Goal: Transaction & Acquisition: Purchase product/service

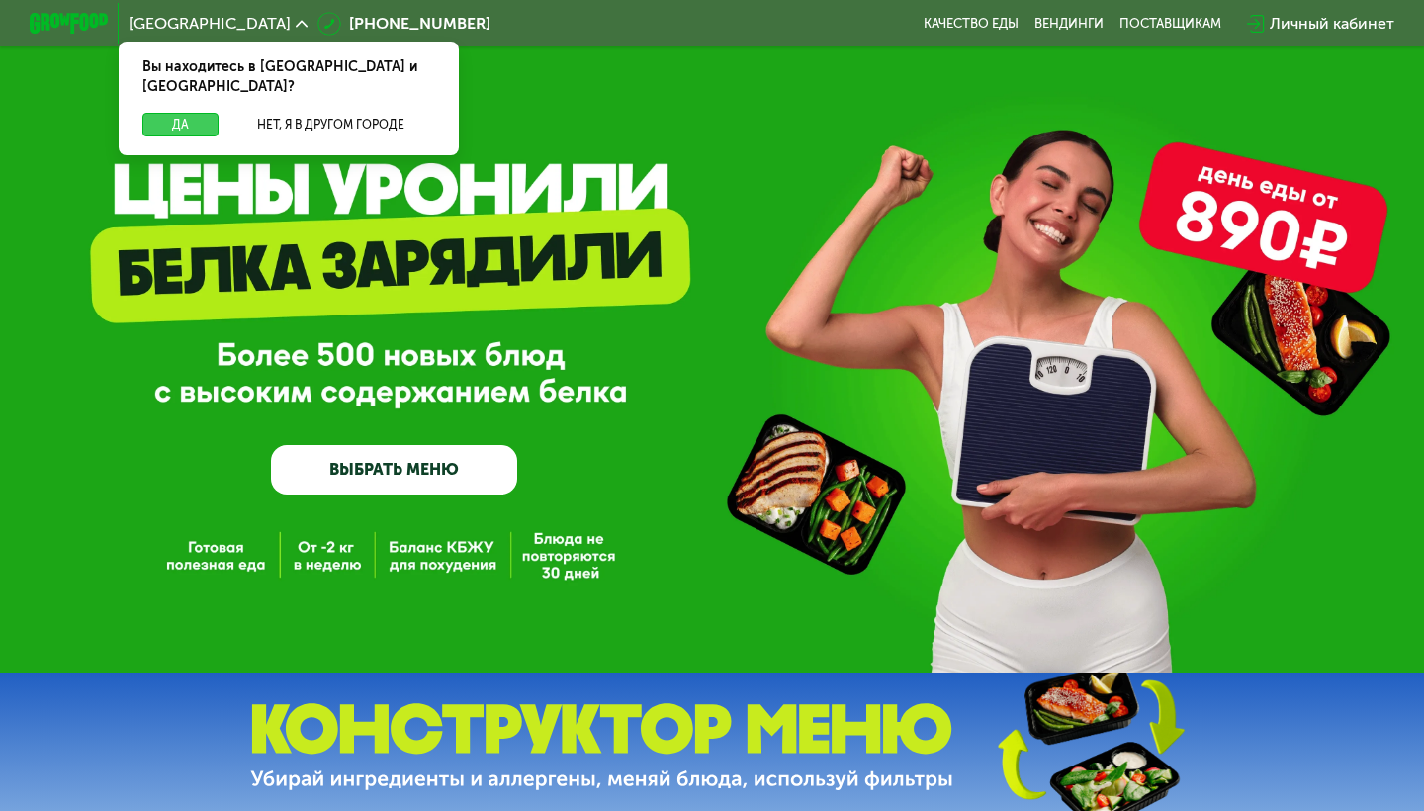
click at [189, 113] on button "Да" at bounding box center [180, 125] width 76 height 24
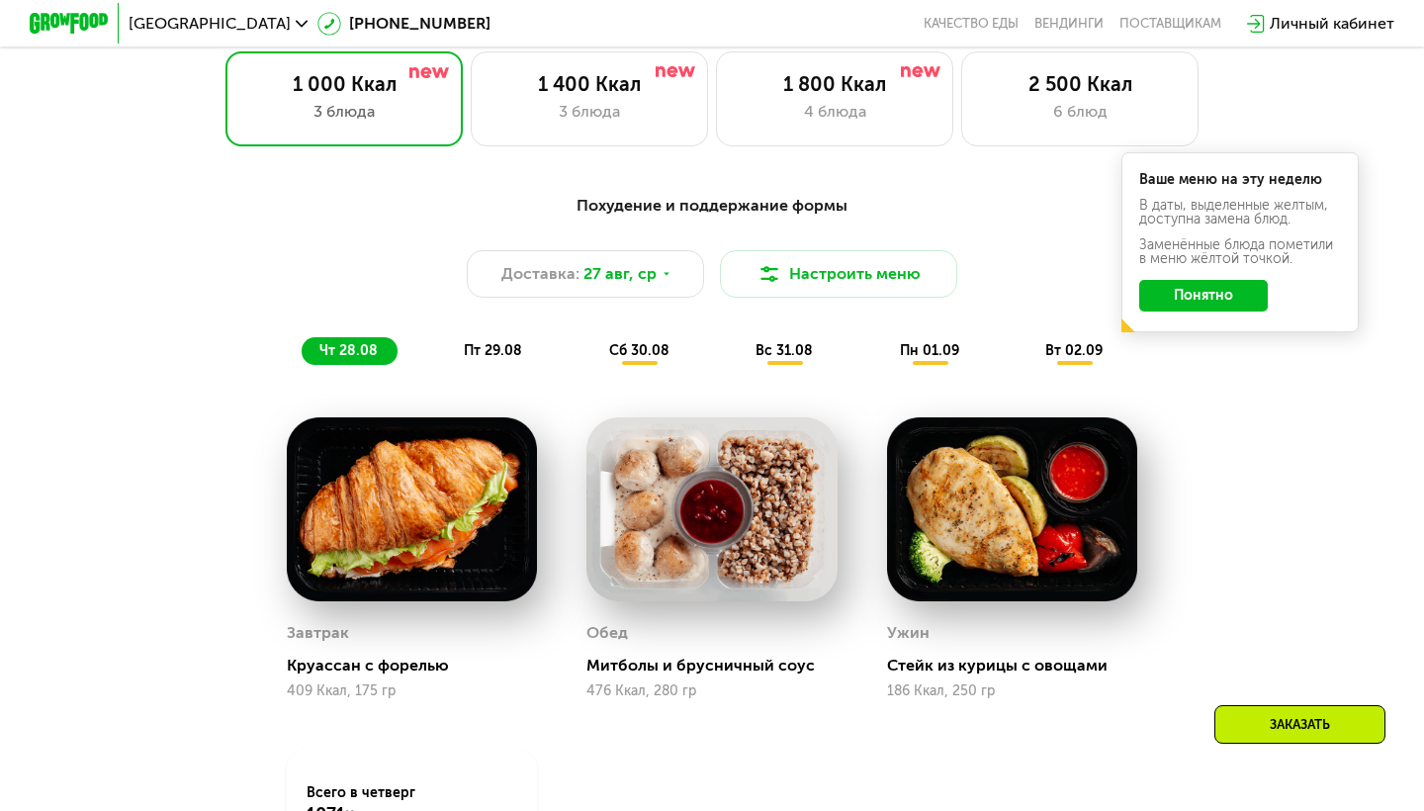
scroll to position [912, 0]
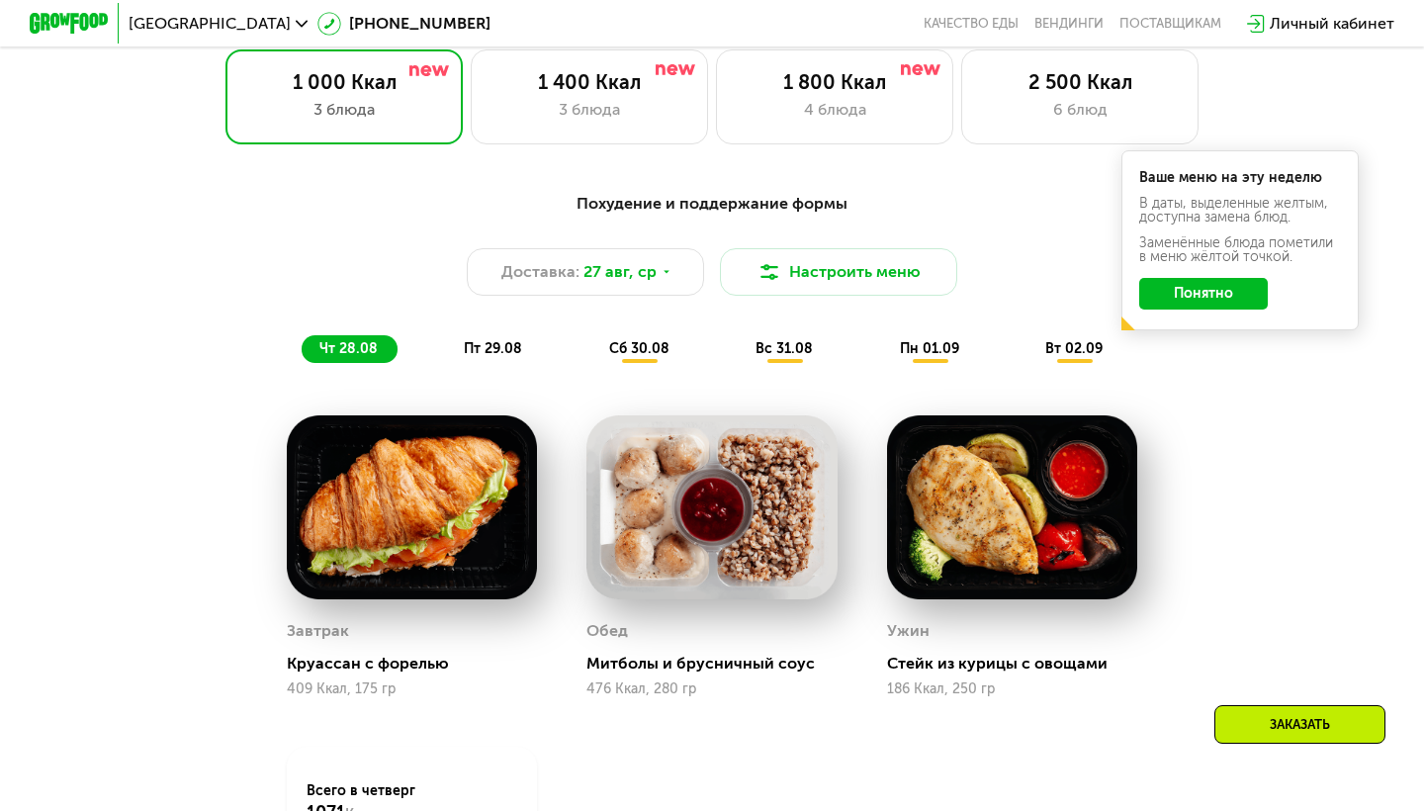
click at [1206, 294] on button "Понятно" at bounding box center [1203, 294] width 129 height 32
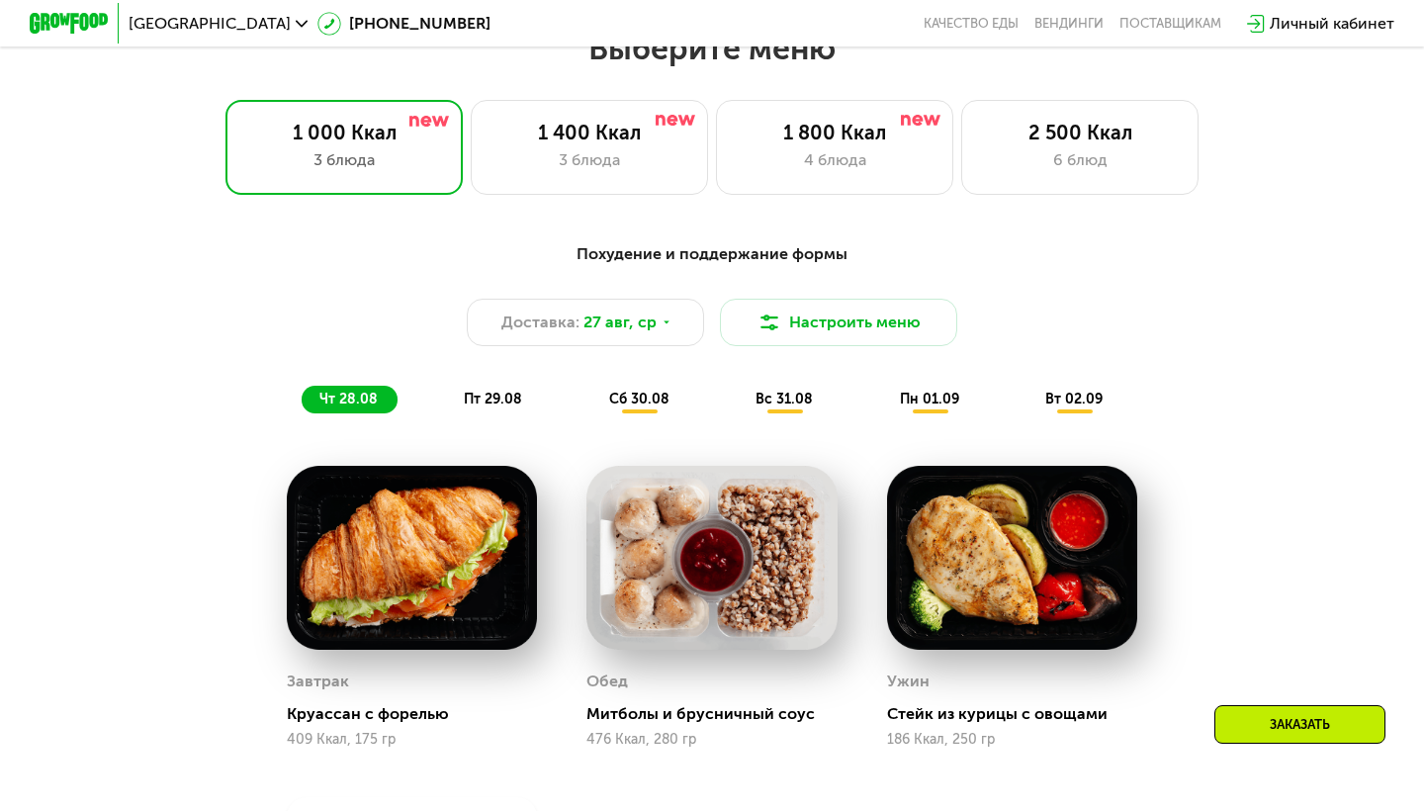
scroll to position [858, 0]
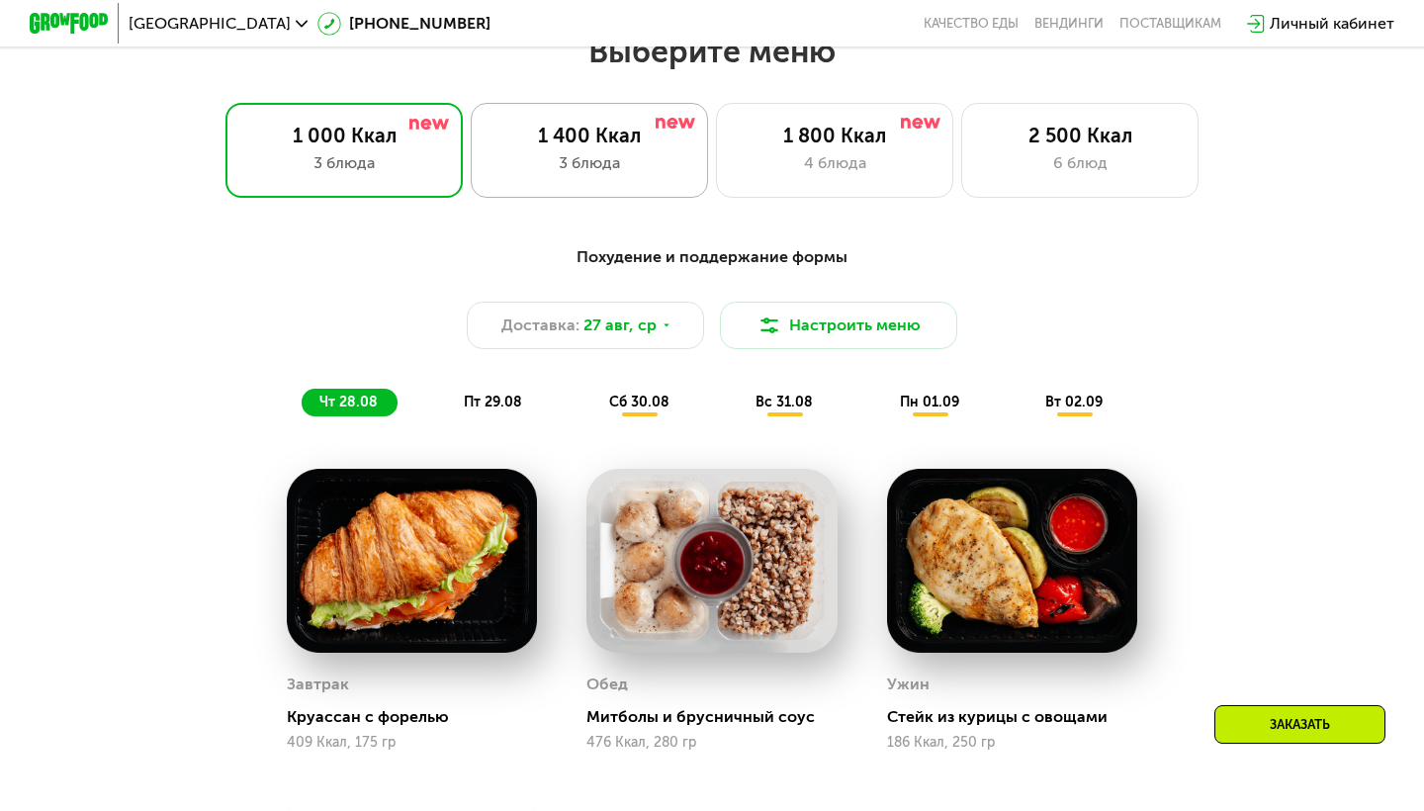
click at [558, 138] on div "1 400 Ккал" at bounding box center [590, 136] width 196 height 24
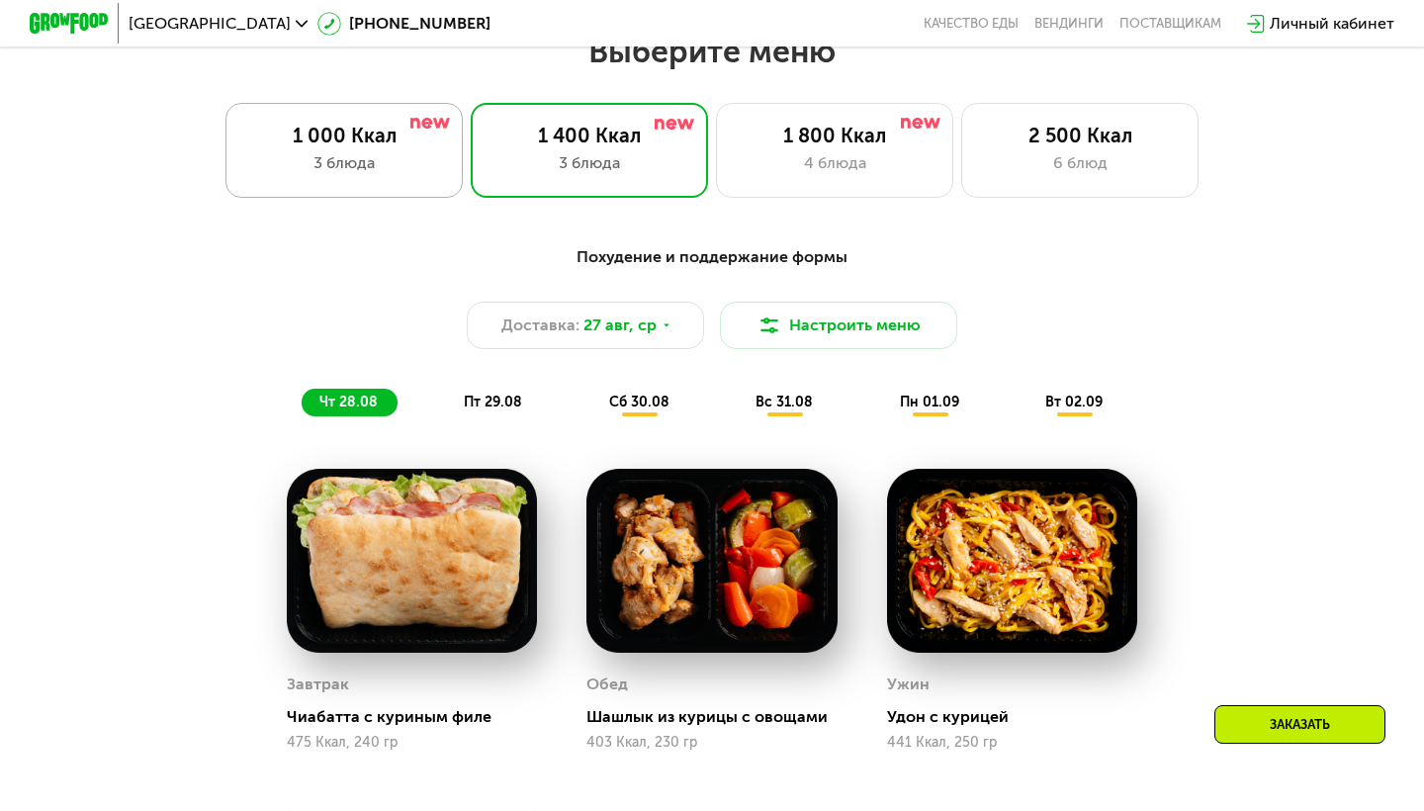
click at [357, 172] on div "3 блюда" at bounding box center [344, 163] width 196 height 24
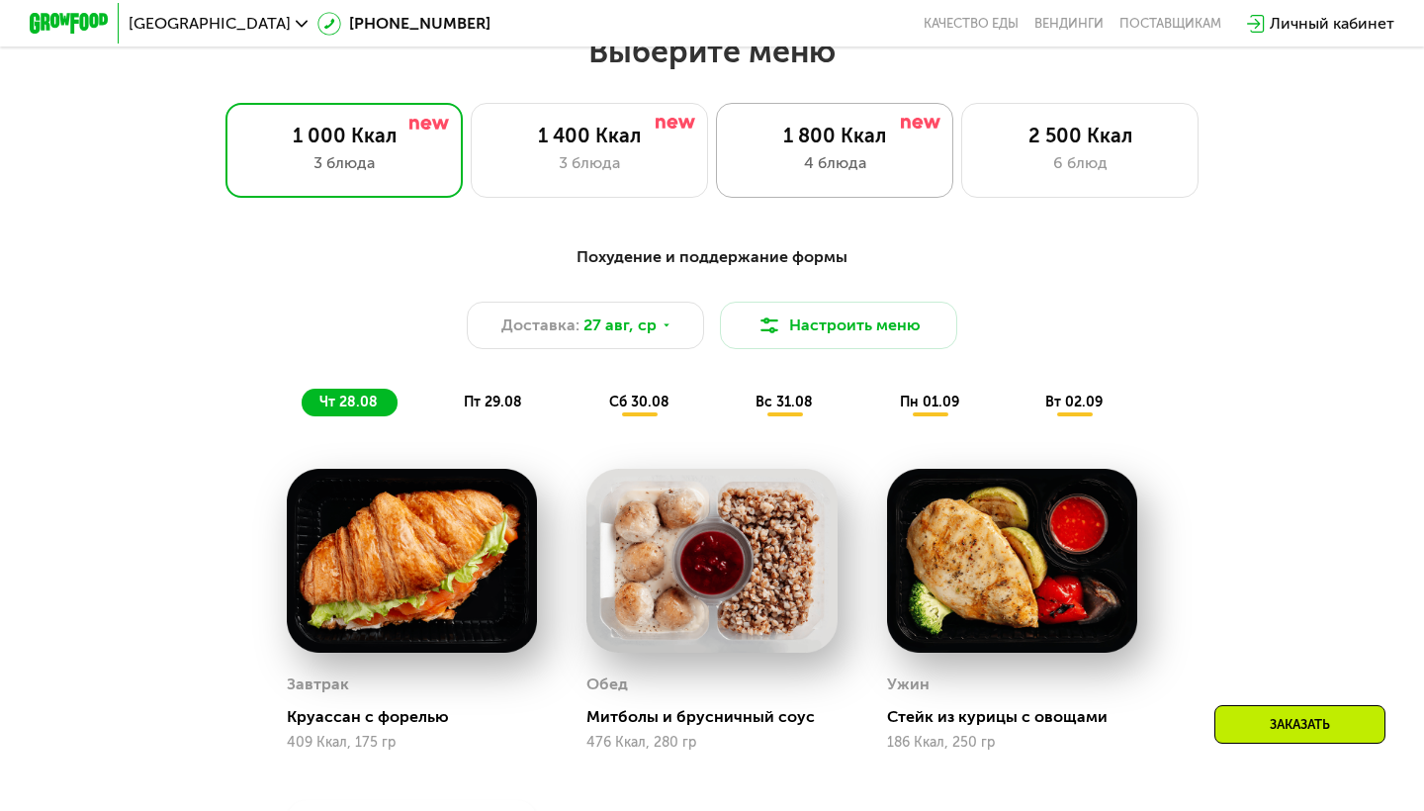
click at [871, 135] on div "1 800 Ккал" at bounding box center [835, 136] width 196 height 24
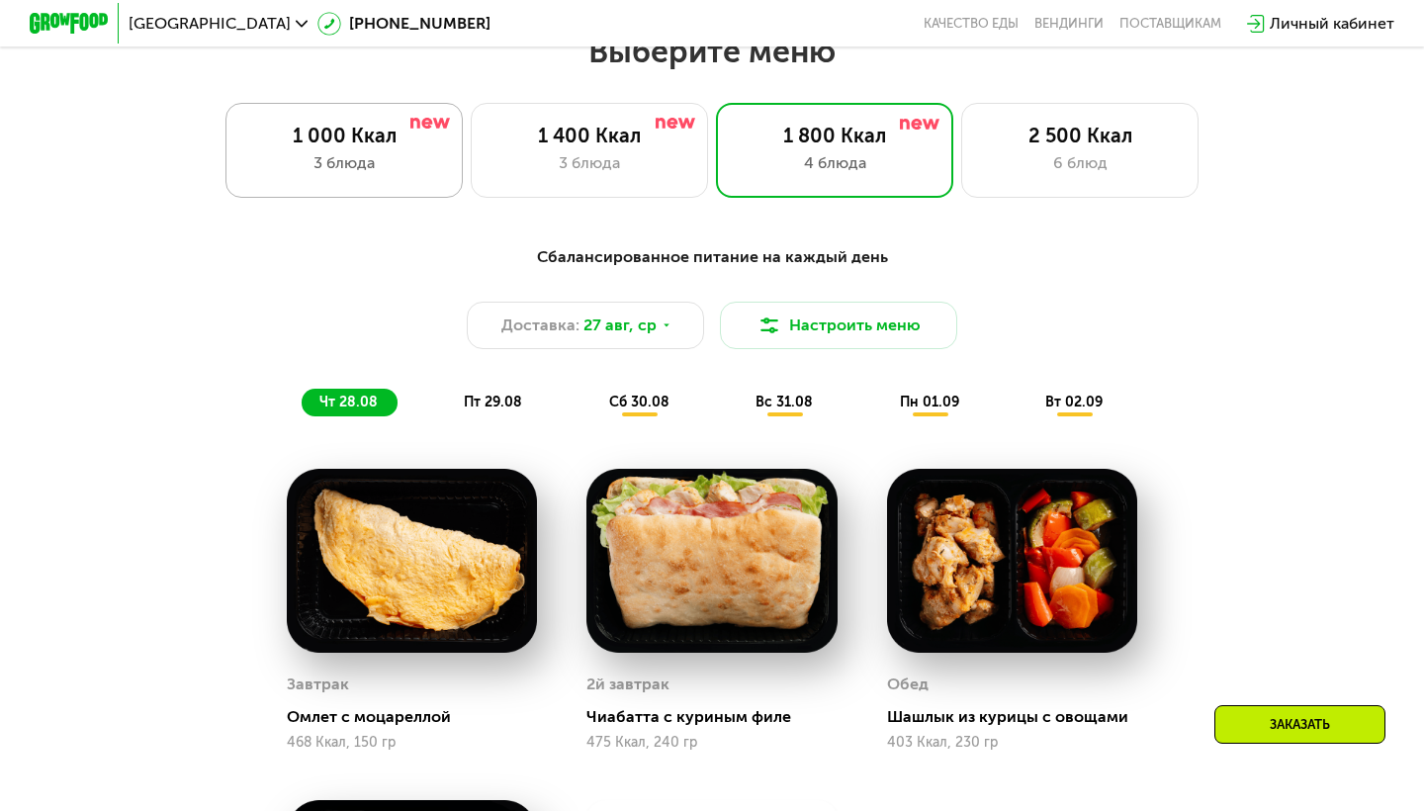
click at [471, 149] on div "1 000 Ккал 3 блюда" at bounding box center [589, 150] width 237 height 95
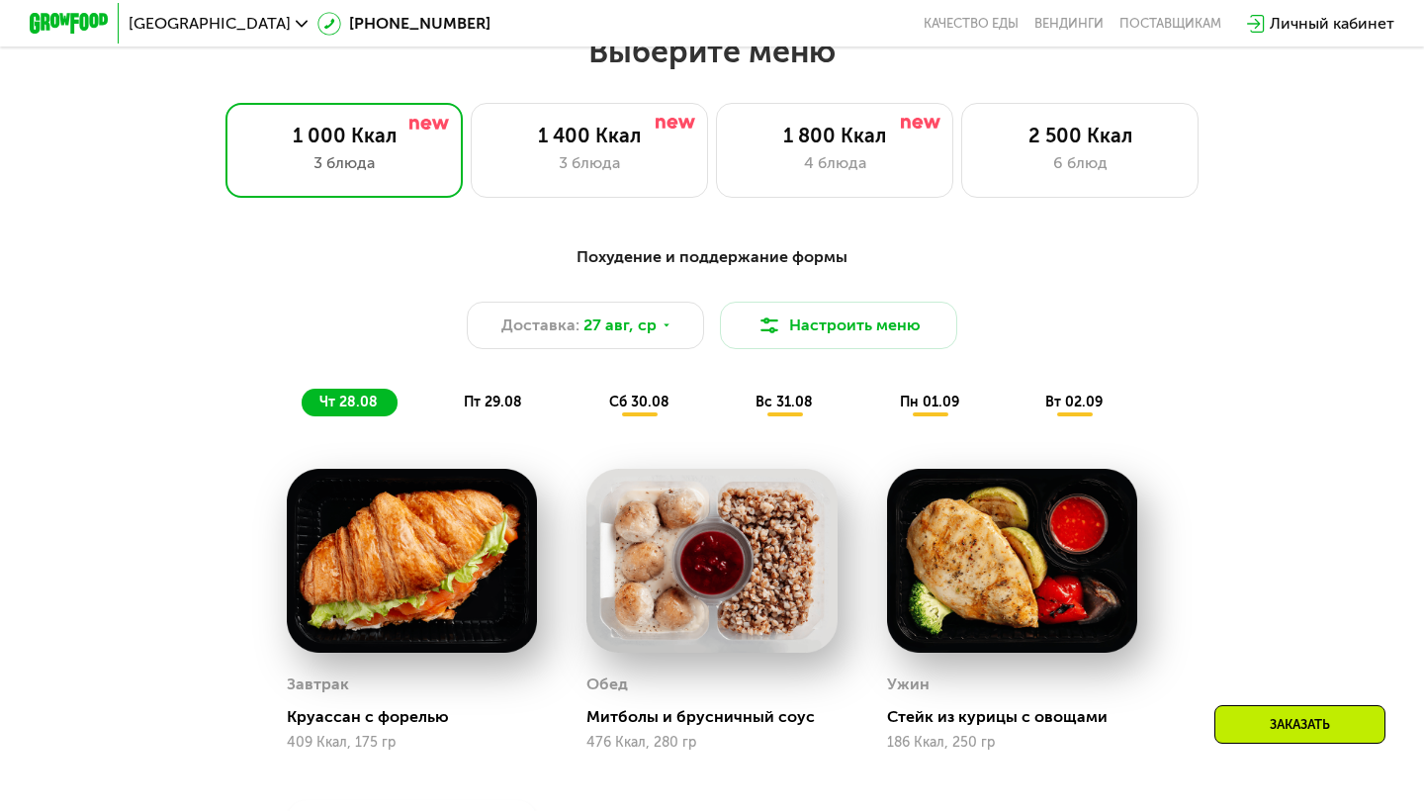
scroll to position [850, 0]
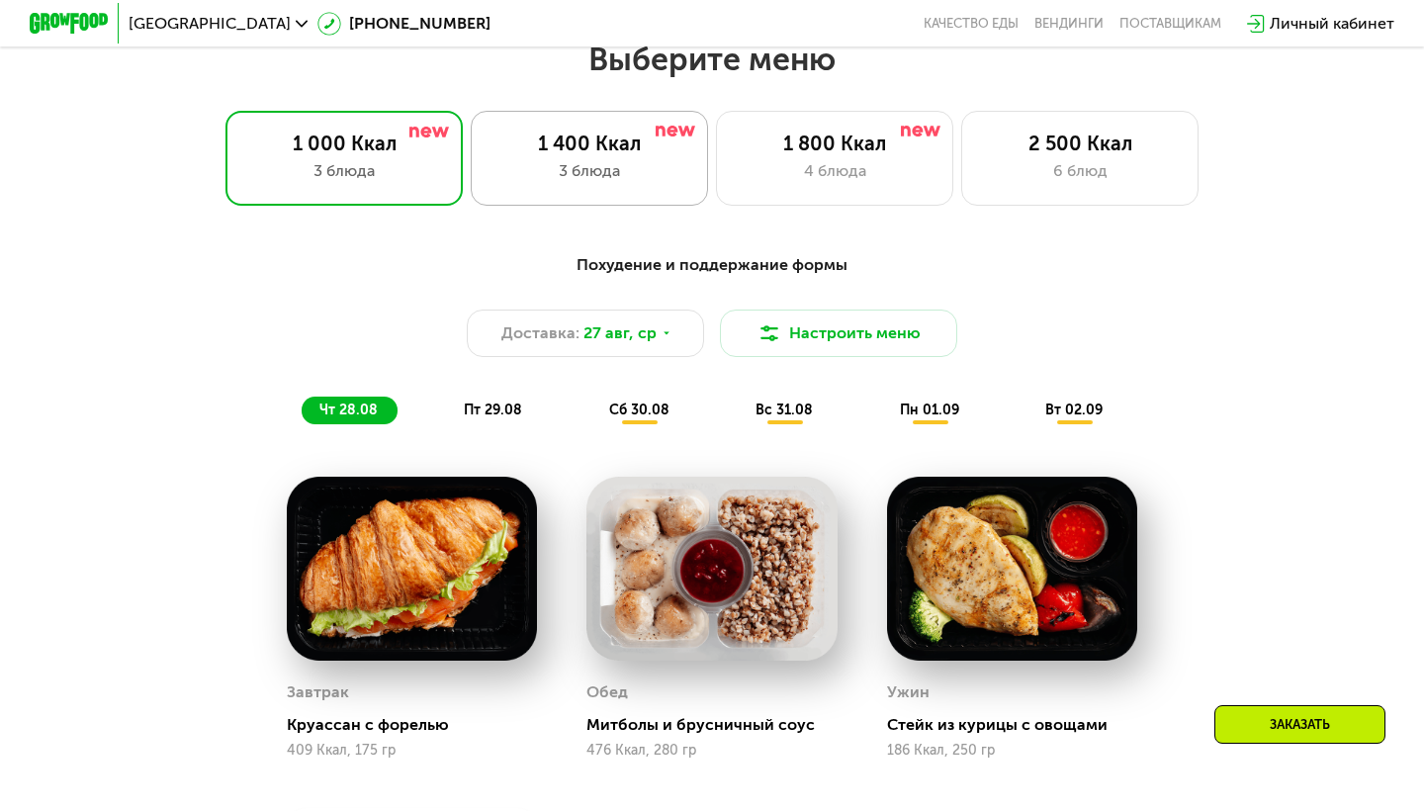
click at [631, 143] on div "1 400 Ккал" at bounding box center [590, 144] width 196 height 24
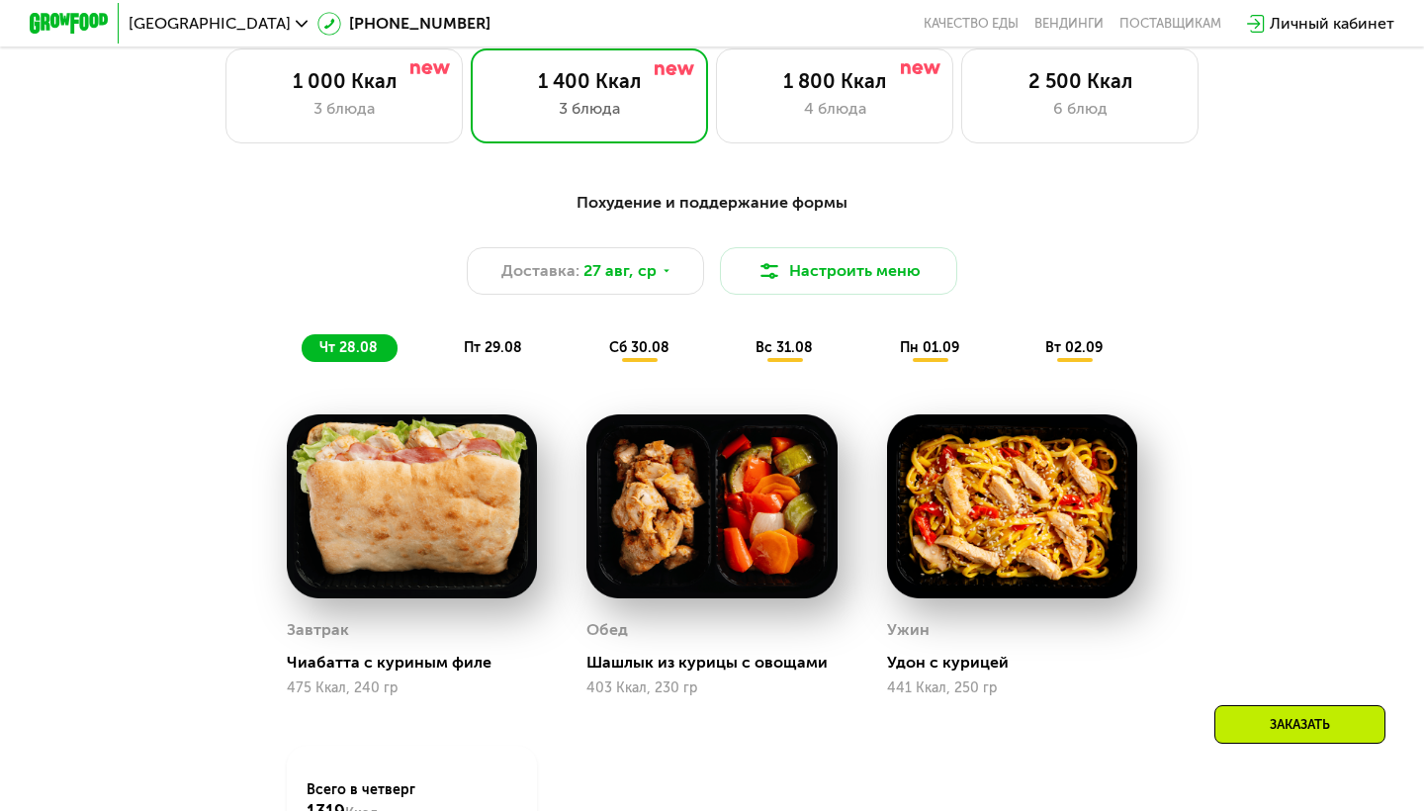
scroll to position [909, 0]
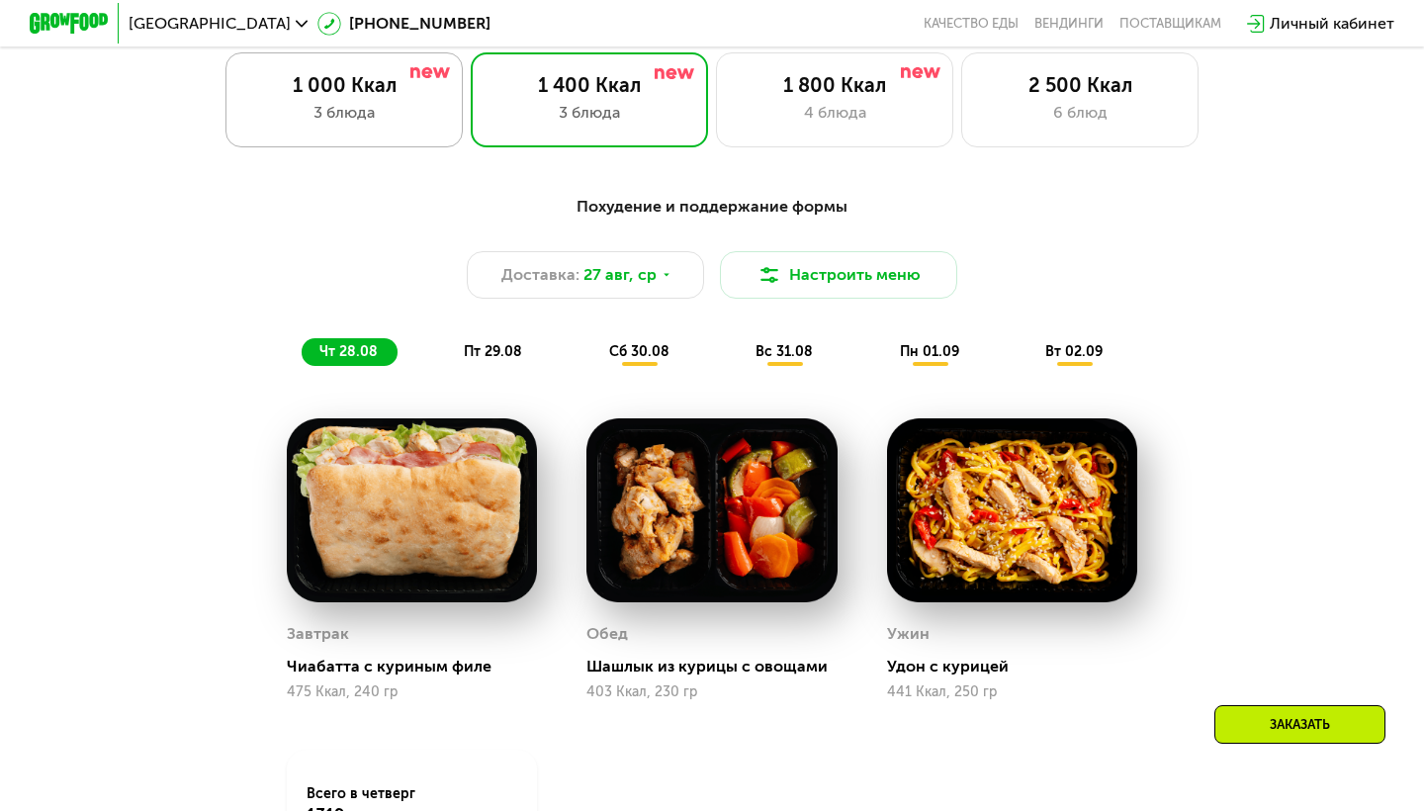
click at [387, 120] on div "3 блюда" at bounding box center [344, 113] width 196 height 24
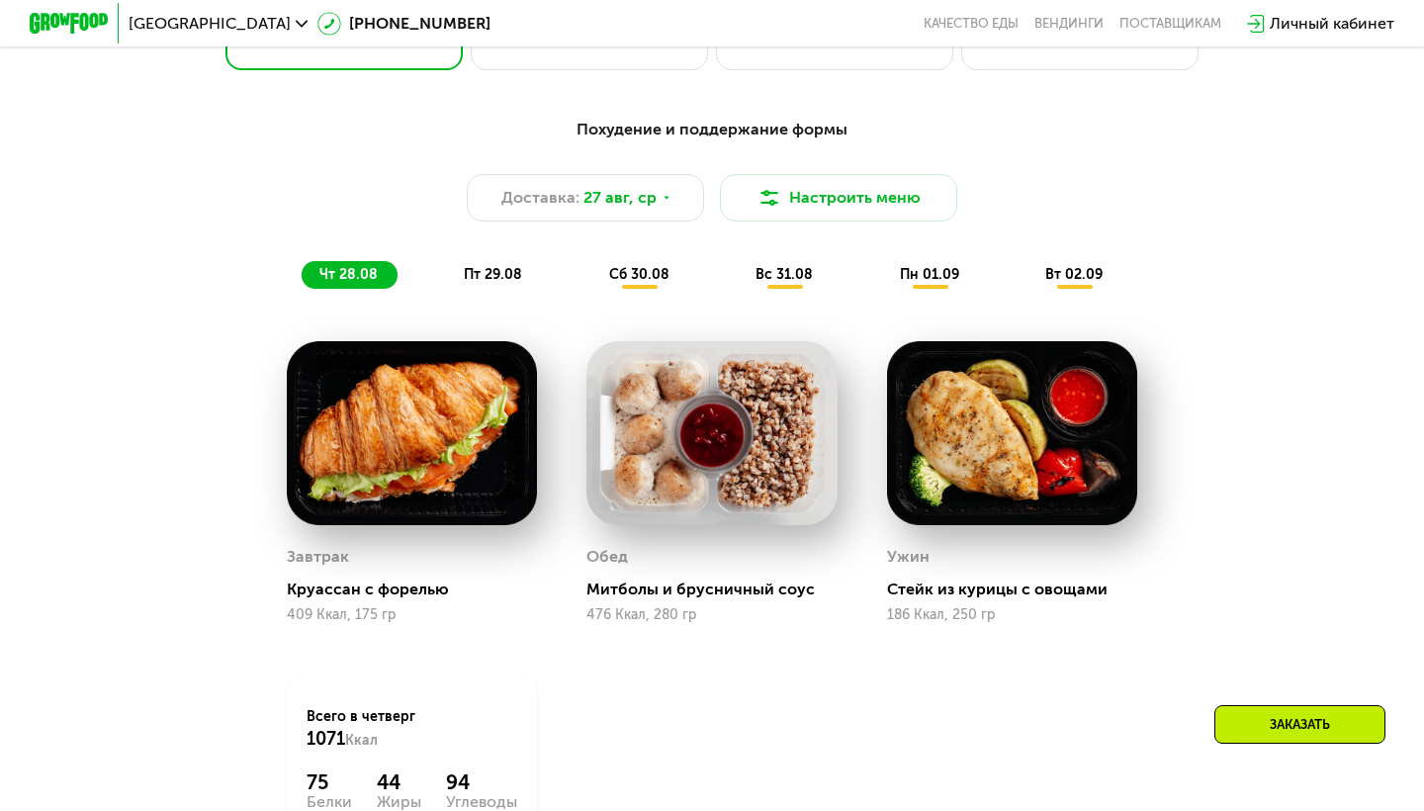
scroll to position [986, 0]
click at [494, 270] on span "пт 29.08" at bounding box center [493, 274] width 58 height 17
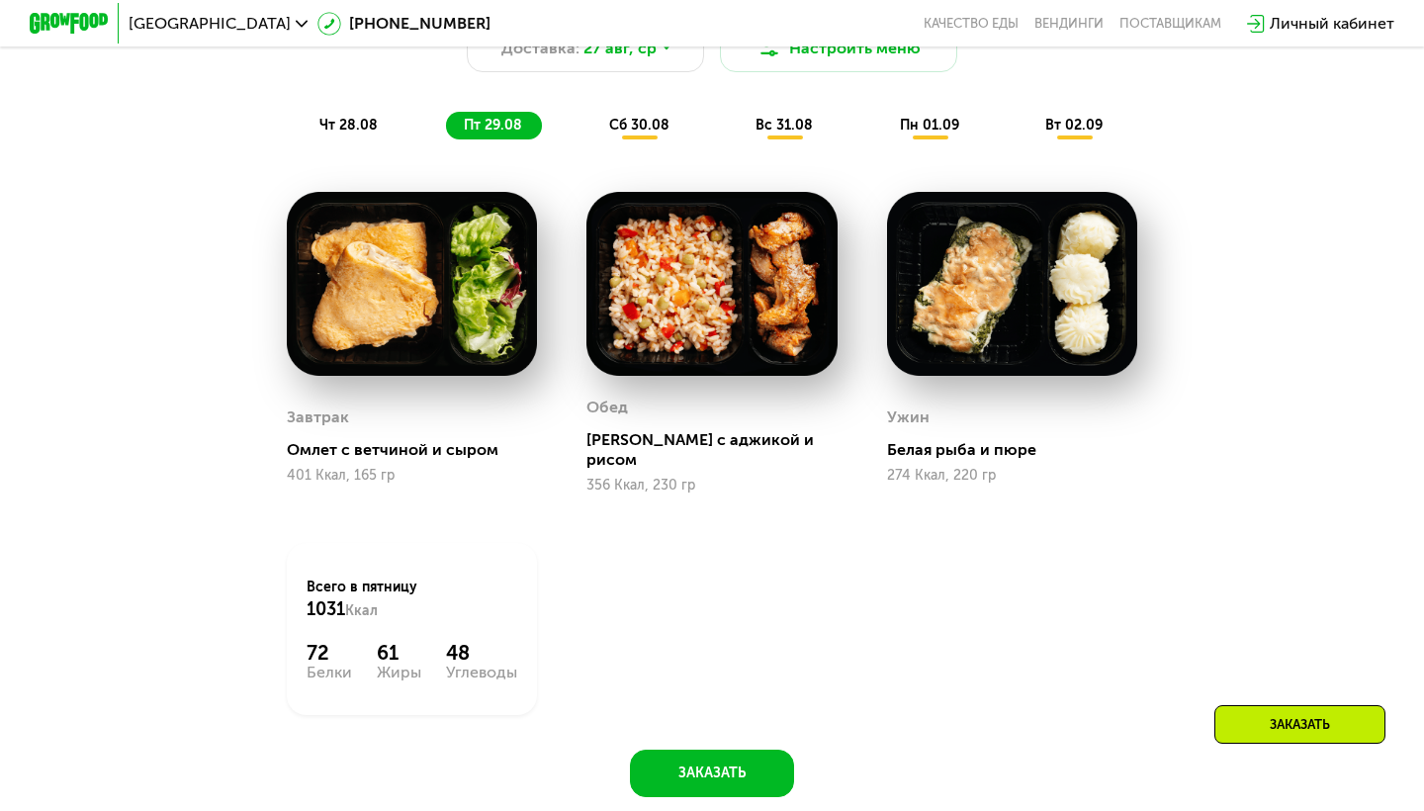
scroll to position [1136, 0]
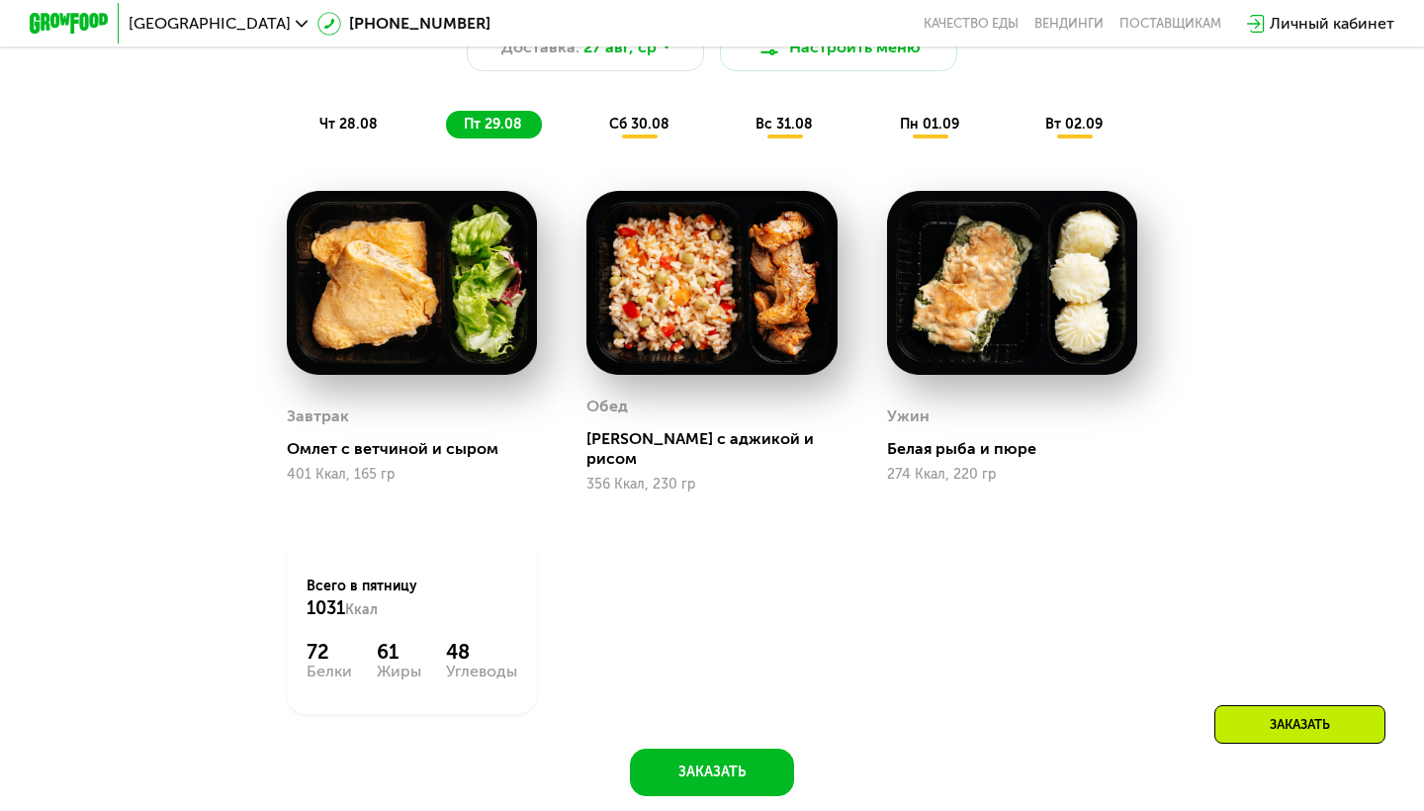
click at [738, 132] on div "сб 30.08" at bounding box center [785, 125] width 95 height 28
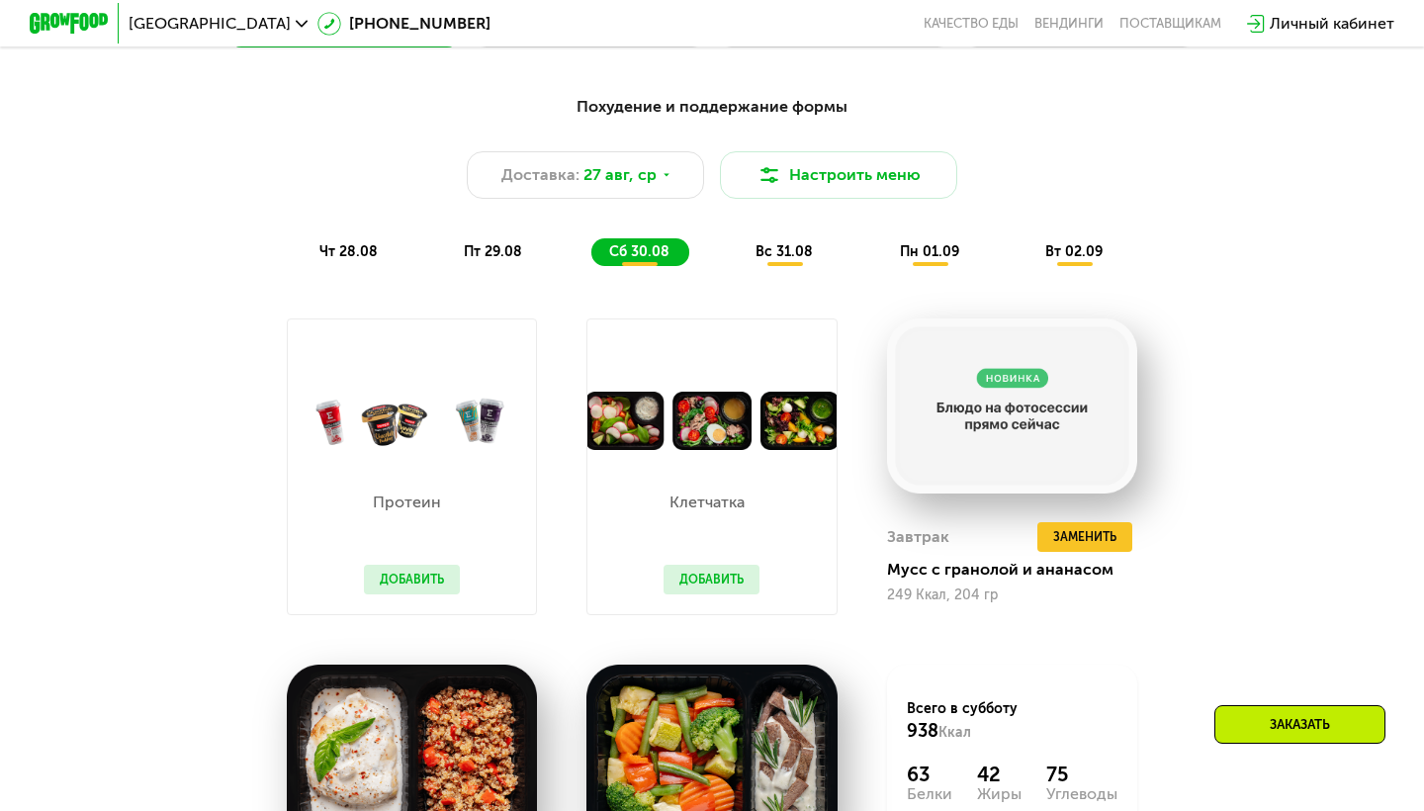
scroll to position [1011, 0]
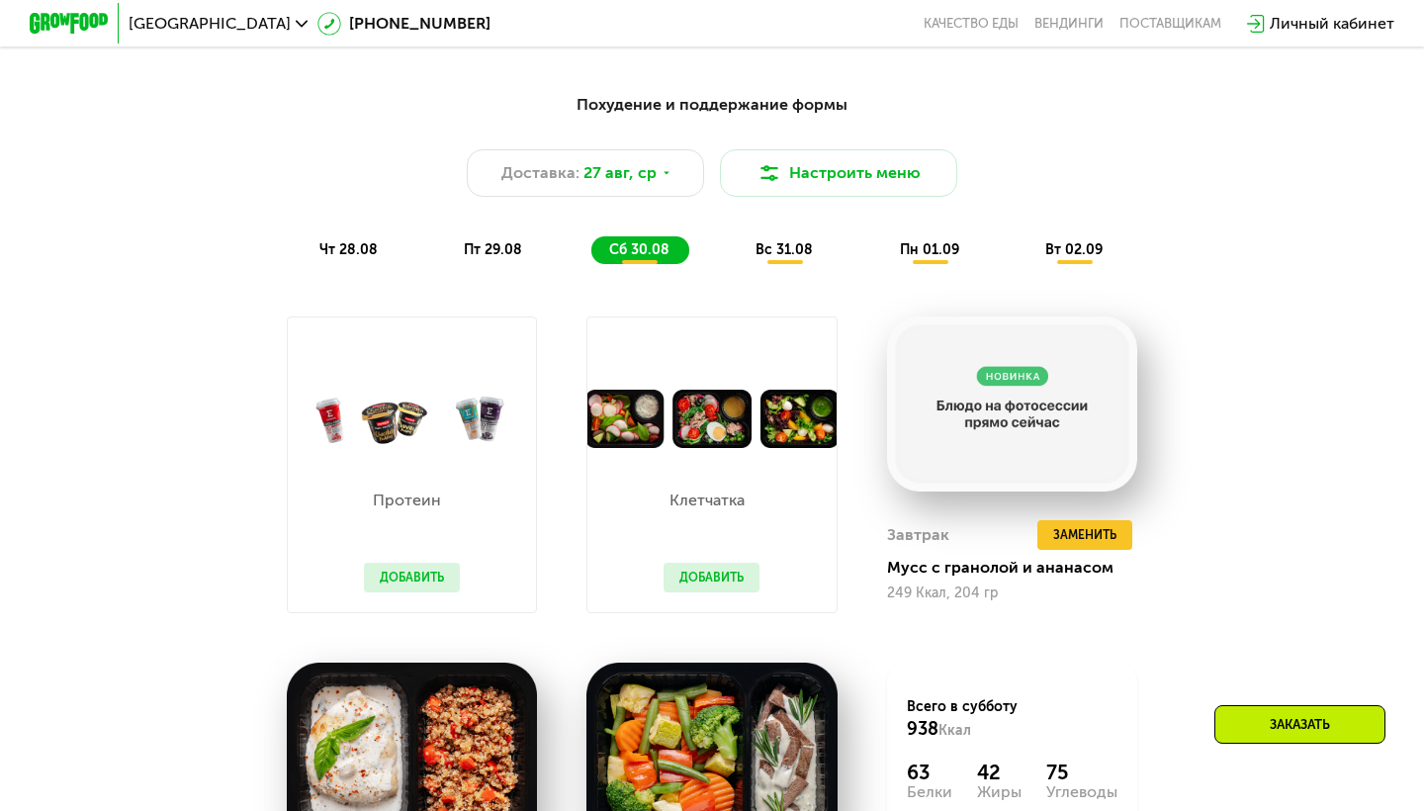
click at [786, 241] on span "вс 31.08" at bounding box center [784, 249] width 57 height 17
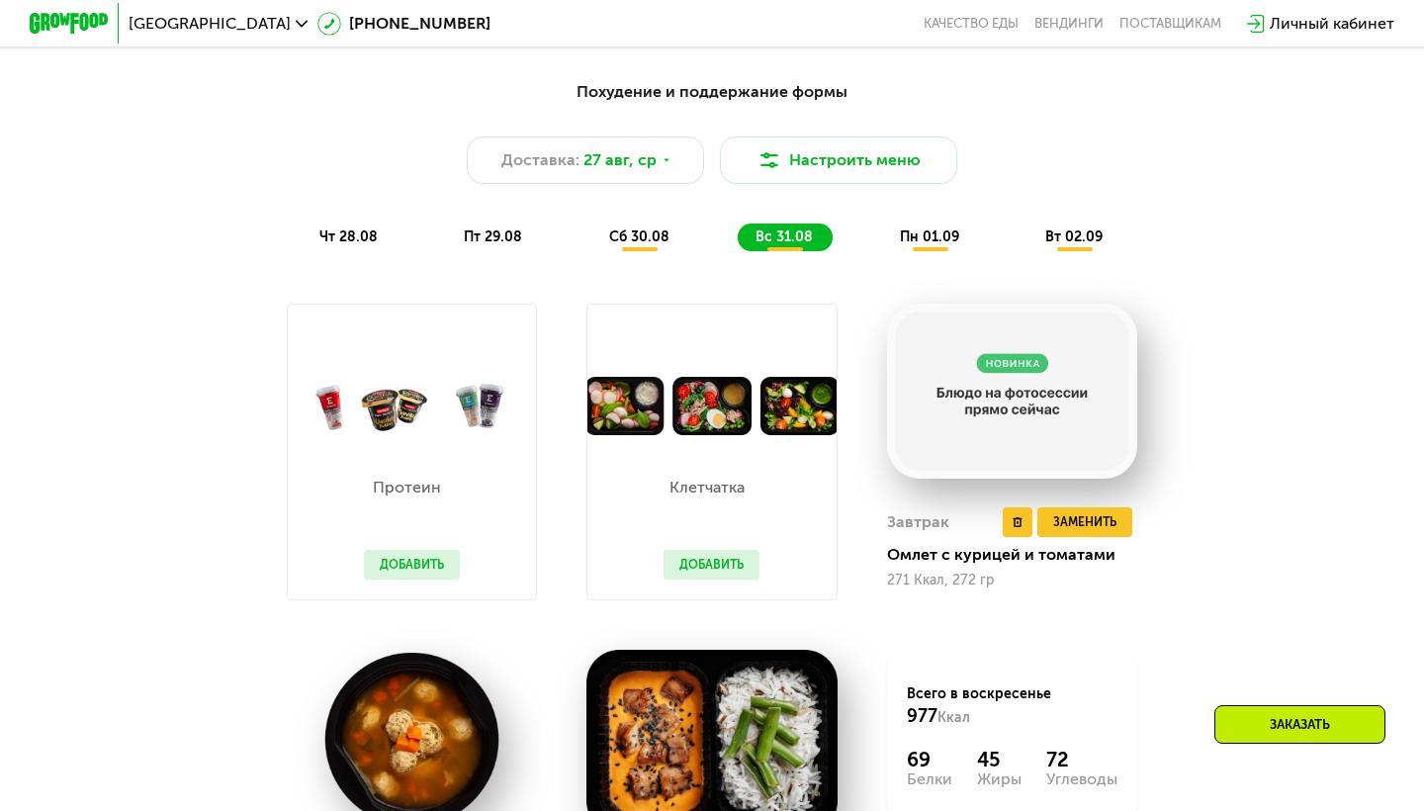
scroll to position [1021, 0]
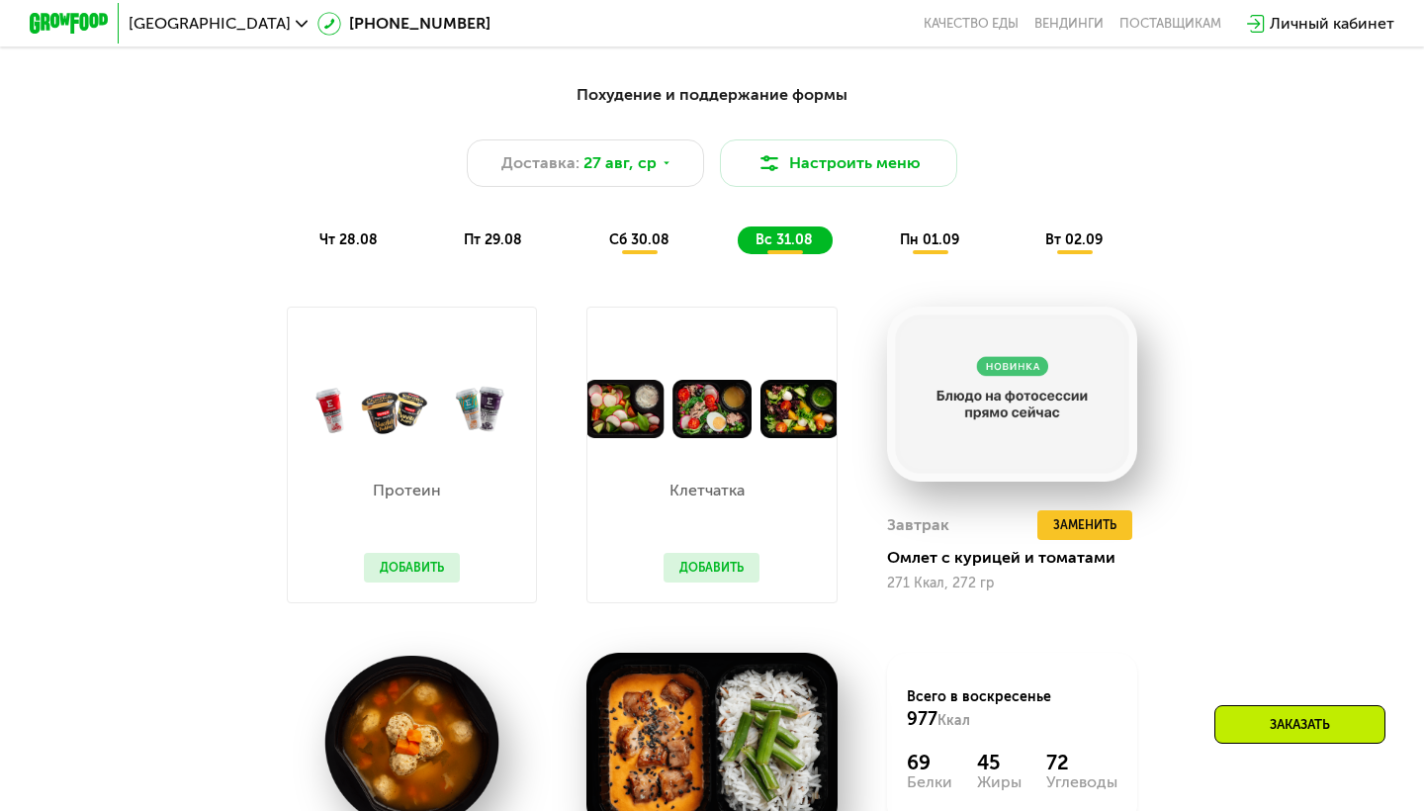
click at [1028, 247] on div "пн 01.09" at bounding box center [1075, 240] width 95 height 28
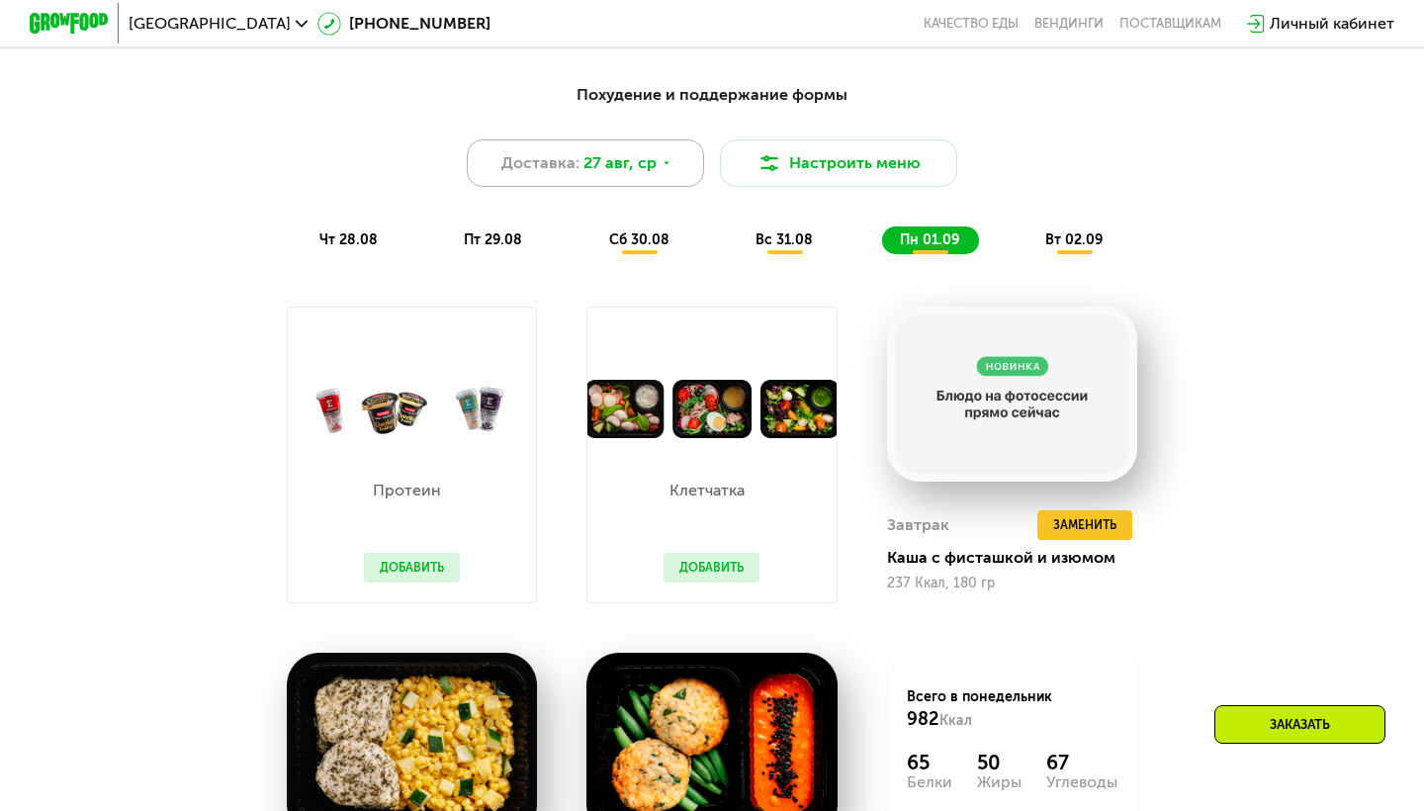
click at [663, 167] on icon at bounding box center [667, 163] width 12 height 12
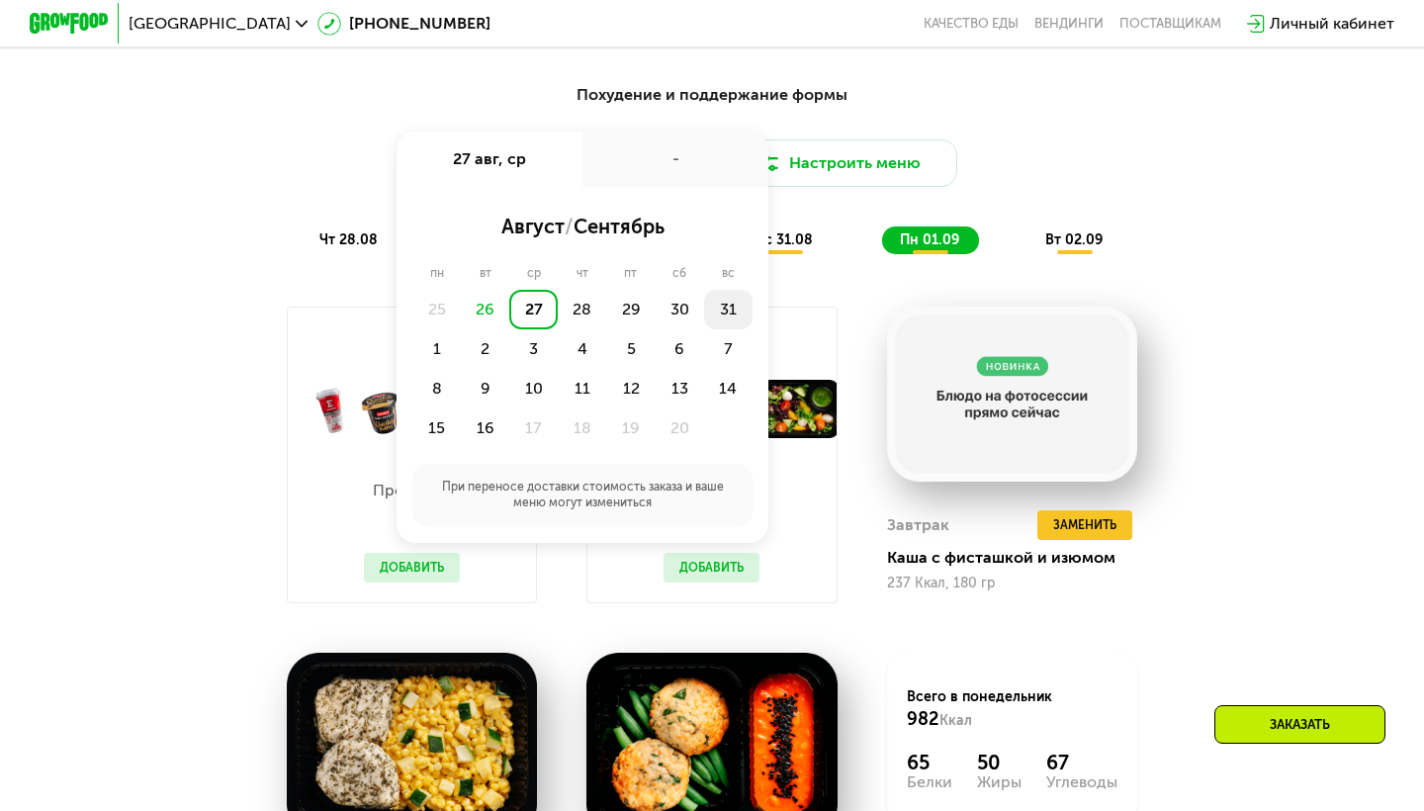
click at [461, 329] on div "31" at bounding box center [436, 349] width 48 height 40
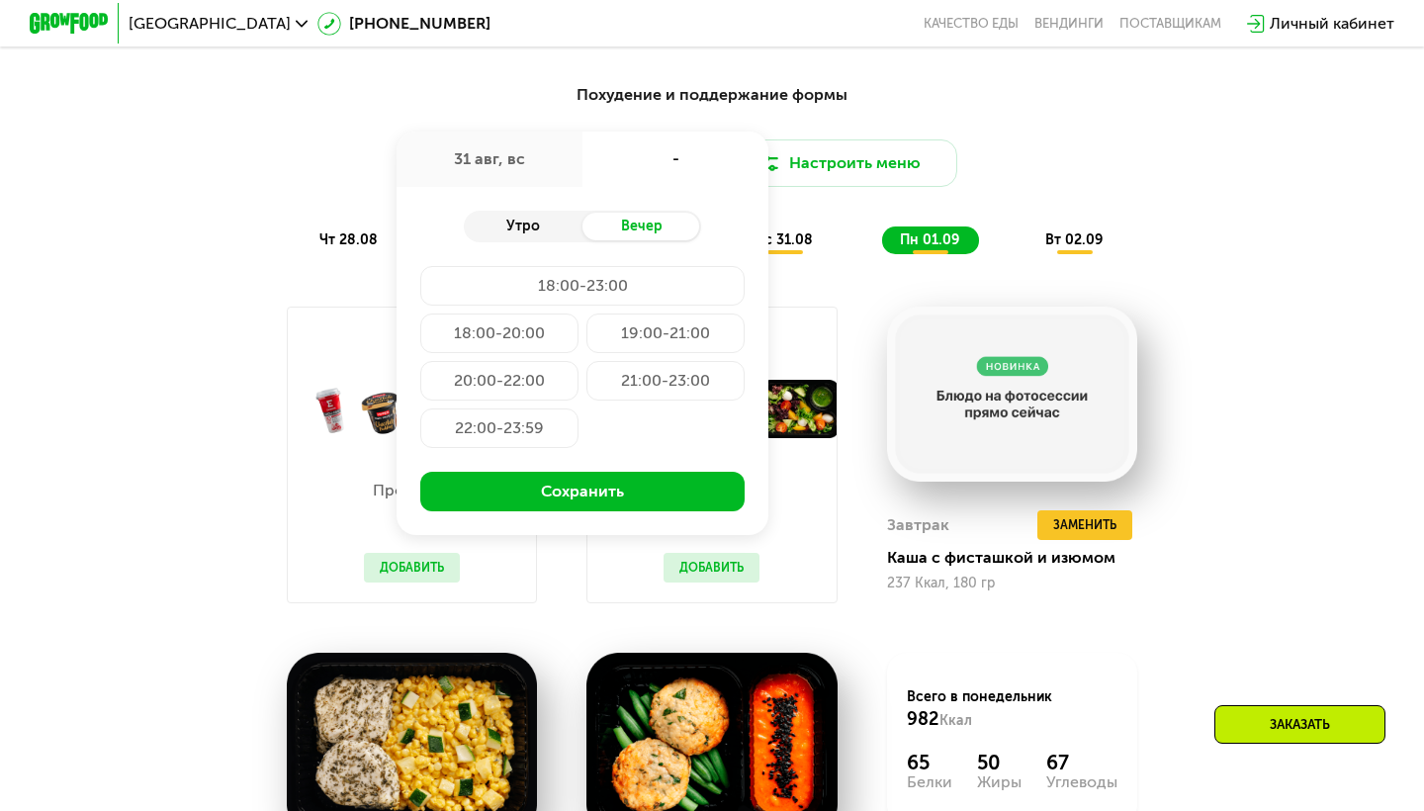
click at [558, 224] on div "Утро" at bounding box center [523, 227] width 119 height 28
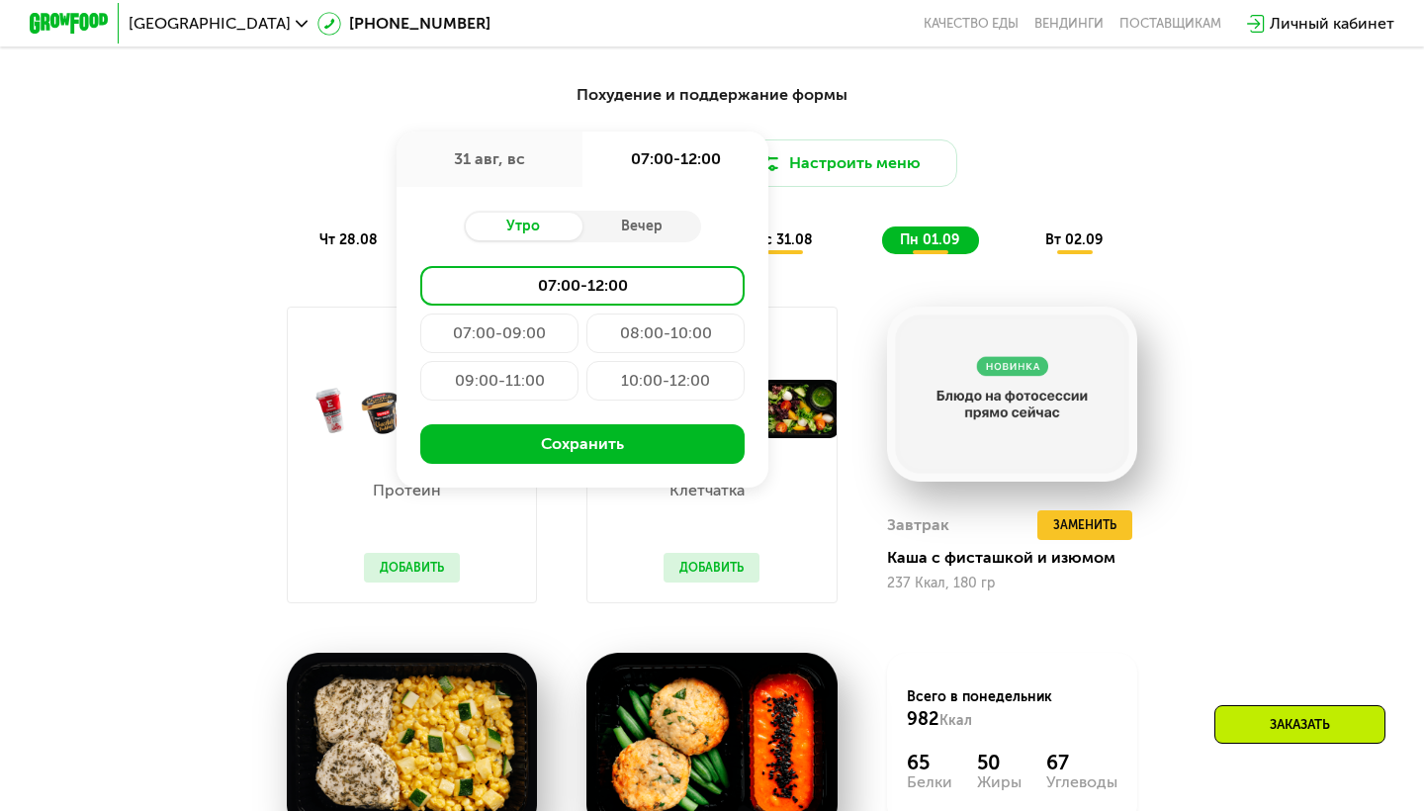
click at [1029, 189] on div "Похудение и поддержание формы Доставка: [DATE] авг, вс 07:00-12:00 Утро Вечер 0…" at bounding box center [712, 168] width 1171 height 171
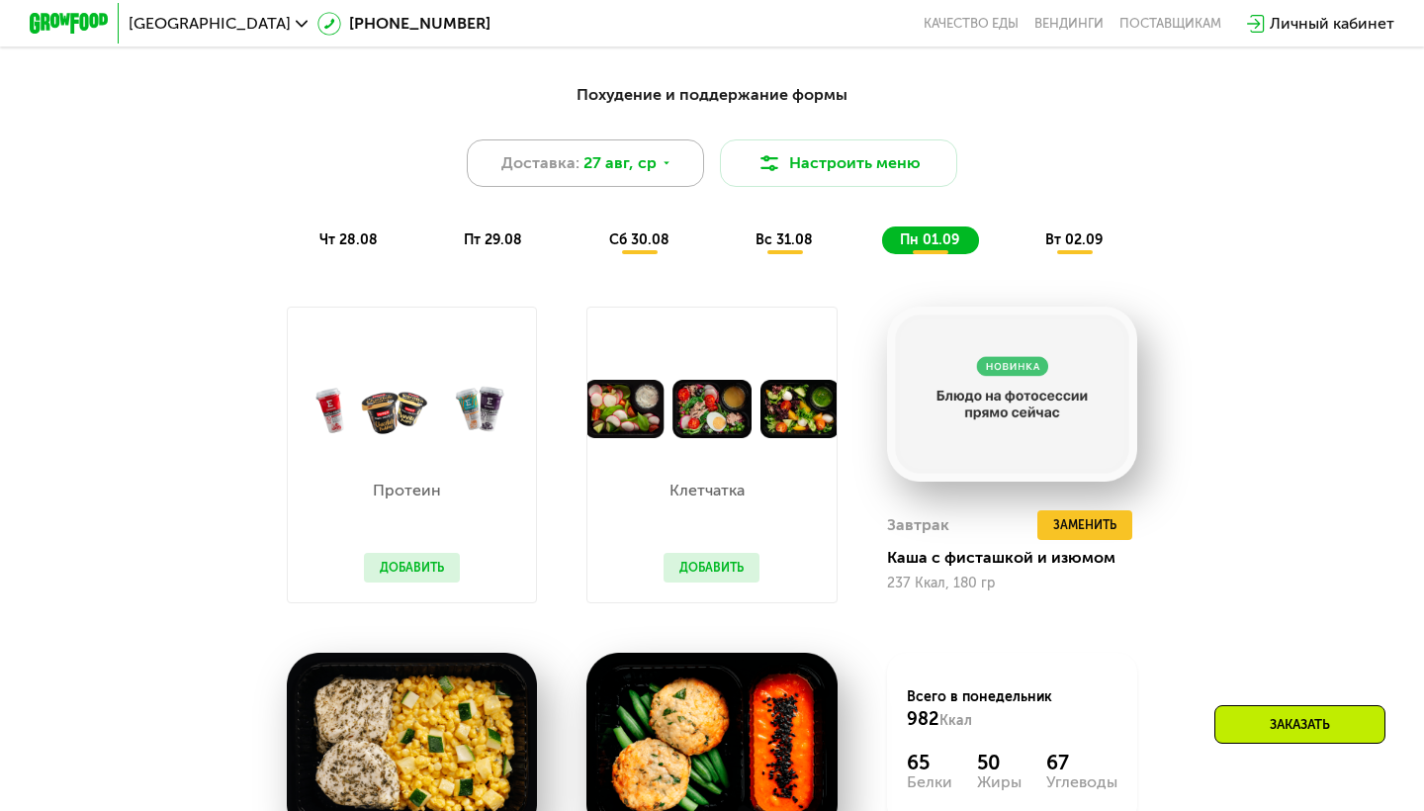
click at [655, 158] on div "Доставка: [DATE]" at bounding box center [585, 162] width 237 height 47
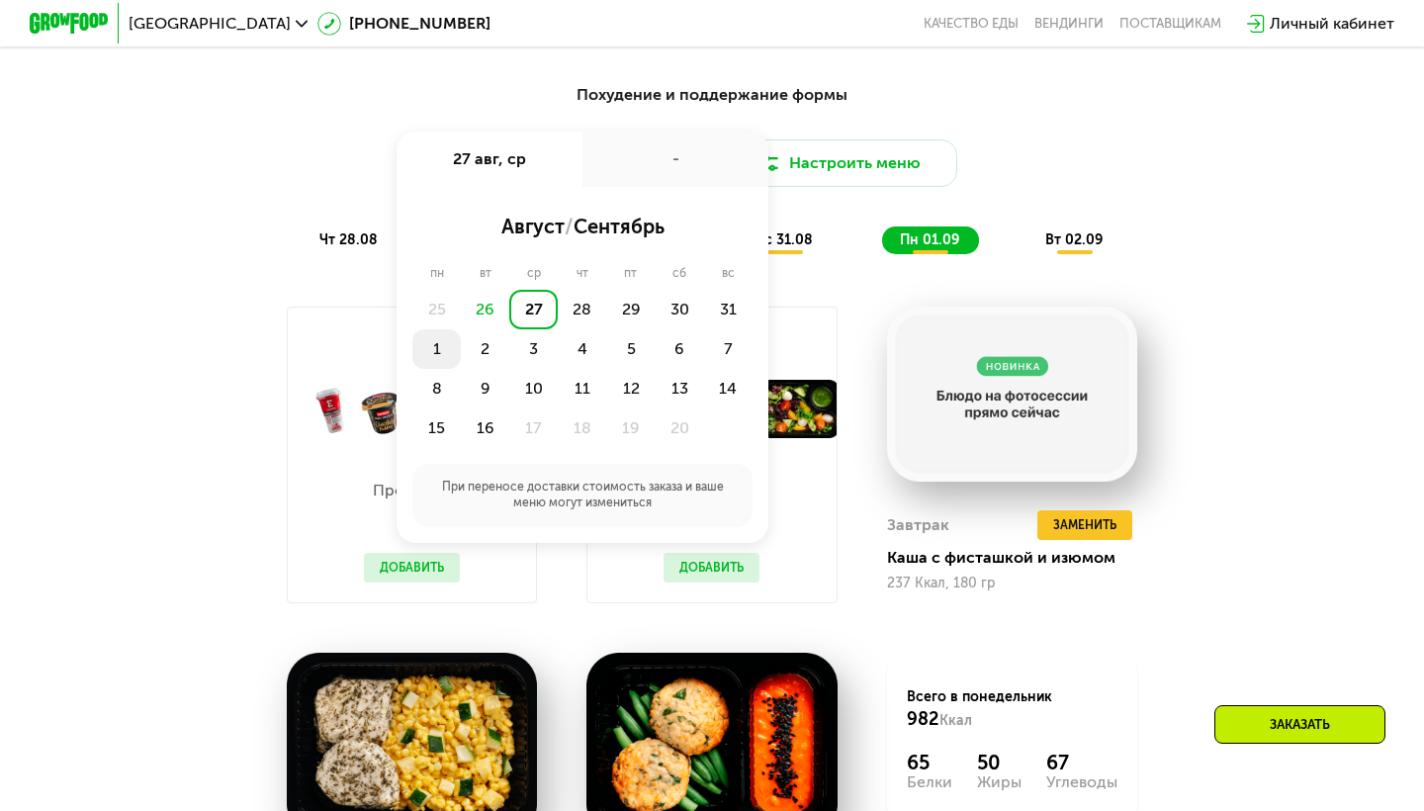
click at [461, 346] on div "1" at bounding box center [485, 349] width 48 height 40
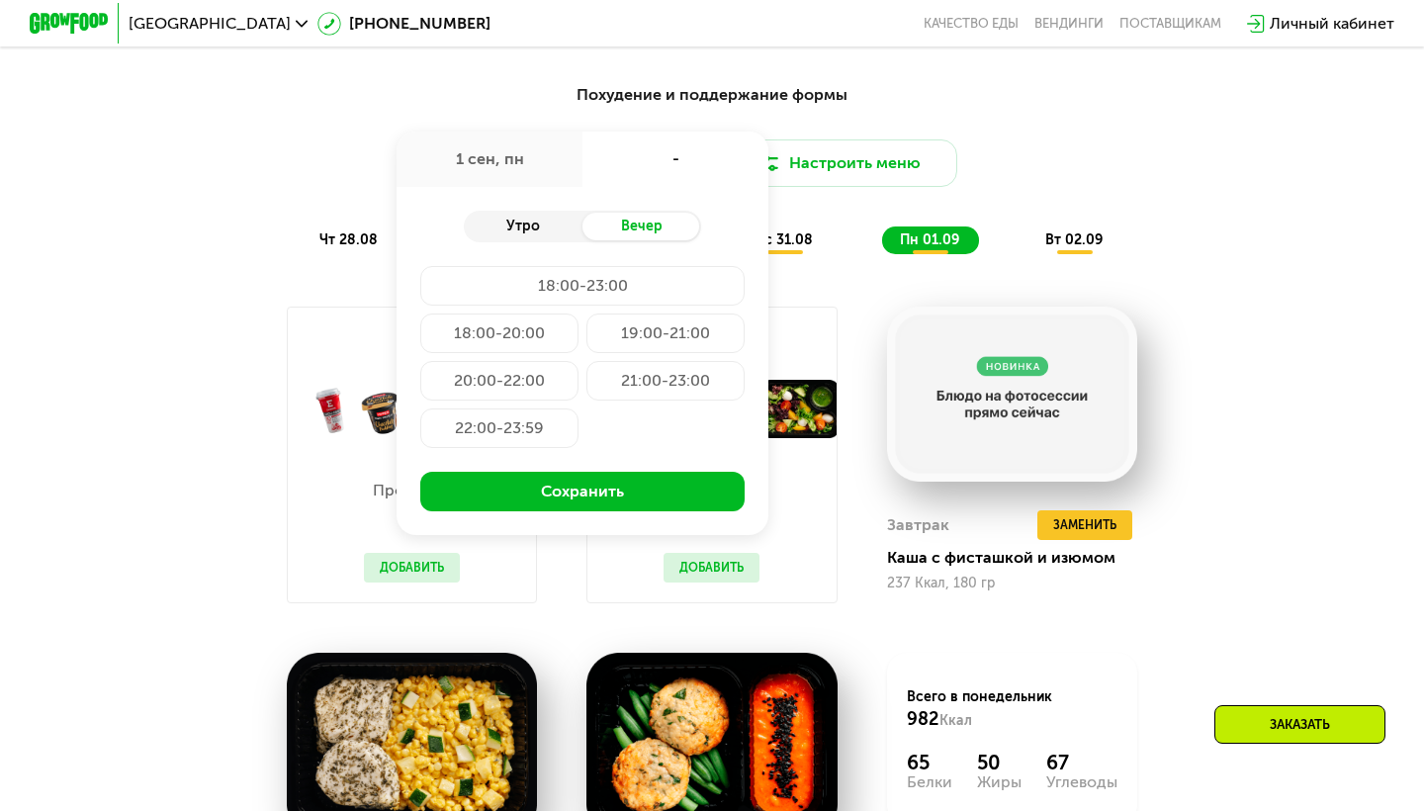
click at [549, 224] on div "Утро" at bounding box center [523, 227] width 119 height 28
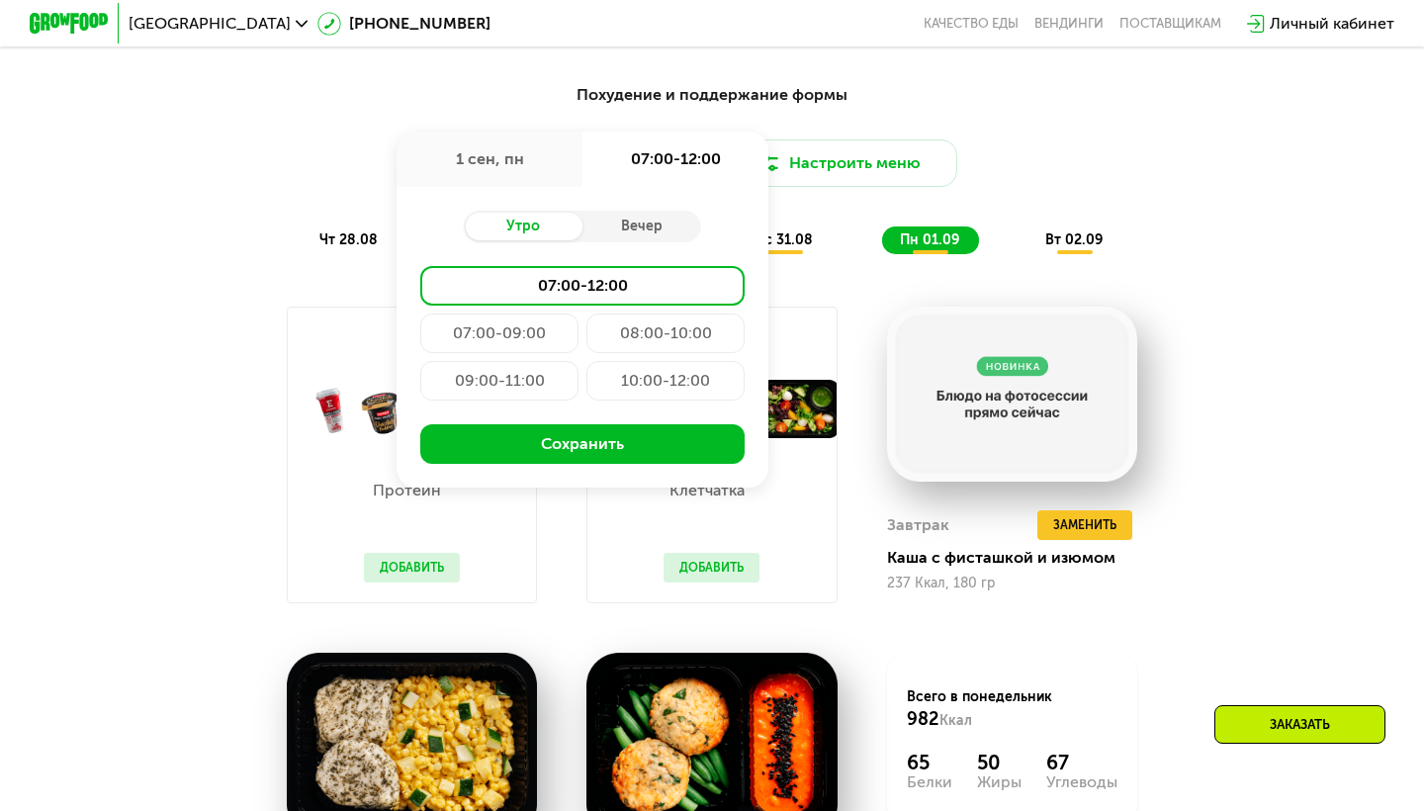
click at [586, 333] on div "07:00-09:00" at bounding box center [665, 333] width 158 height 40
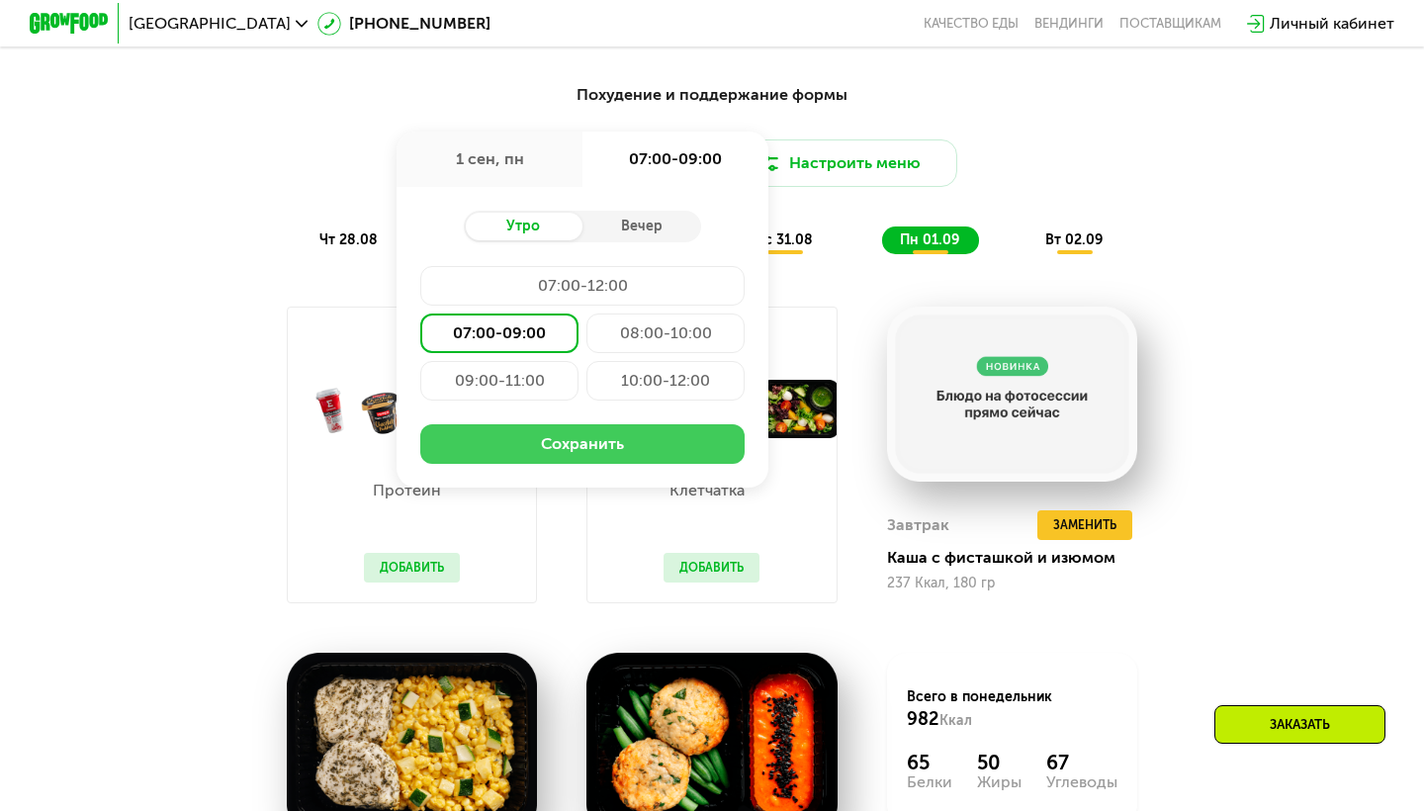
click at [583, 446] on button "Сохранить" at bounding box center [582, 444] width 324 height 40
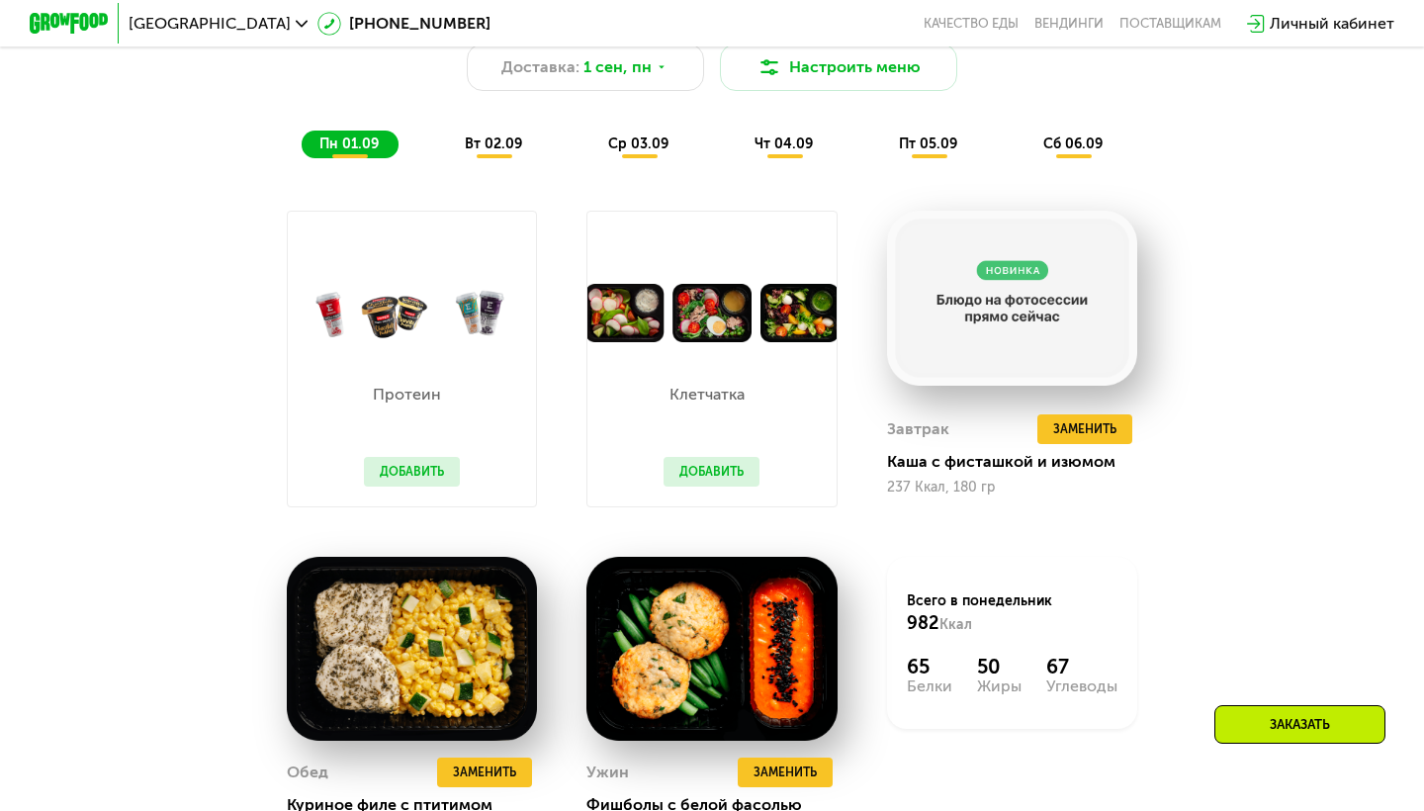
scroll to position [1116, 0]
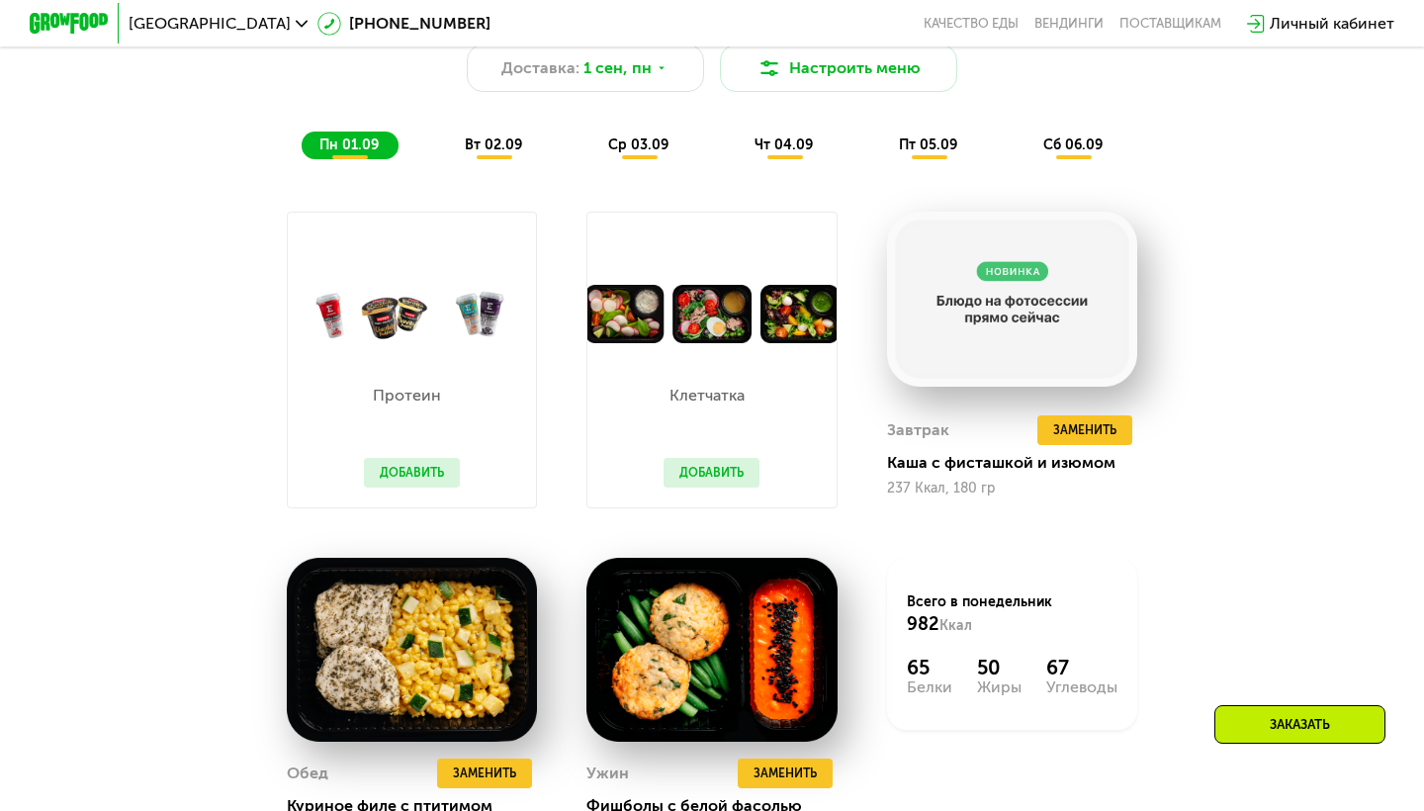
click at [507, 140] on span "вт 02.09" at bounding box center [493, 144] width 57 height 17
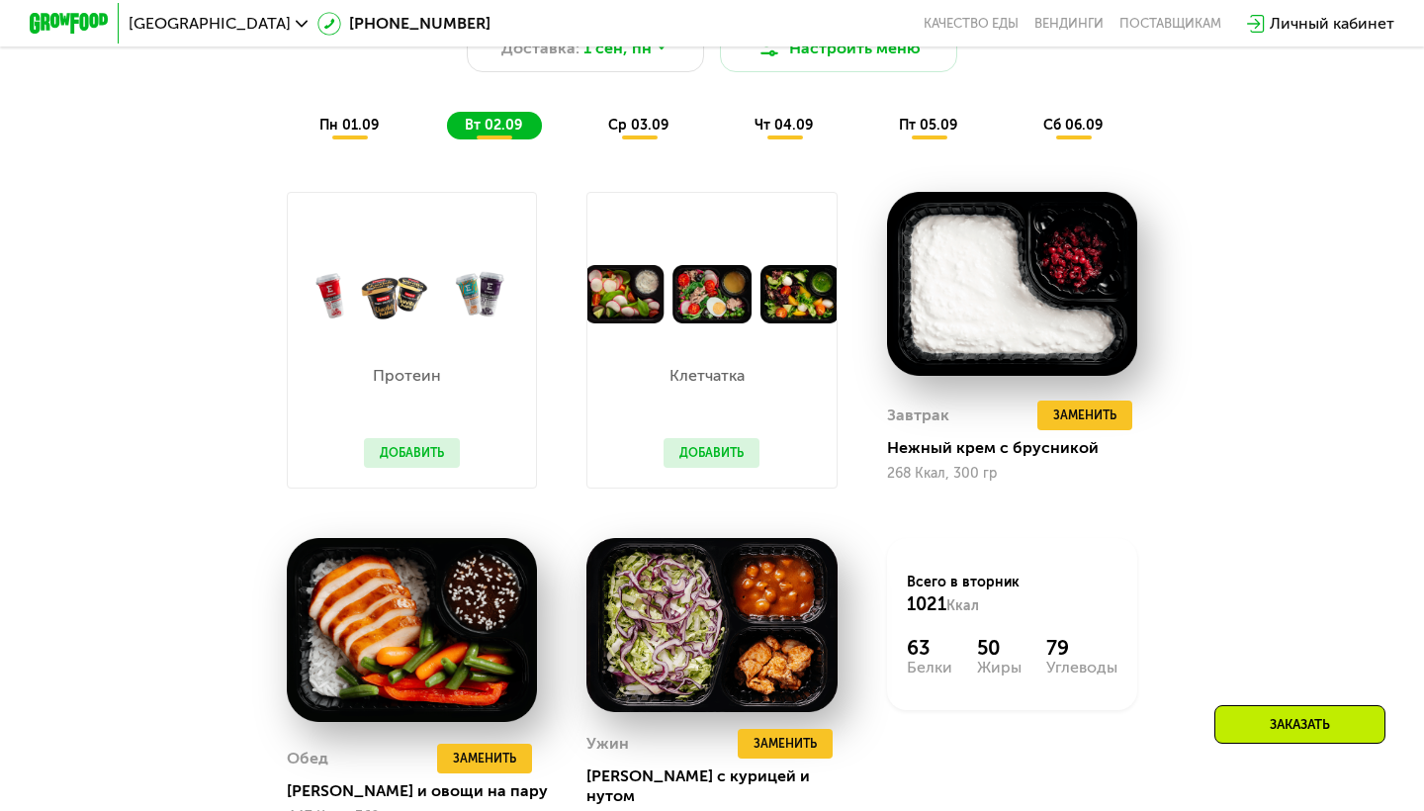
scroll to position [1135, 0]
click at [623, 125] on span "ср 03.09" at bounding box center [638, 125] width 60 height 17
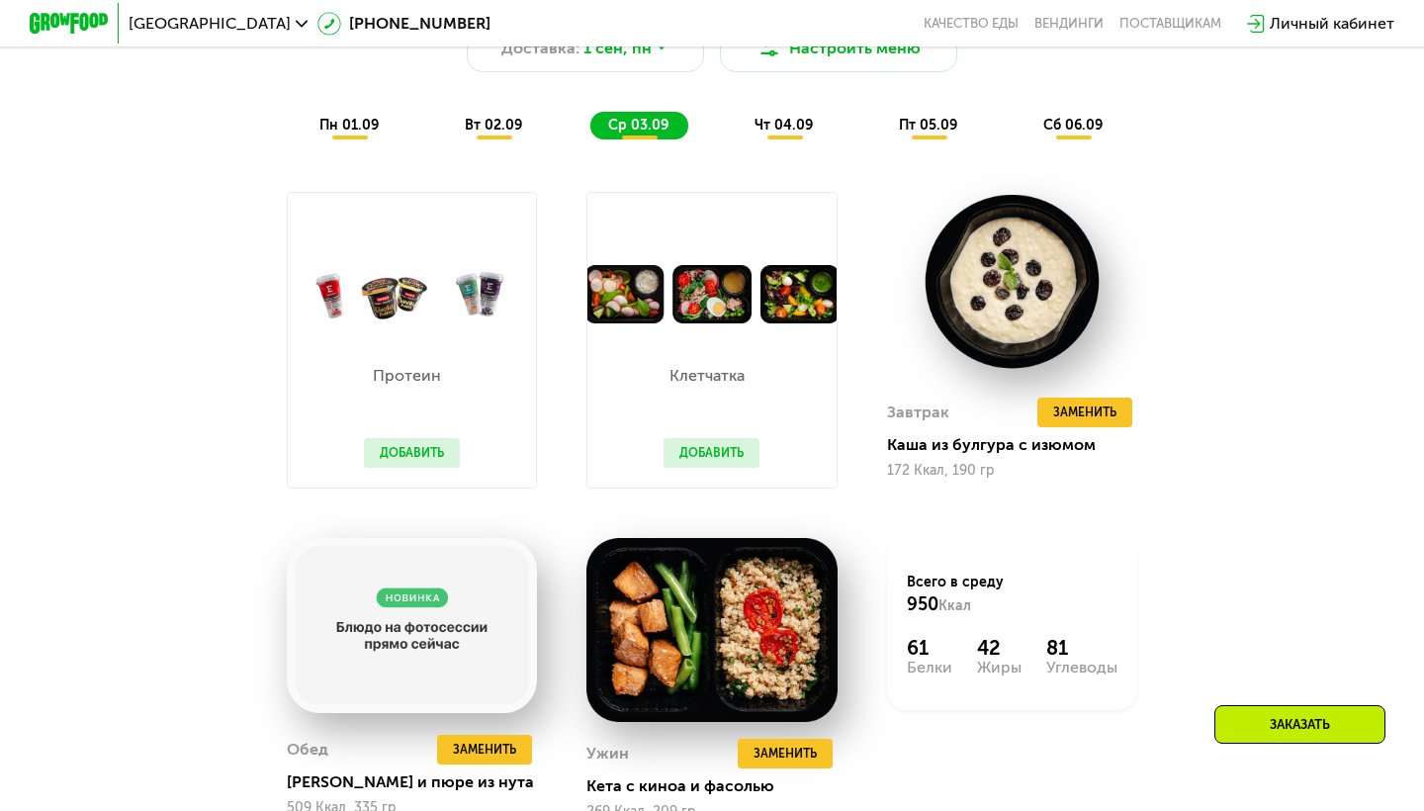
click at [780, 127] on span "чт 04.09" at bounding box center [784, 125] width 58 height 17
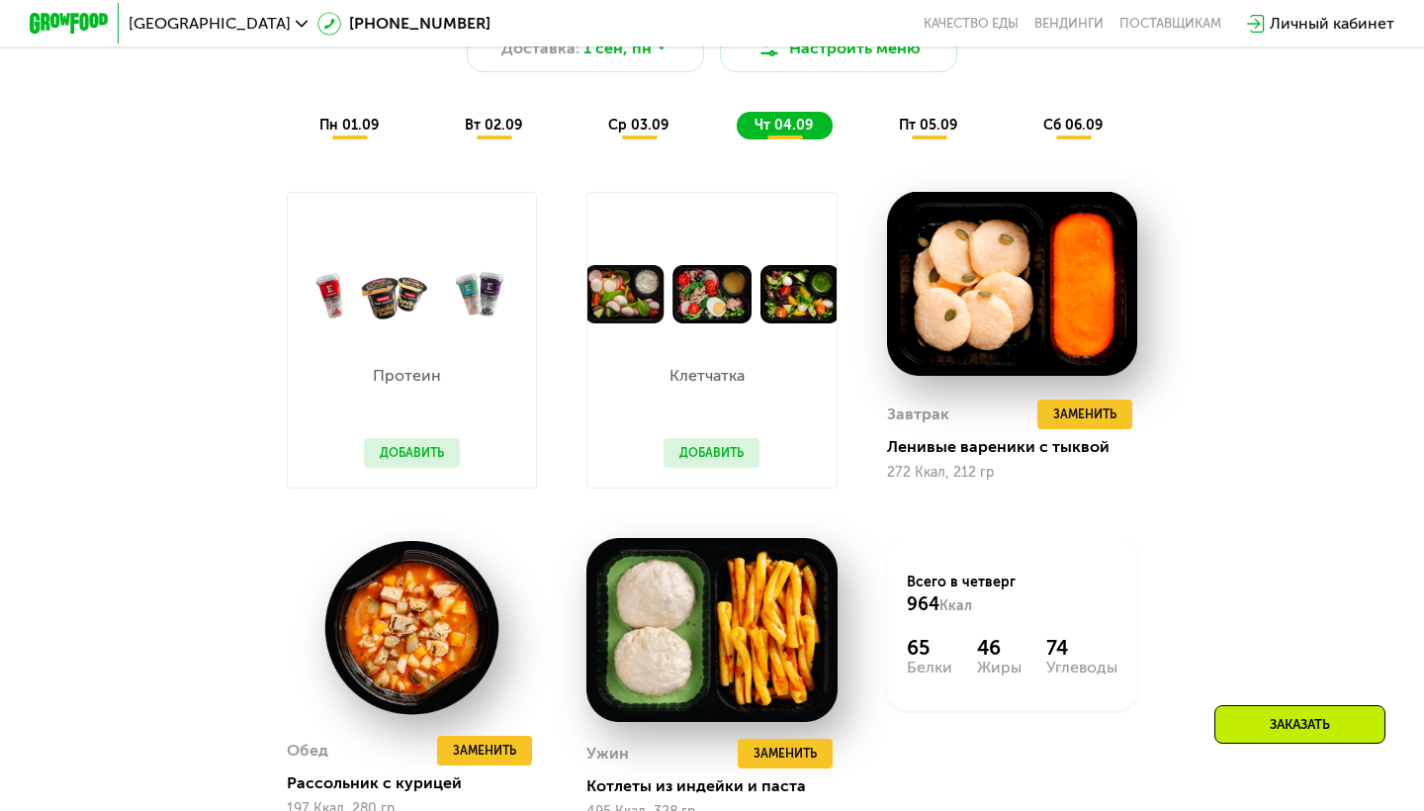
click at [935, 129] on span "пт 05.09" at bounding box center [928, 125] width 58 height 17
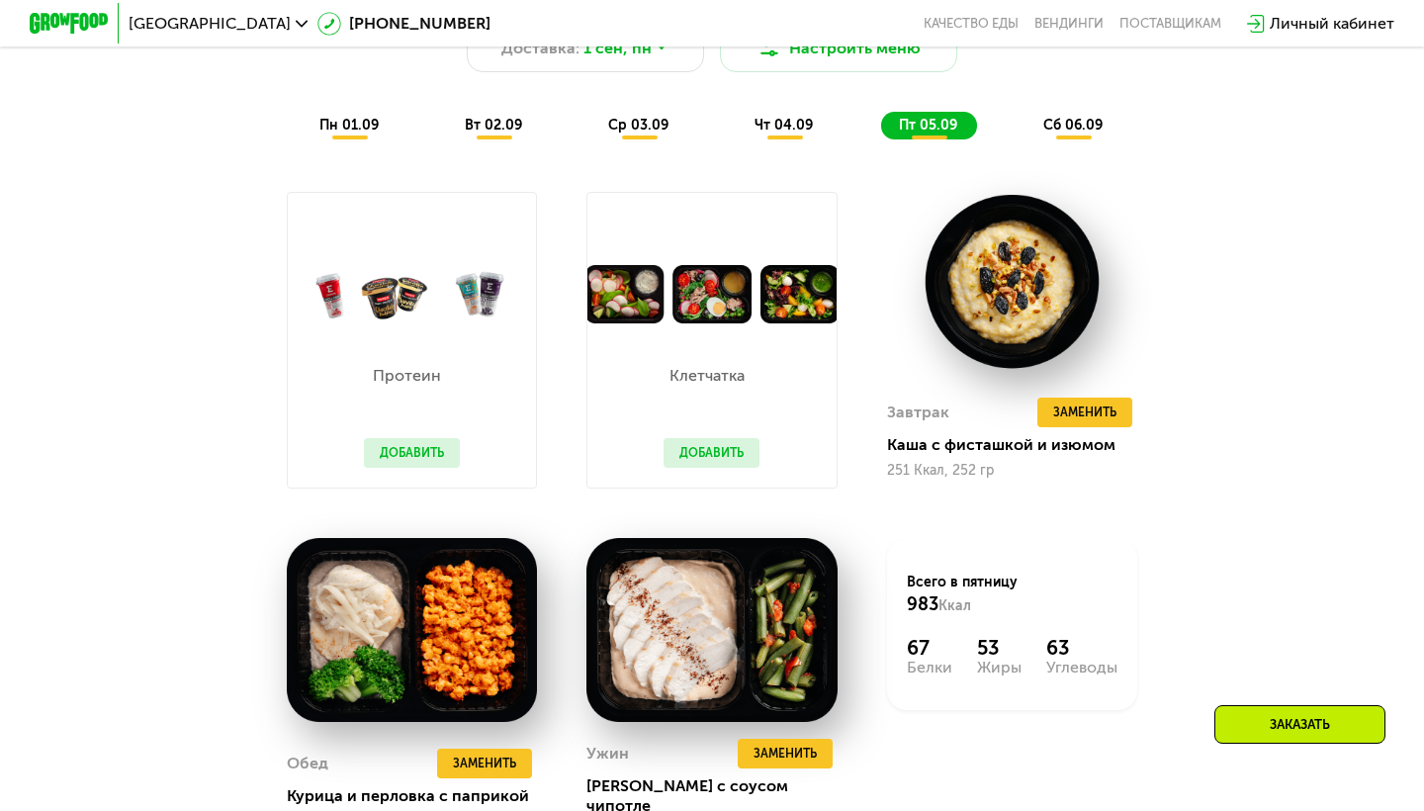
click at [807, 121] on span "чт 04.09" at bounding box center [784, 125] width 58 height 17
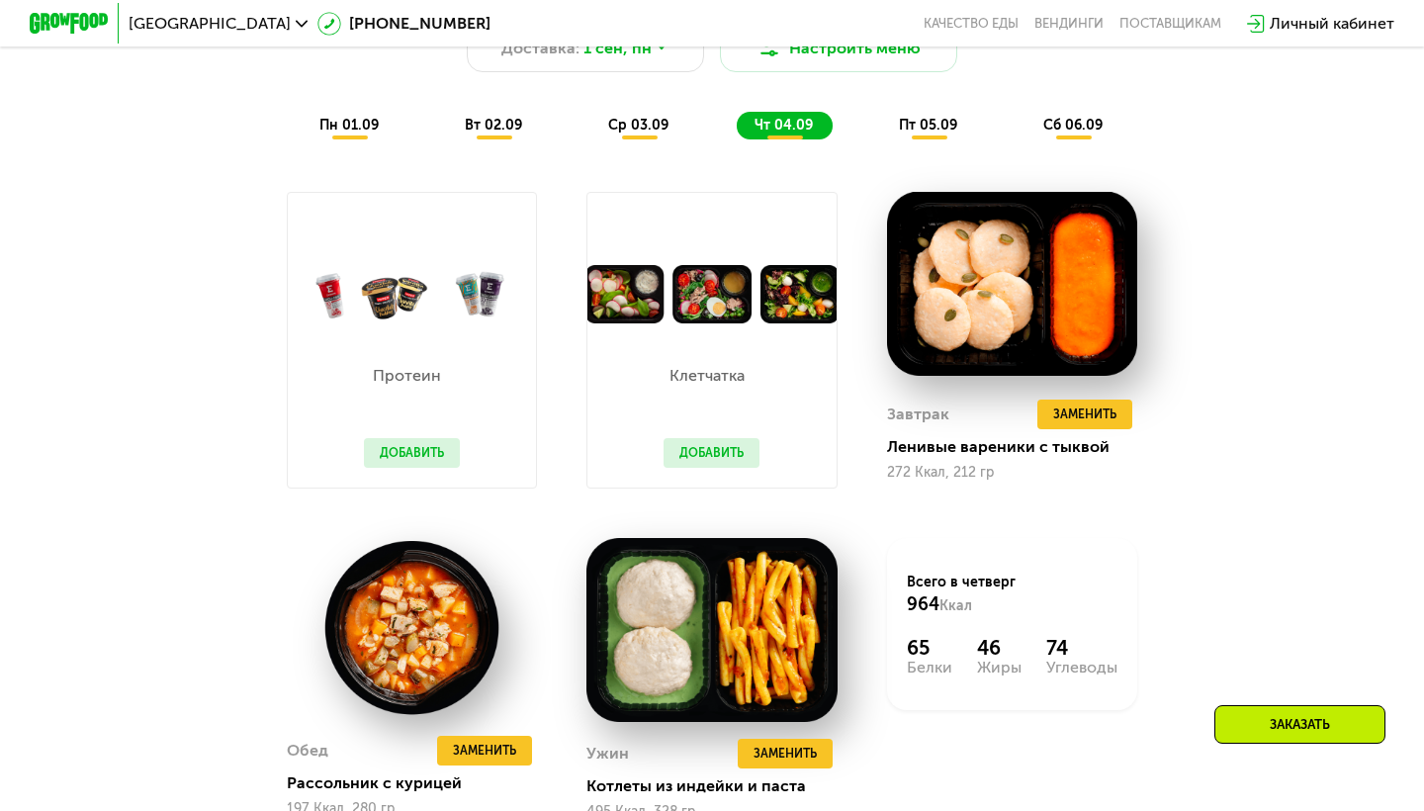
click at [1026, 136] on div "пт 05.09" at bounding box center [1074, 126] width 97 height 28
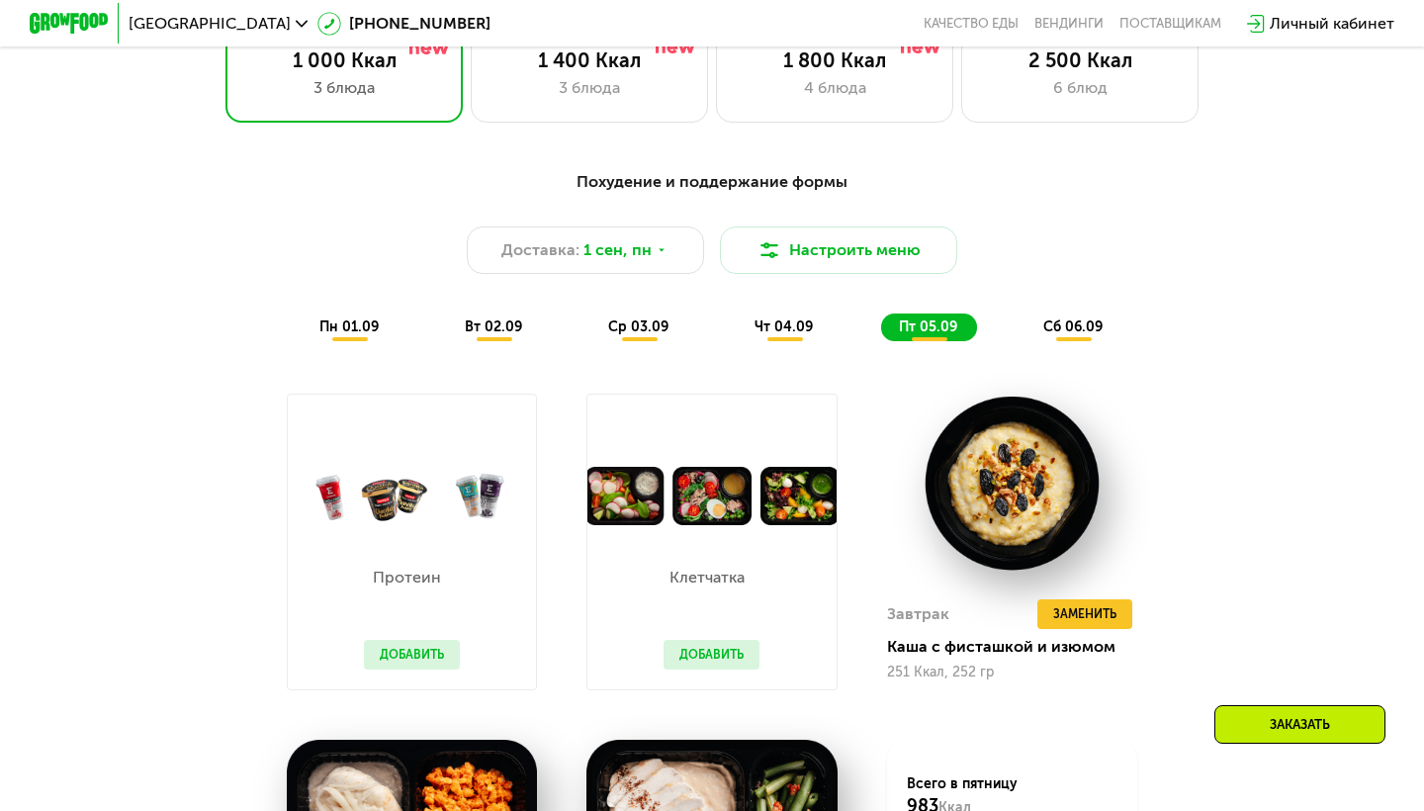
scroll to position [930, 0]
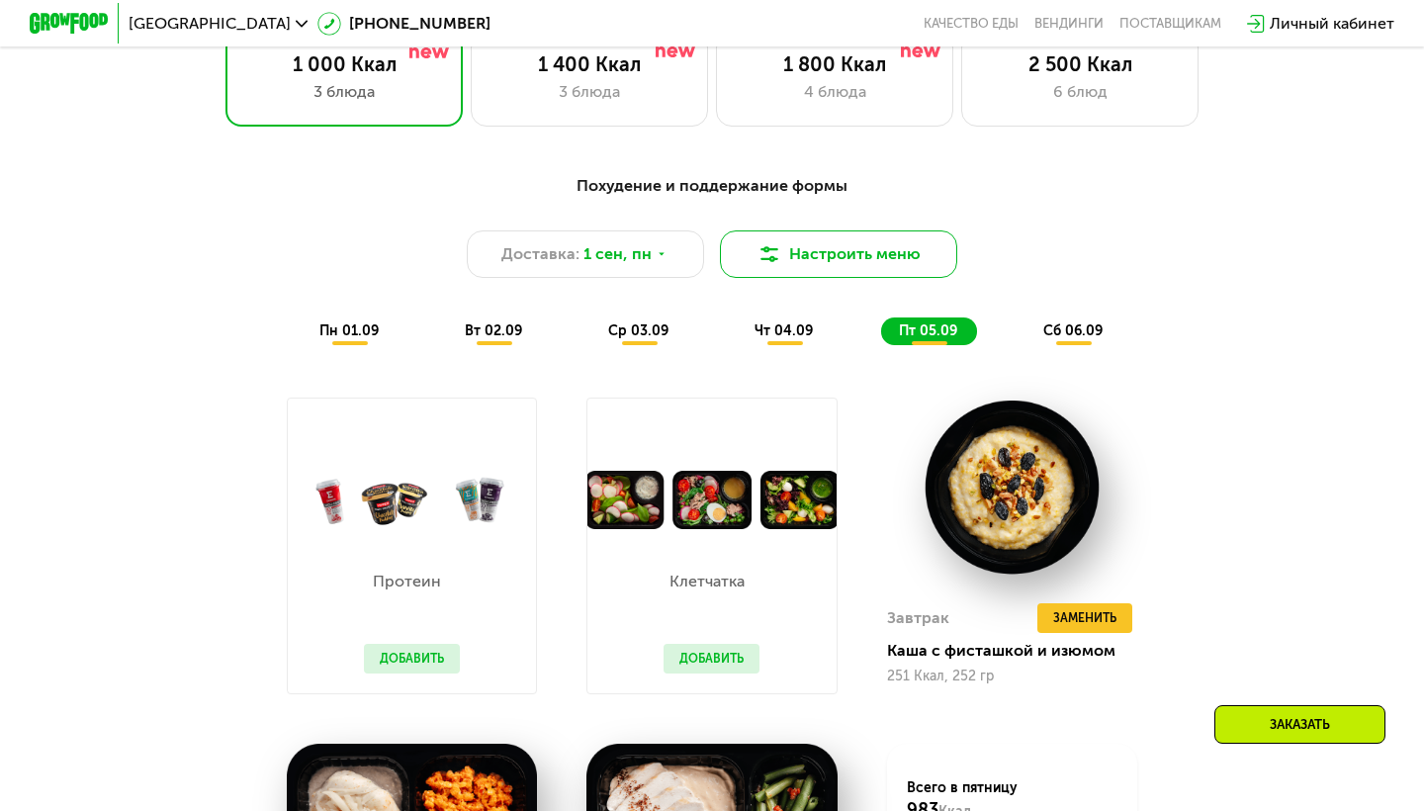
click at [875, 235] on button "Настроить меню" at bounding box center [838, 253] width 237 height 47
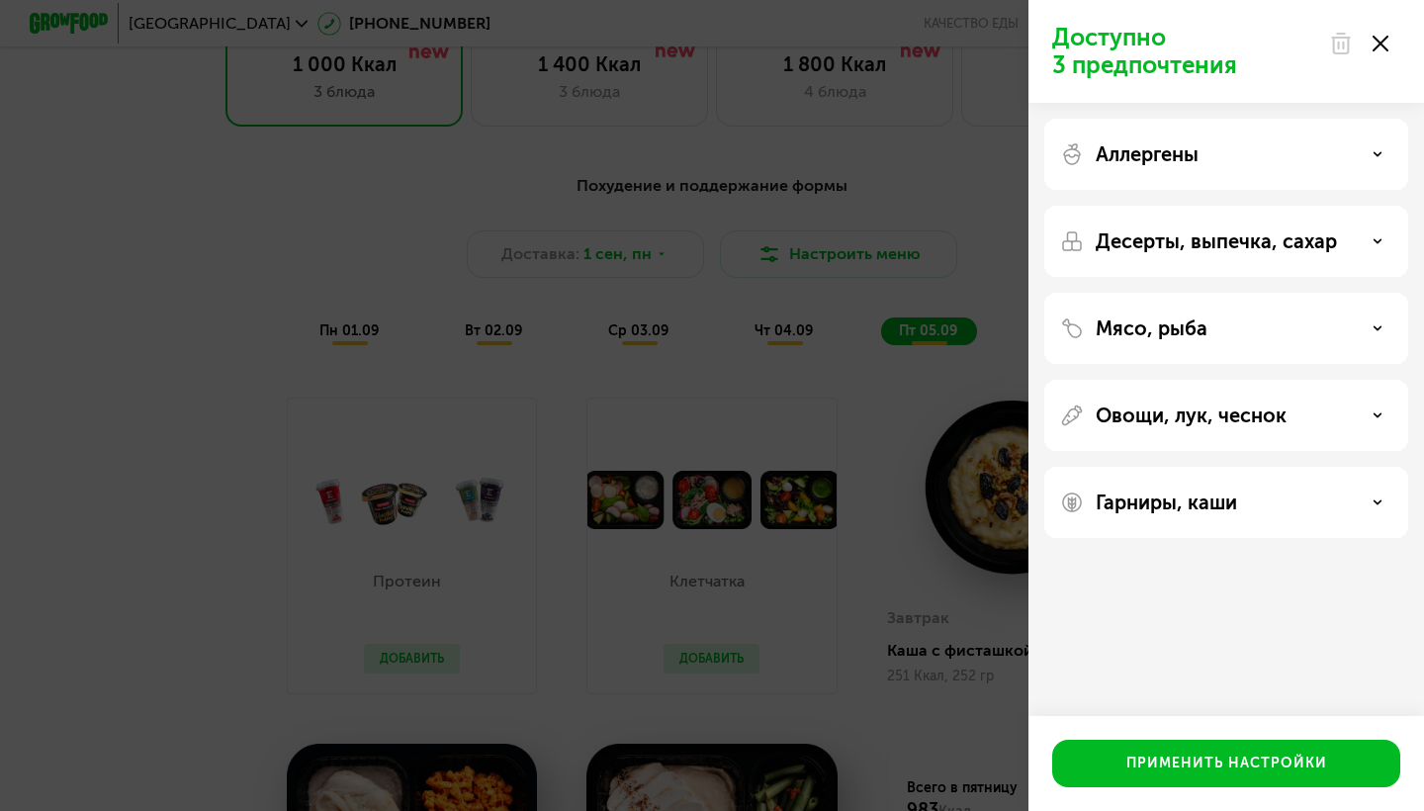
click at [1272, 316] on div "Мясо, рыба" at bounding box center [1226, 328] width 332 height 24
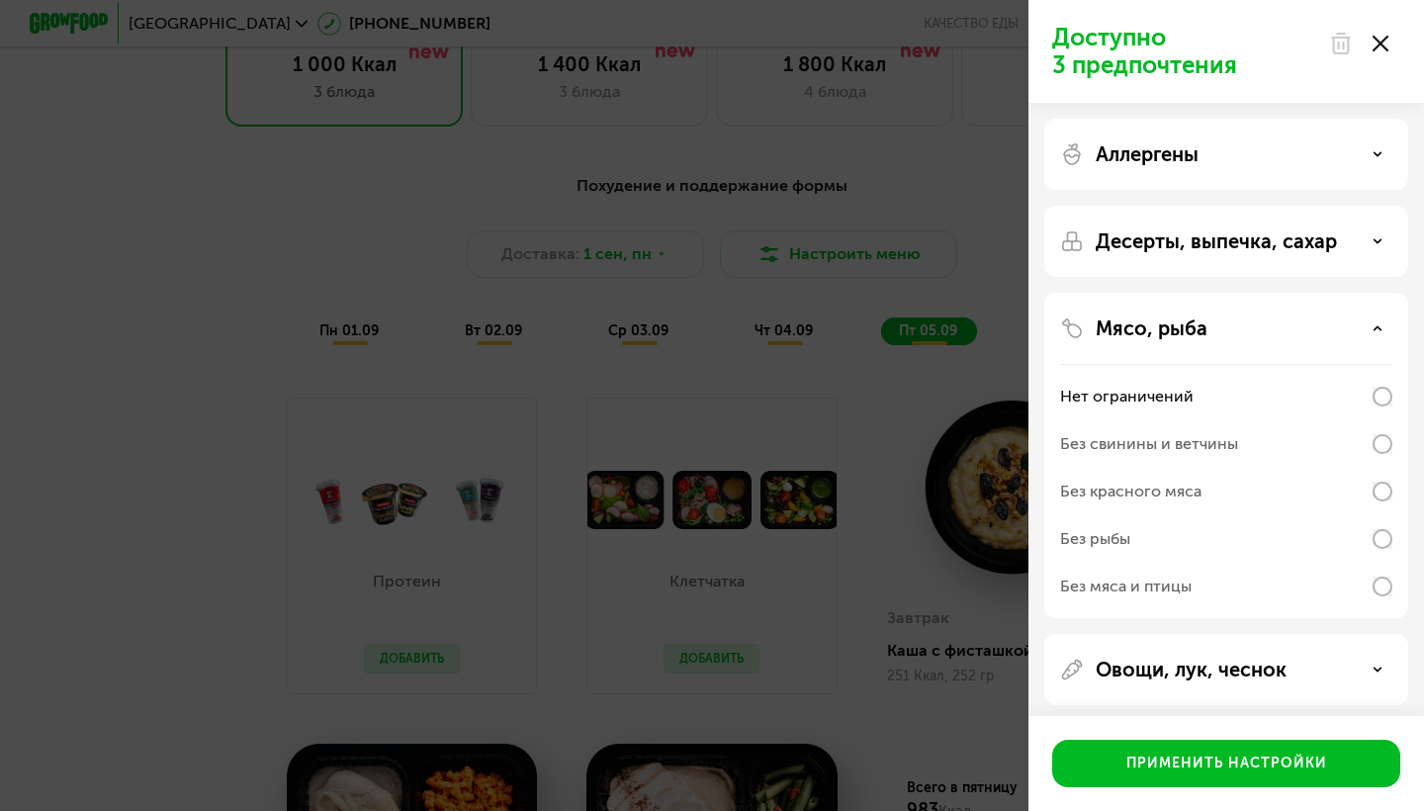
click at [1277, 330] on div "Мясо, рыба" at bounding box center [1226, 328] width 332 height 24
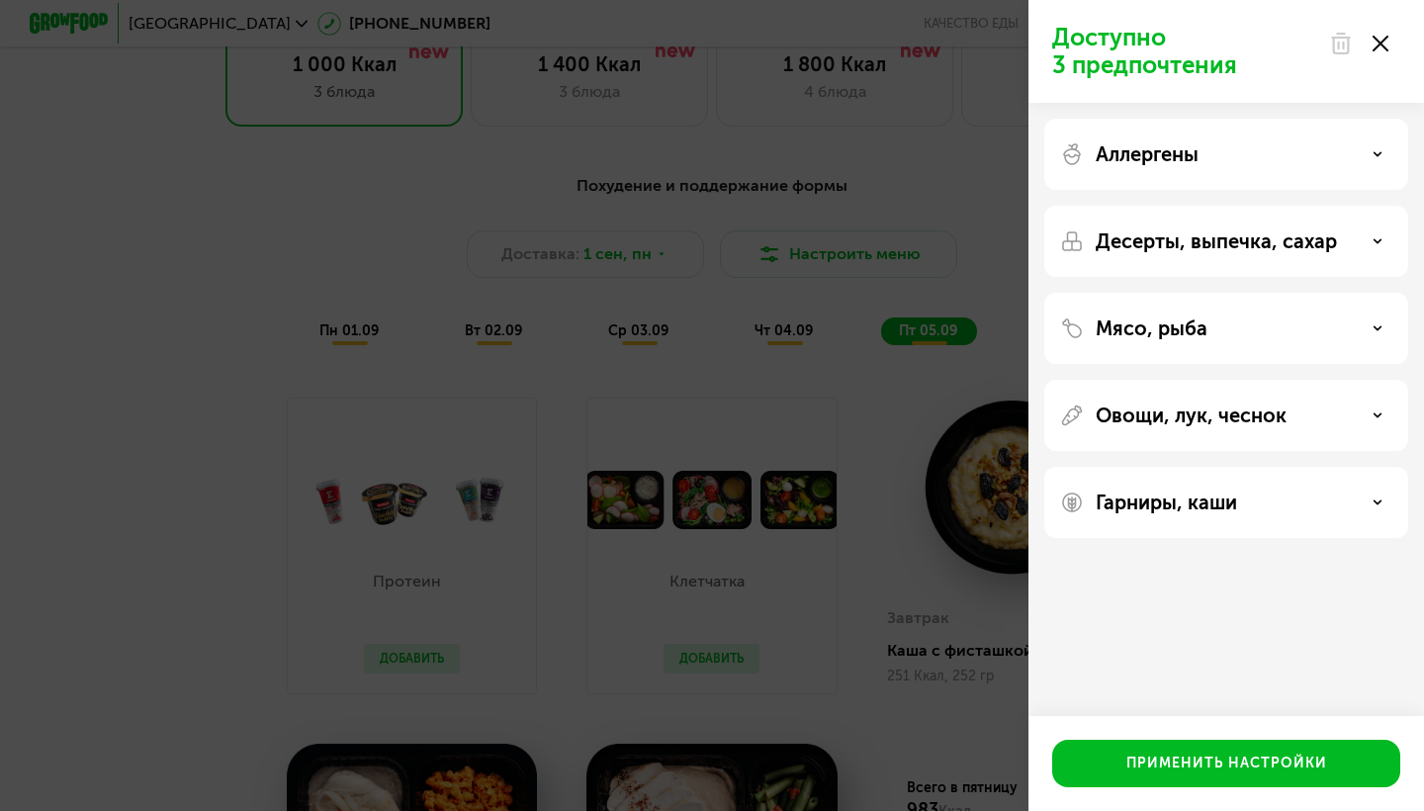
click at [1276, 250] on p "Десерты, выпечка, сахар" at bounding box center [1216, 241] width 241 height 24
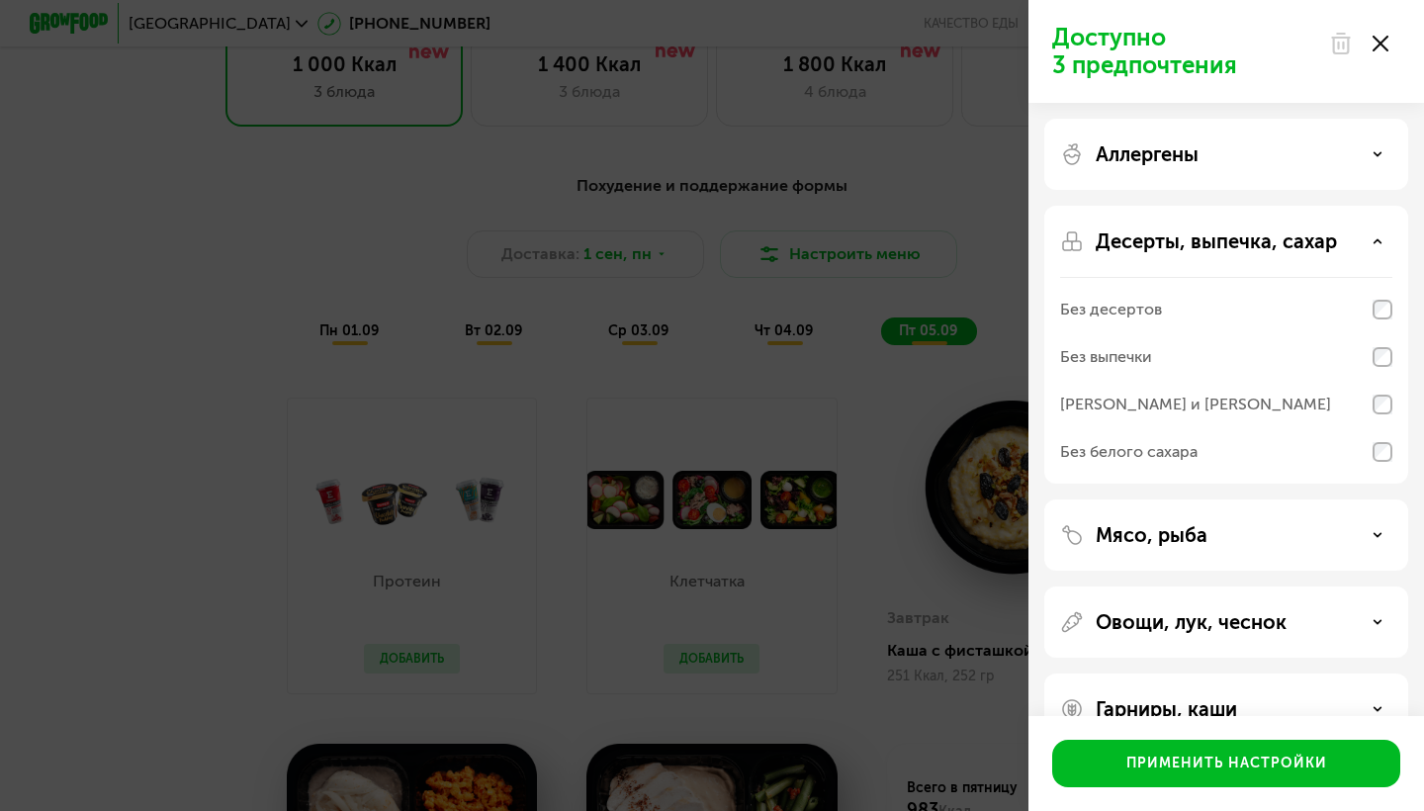
click at [1340, 499] on div "Десерты, выпечка, сахар Без десертов Без выпечки Без сэндвичей и круассанов Без…" at bounding box center [1226, 534] width 364 height 71
click at [1330, 206] on div "Аллергены" at bounding box center [1226, 345] width 364 height 278
click at [1374, 154] on icon at bounding box center [1378, 154] width 10 height 10
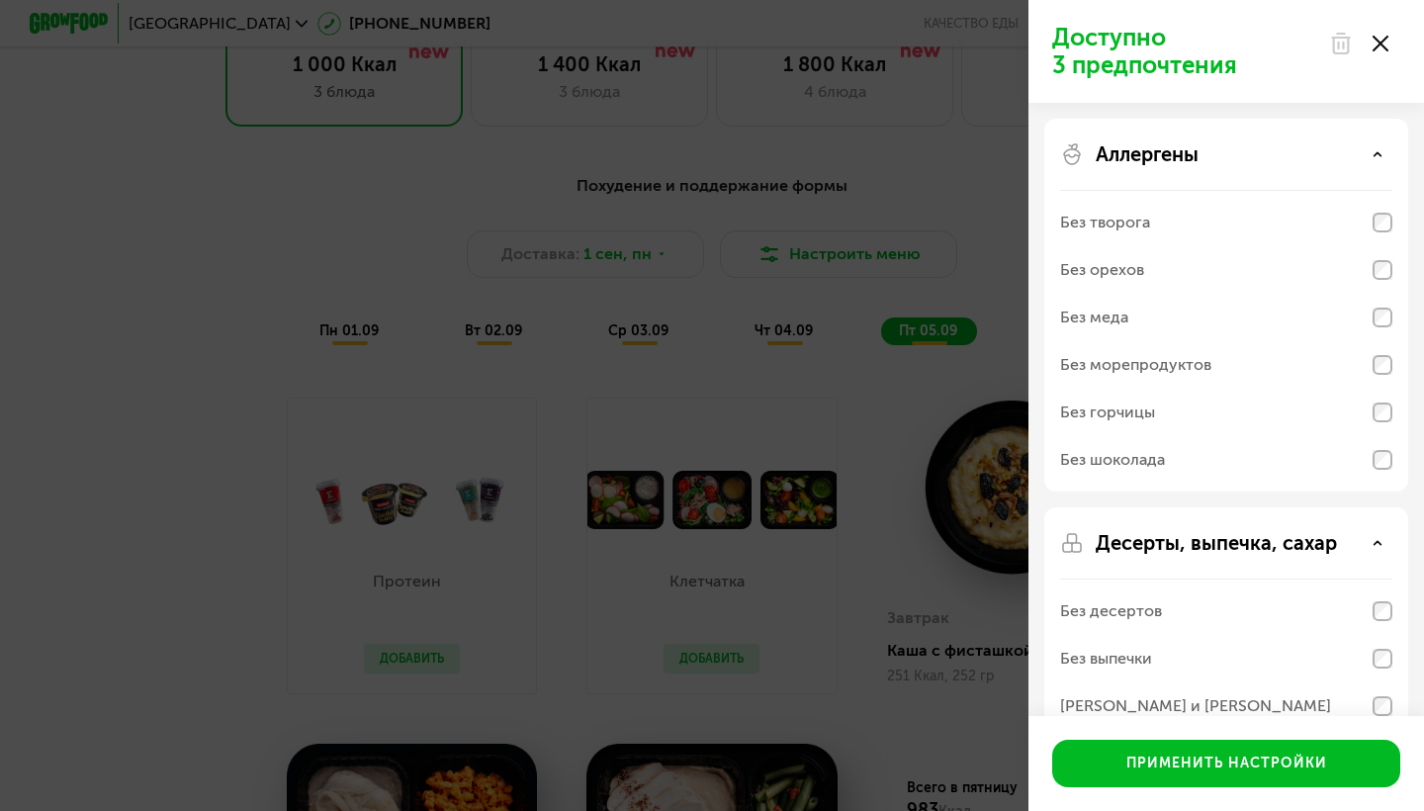
click at [1374, 154] on icon at bounding box center [1378, 154] width 10 height 10
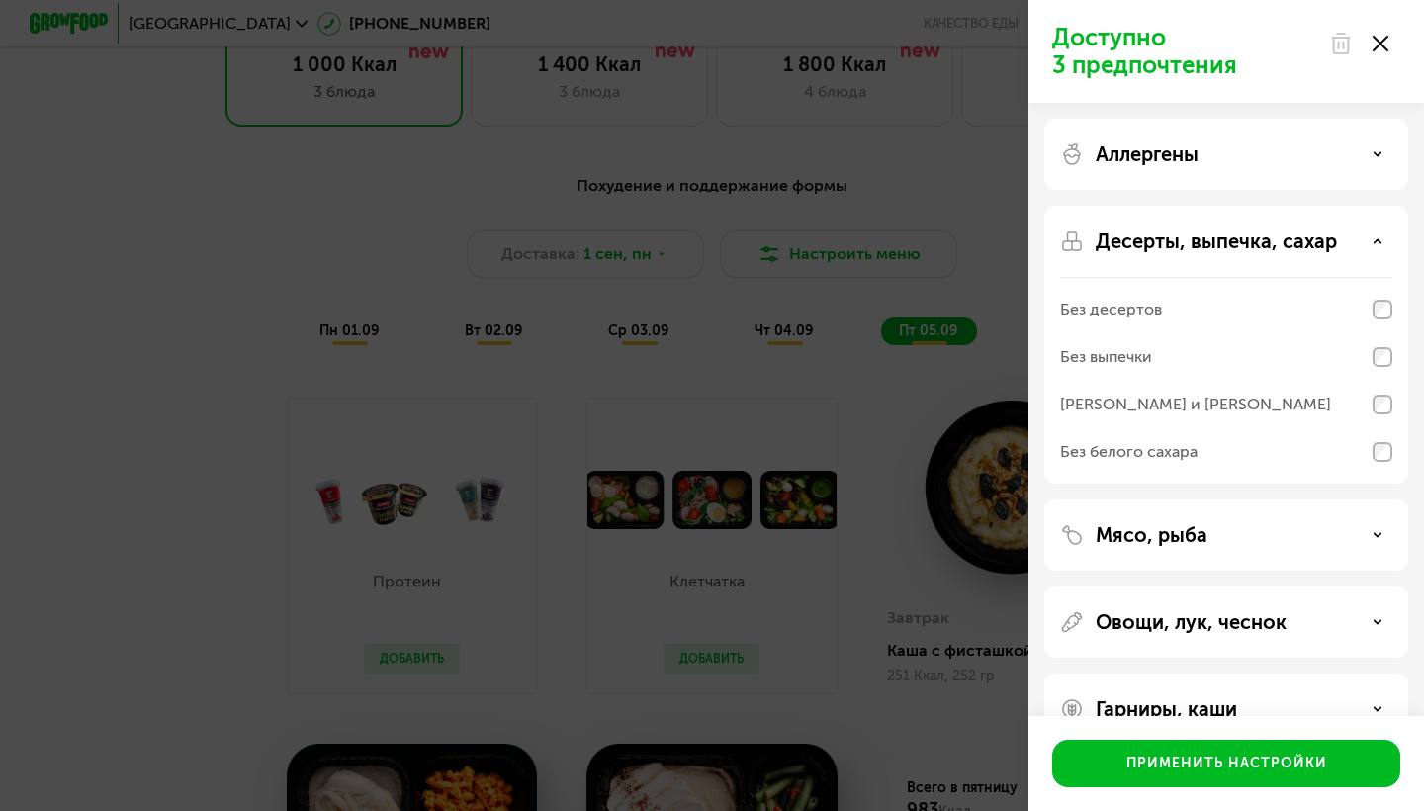
click at [1376, 235] on div "Десерты, выпечка, сахар" at bounding box center [1226, 241] width 332 height 24
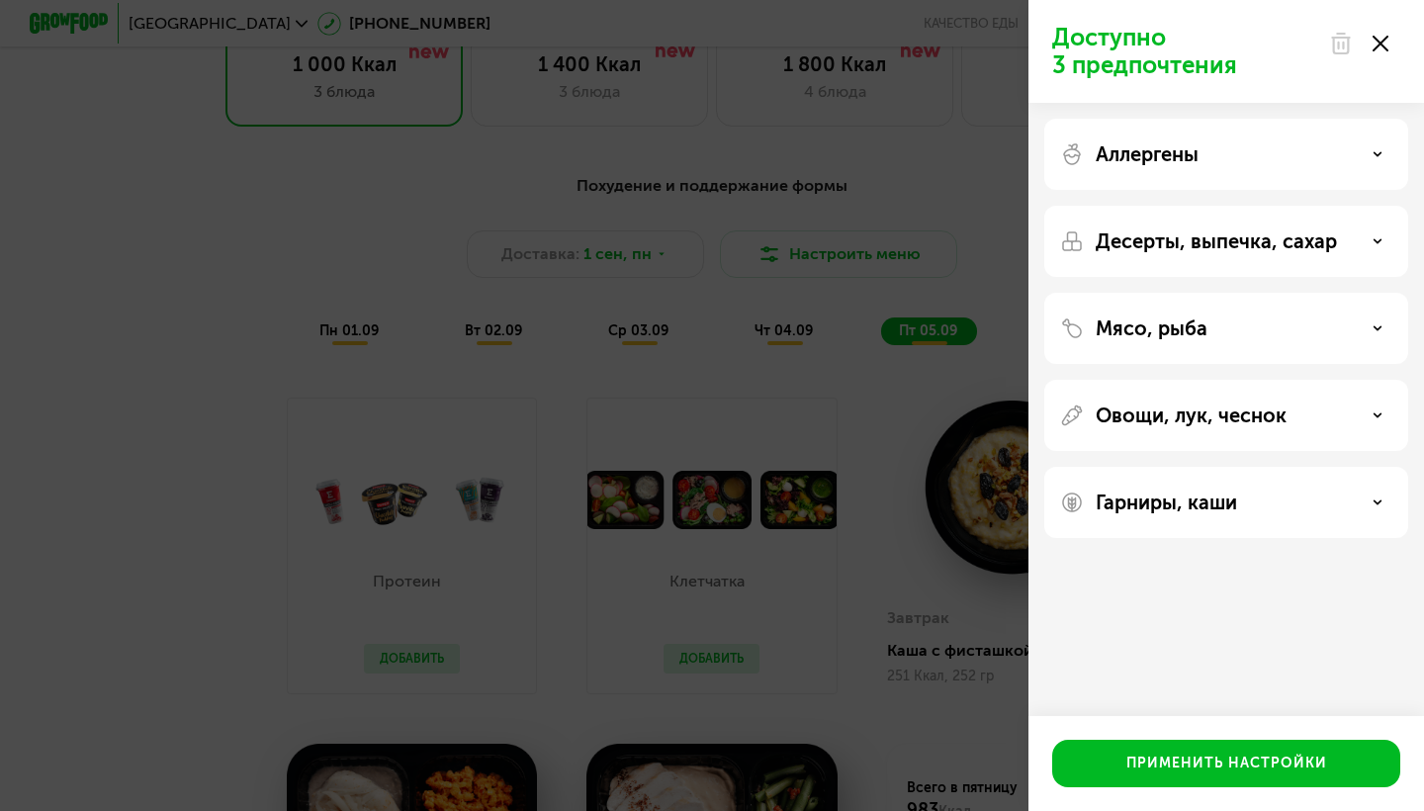
click at [1343, 495] on div "Гарниры, каши" at bounding box center [1226, 503] width 332 height 24
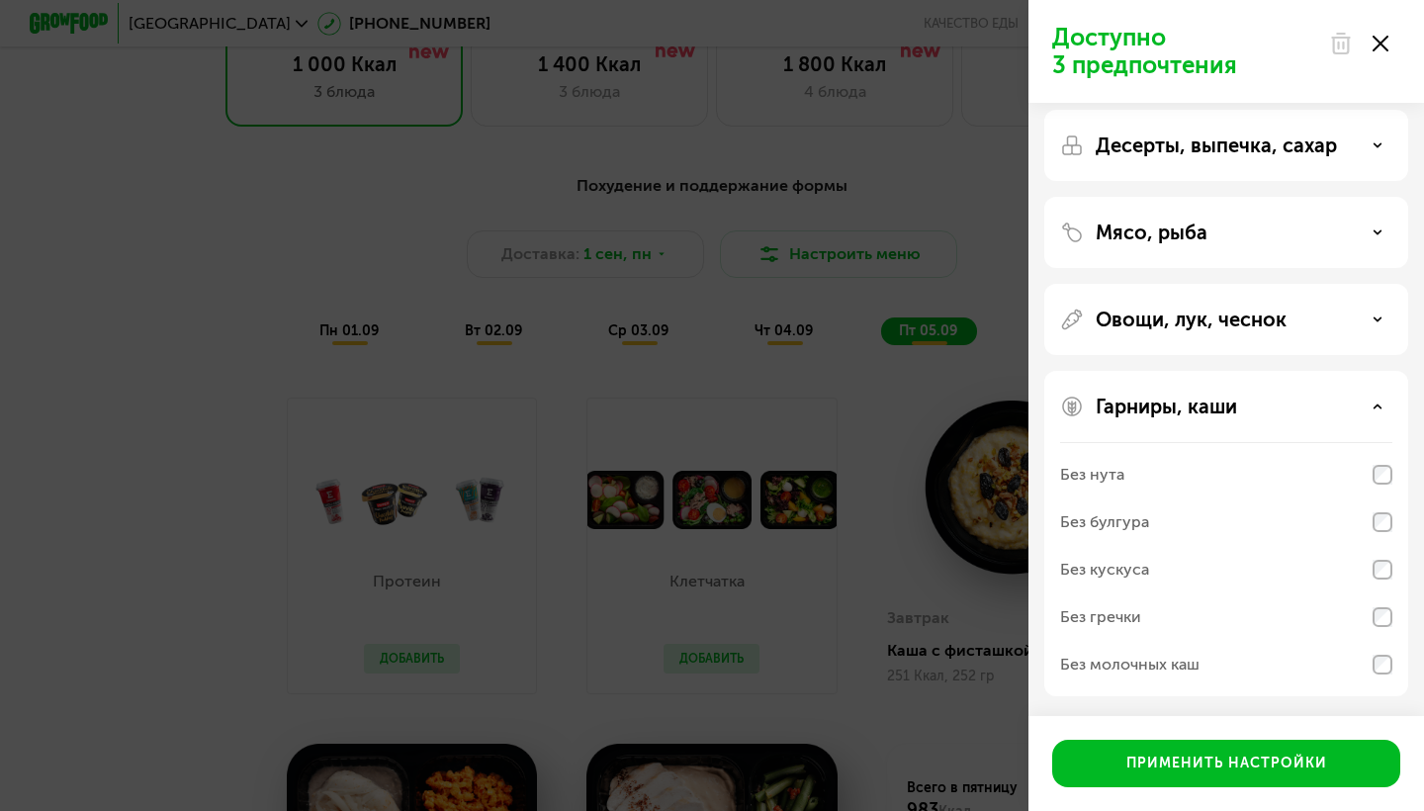
scroll to position [96, 0]
click at [1378, 402] on div "Гарниры, каши" at bounding box center [1226, 407] width 332 height 24
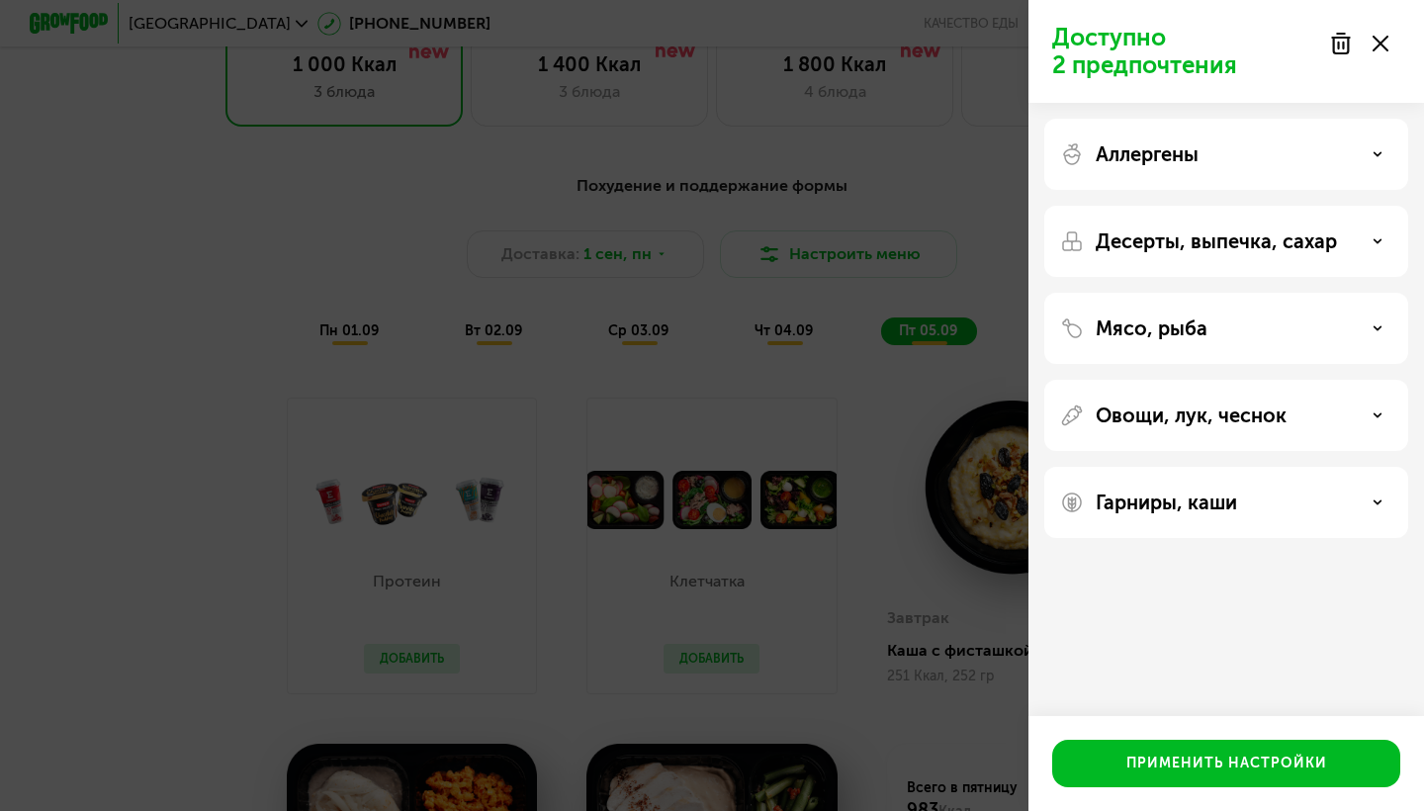
scroll to position [0, 0]
click at [1375, 420] on div "Овощи, лук, чеснок" at bounding box center [1226, 415] width 332 height 24
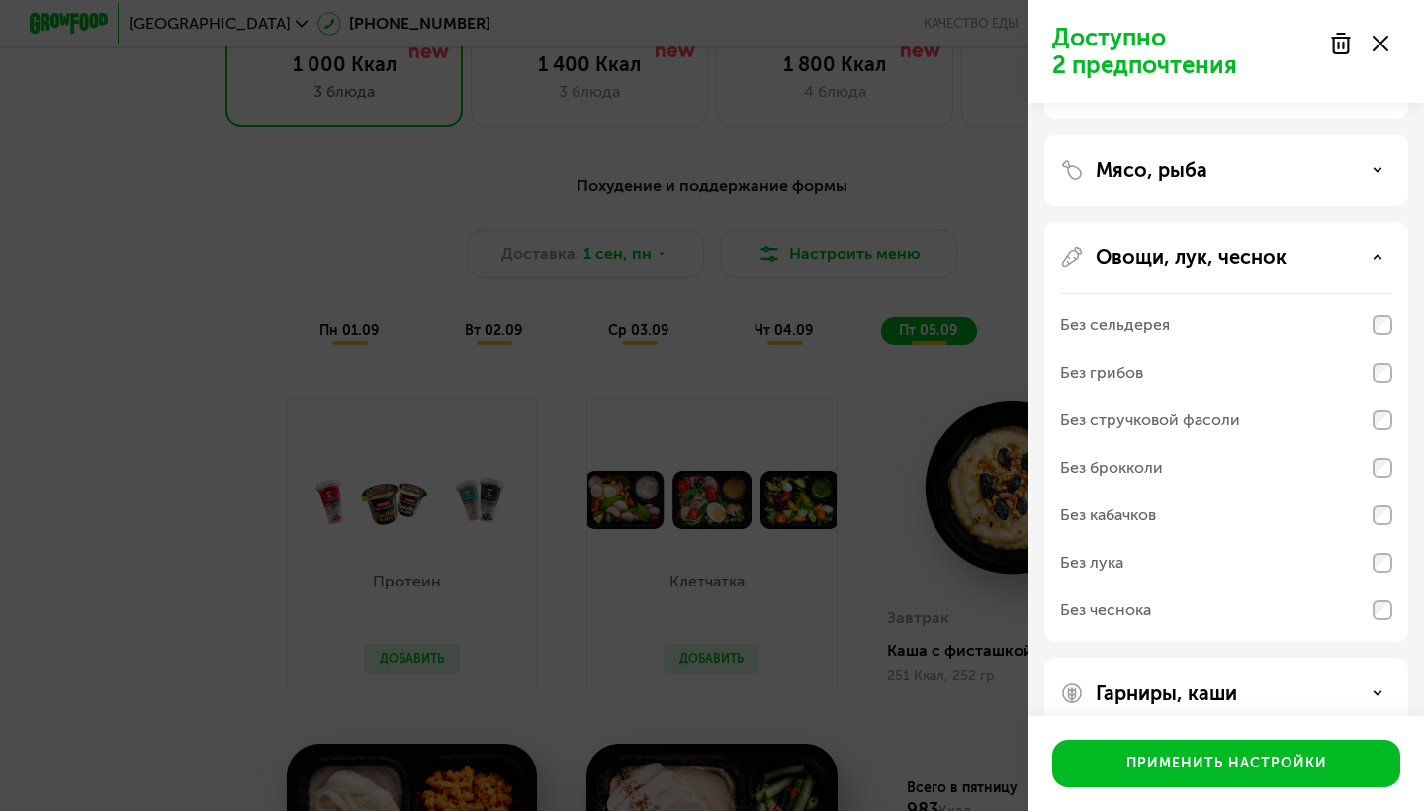
scroll to position [175, 0]
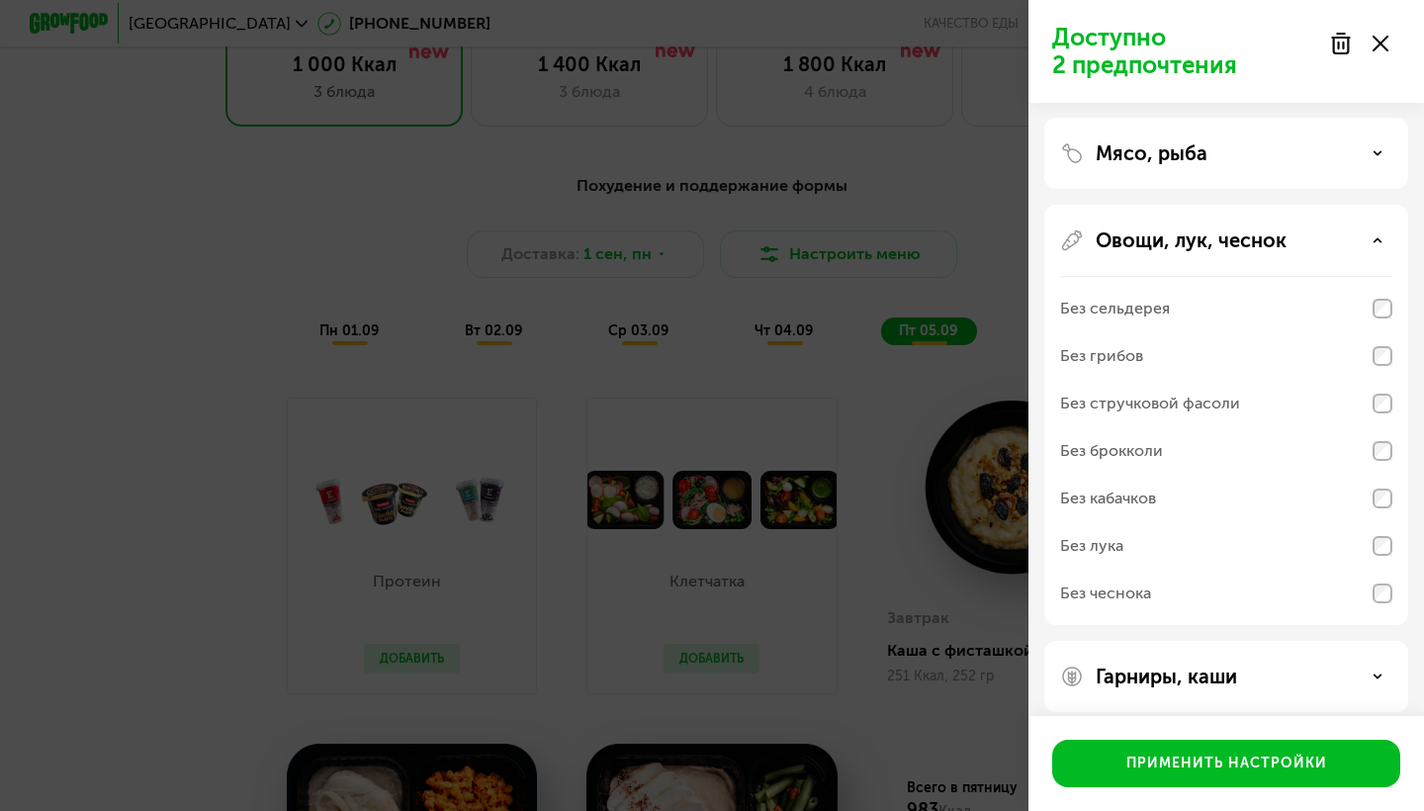
click at [1379, 245] on icon at bounding box center [1378, 240] width 10 height 10
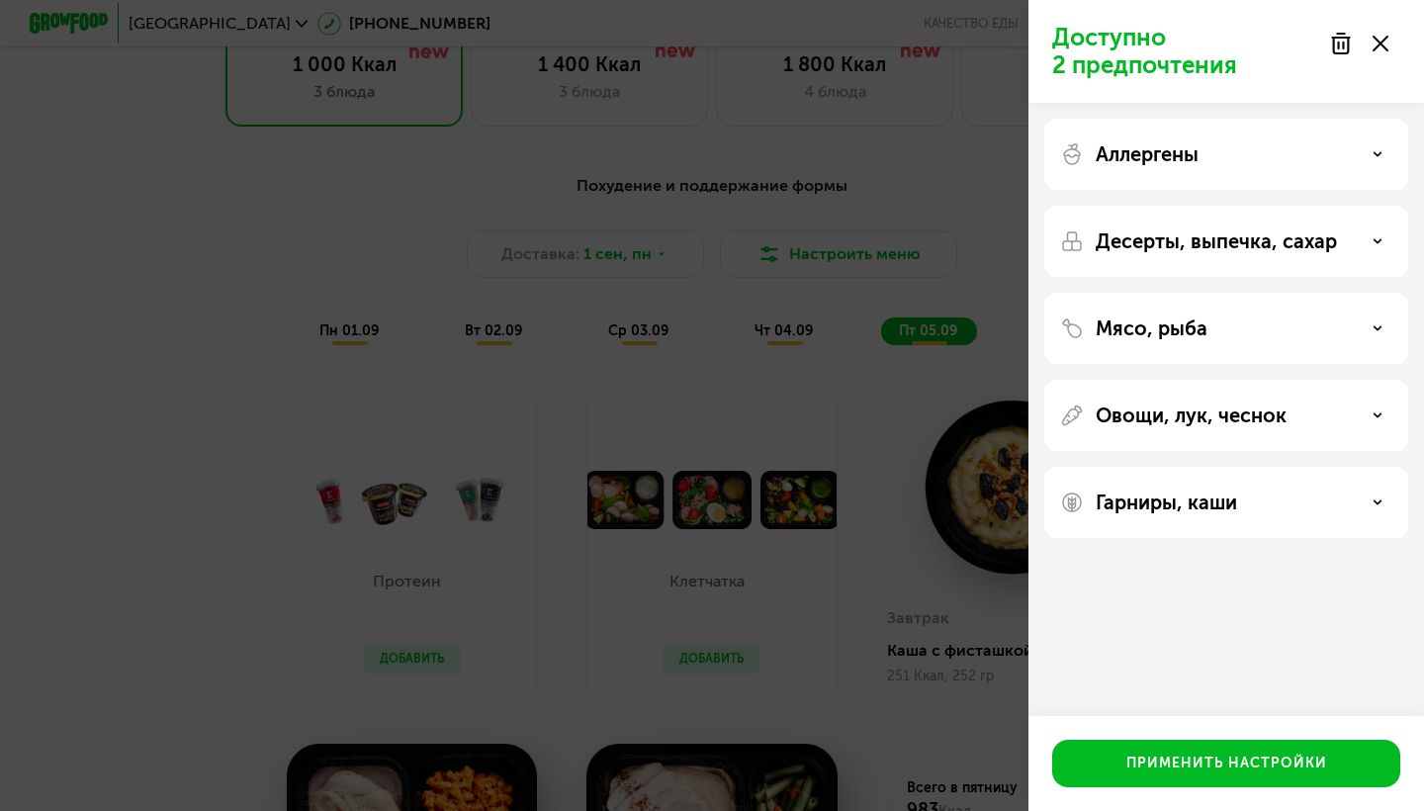
click at [1361, 338] on div "Мясо, рыба" at bounding box center [1226, 328] width 332 height 24
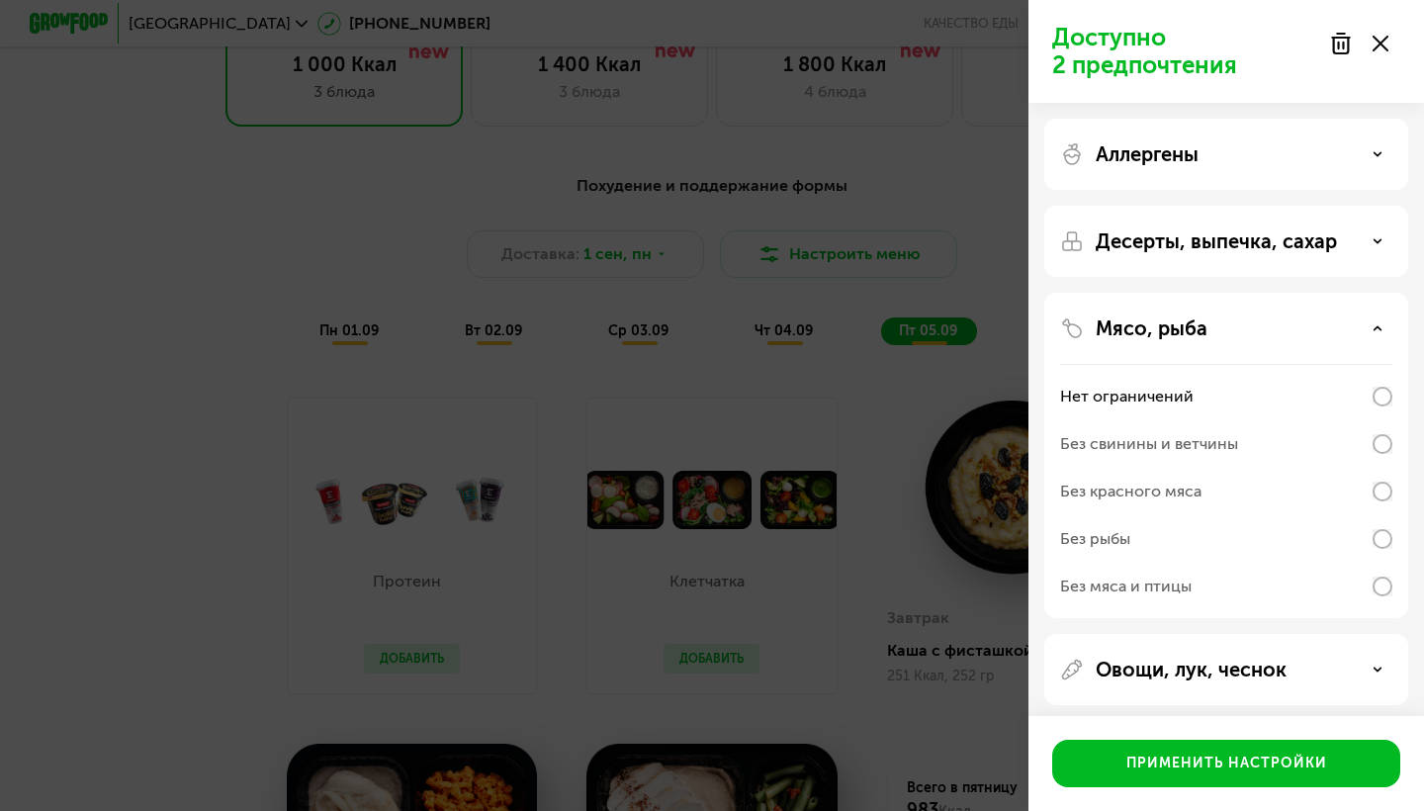
click at [1378, 328] on use at bounding box center [1378, 327] width 7 height 3
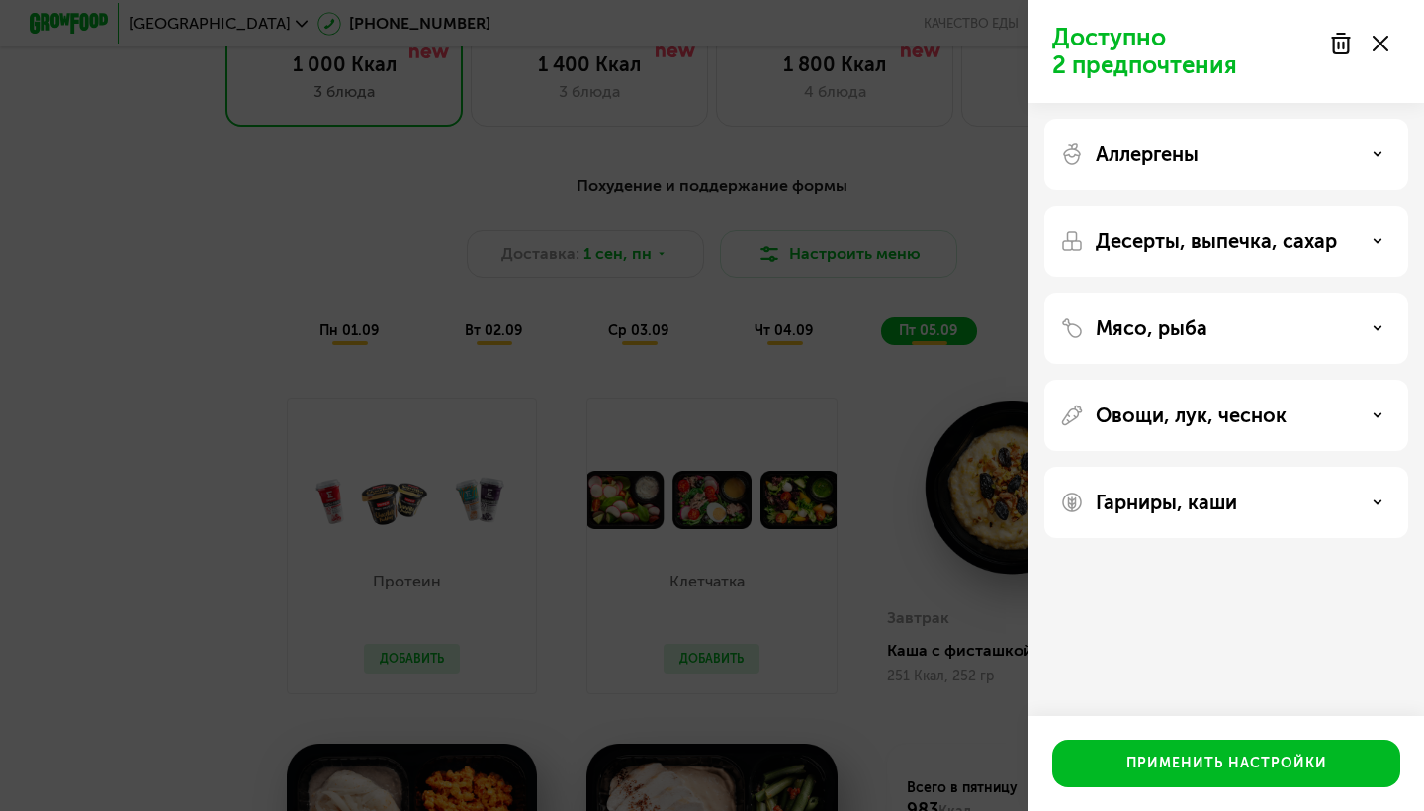
click at [1361, 239] on div "Десерты, выпечка, сахар" at bounding box center [1226, 241] width 332 height 24
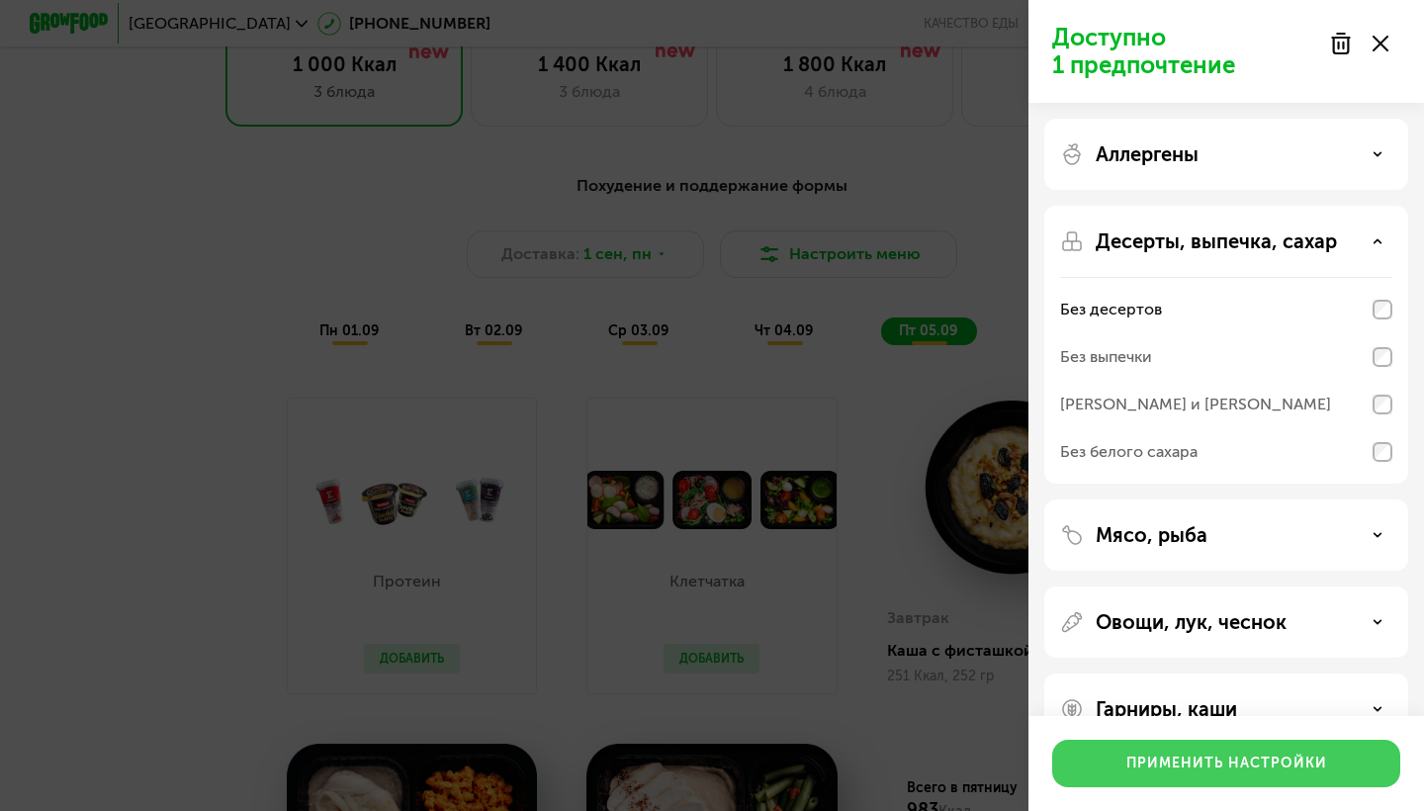
click at [1245, 759] on div "Применить настройки" at bounding box center [1226, 764] width 201 height 20
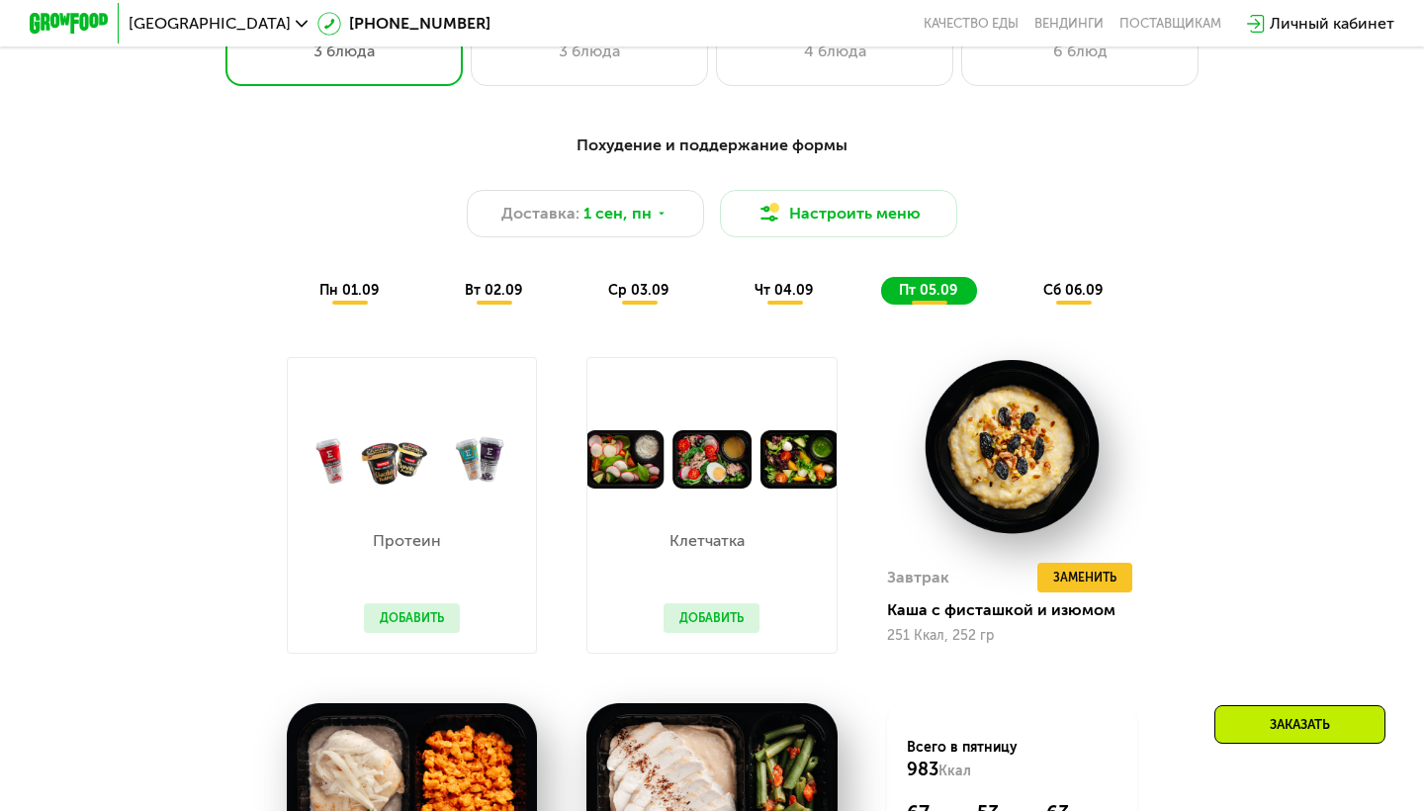
scroll to position [976, 0]
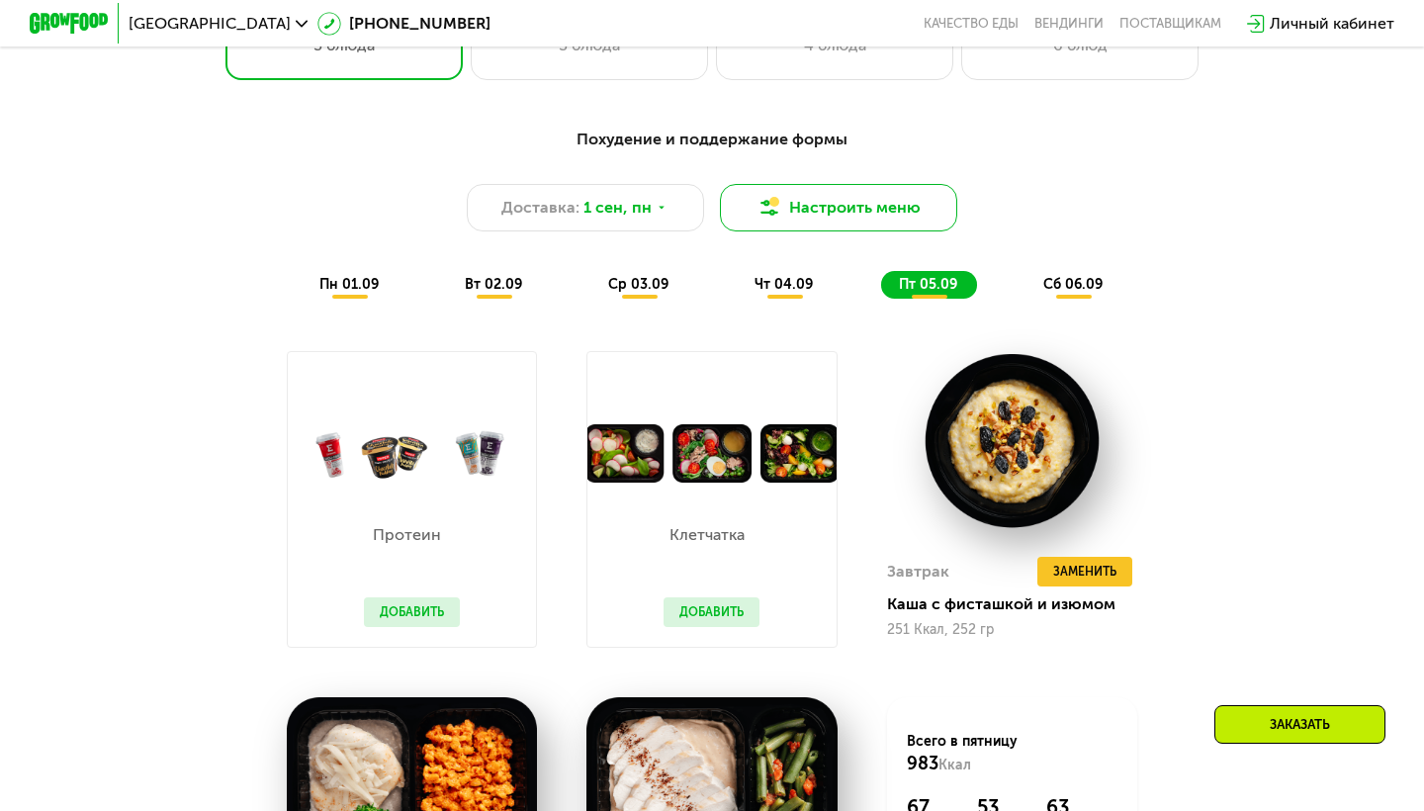
click at [885, 210] on button "Настроить меню" at bounding box center [838, 207] width 237 height 47
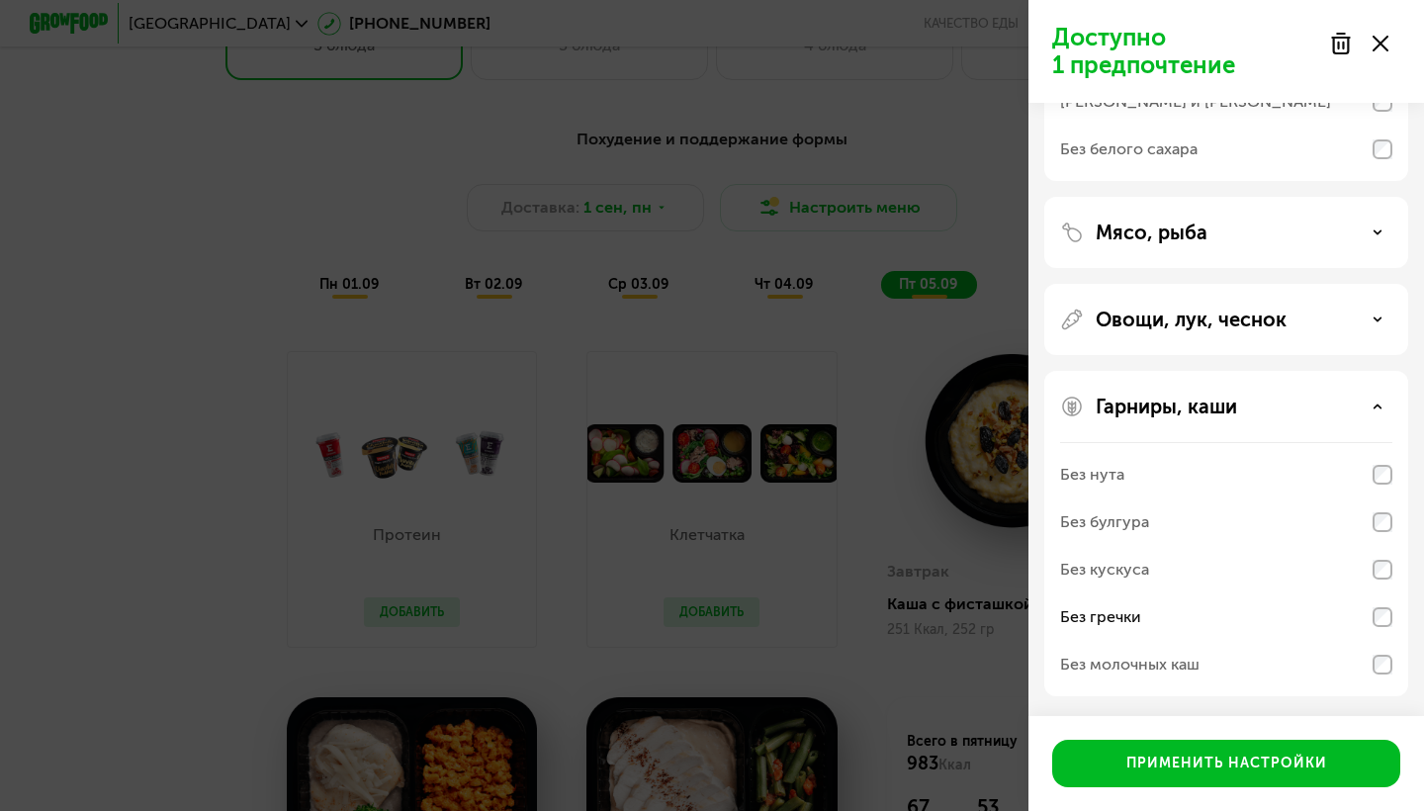
scroll to position [303, 0]
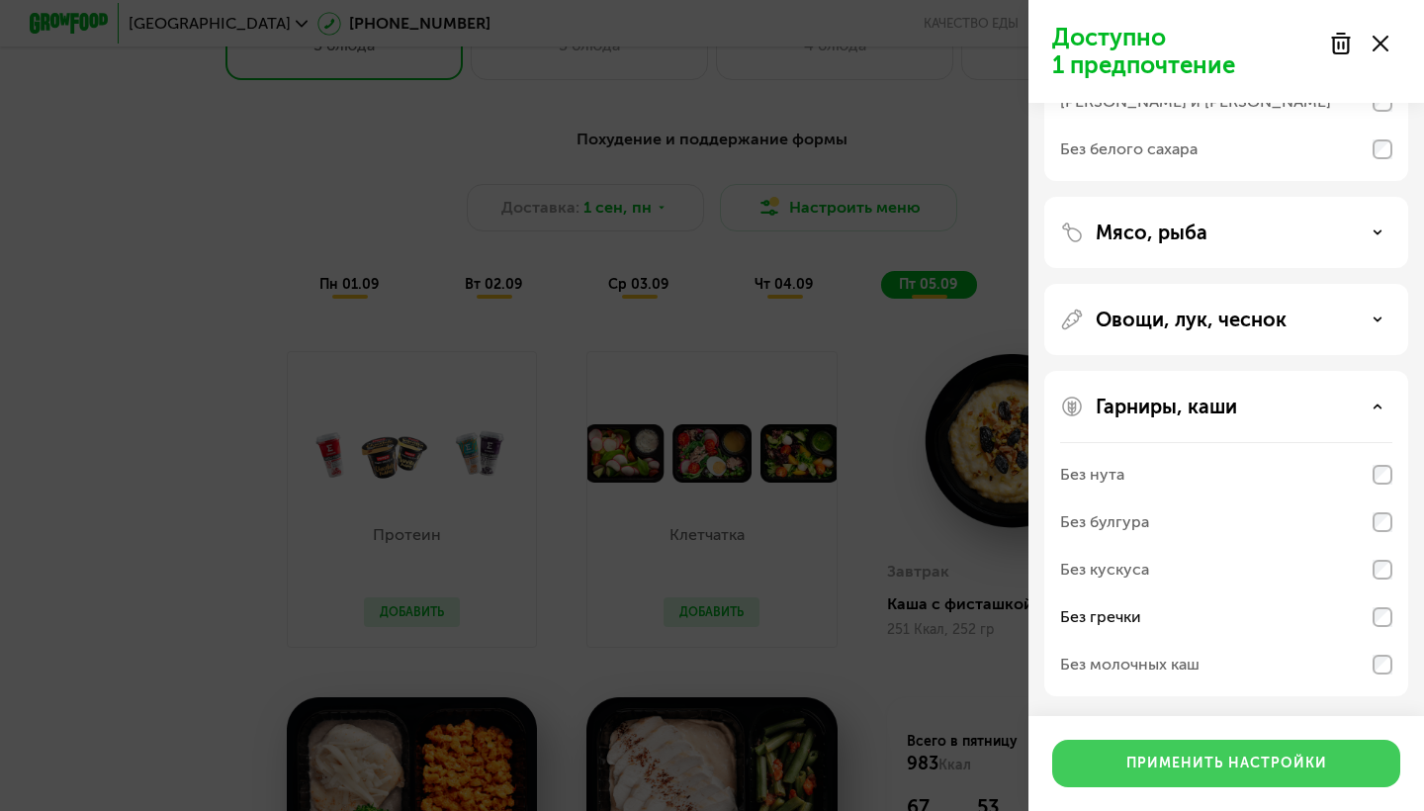
click at [1145, 760] on div "Применить настройки" at bounding box center [1226, 764] width 201 height 20
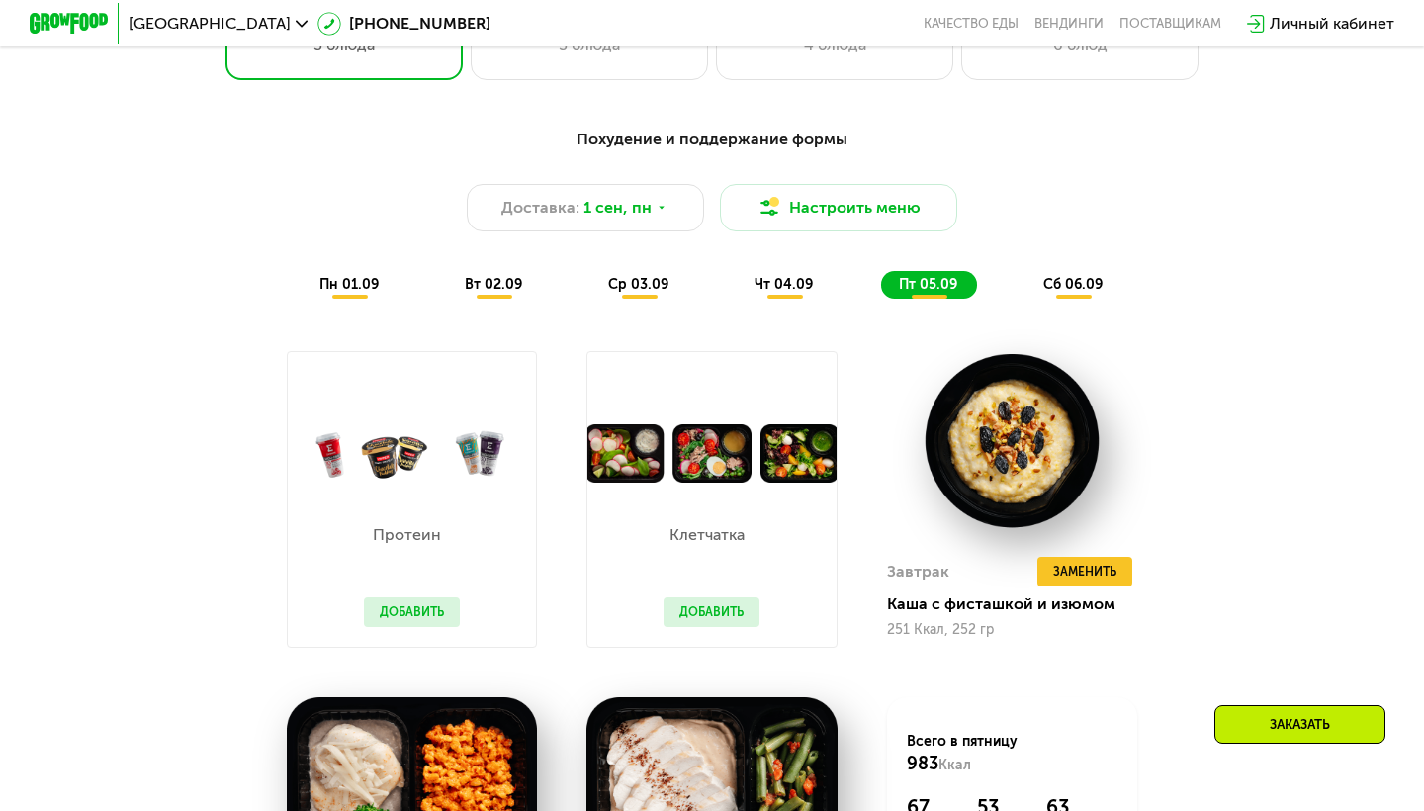
click at [362, 288] on span "пн 01.09" at bounding box center [348, 284] width 59 height 17
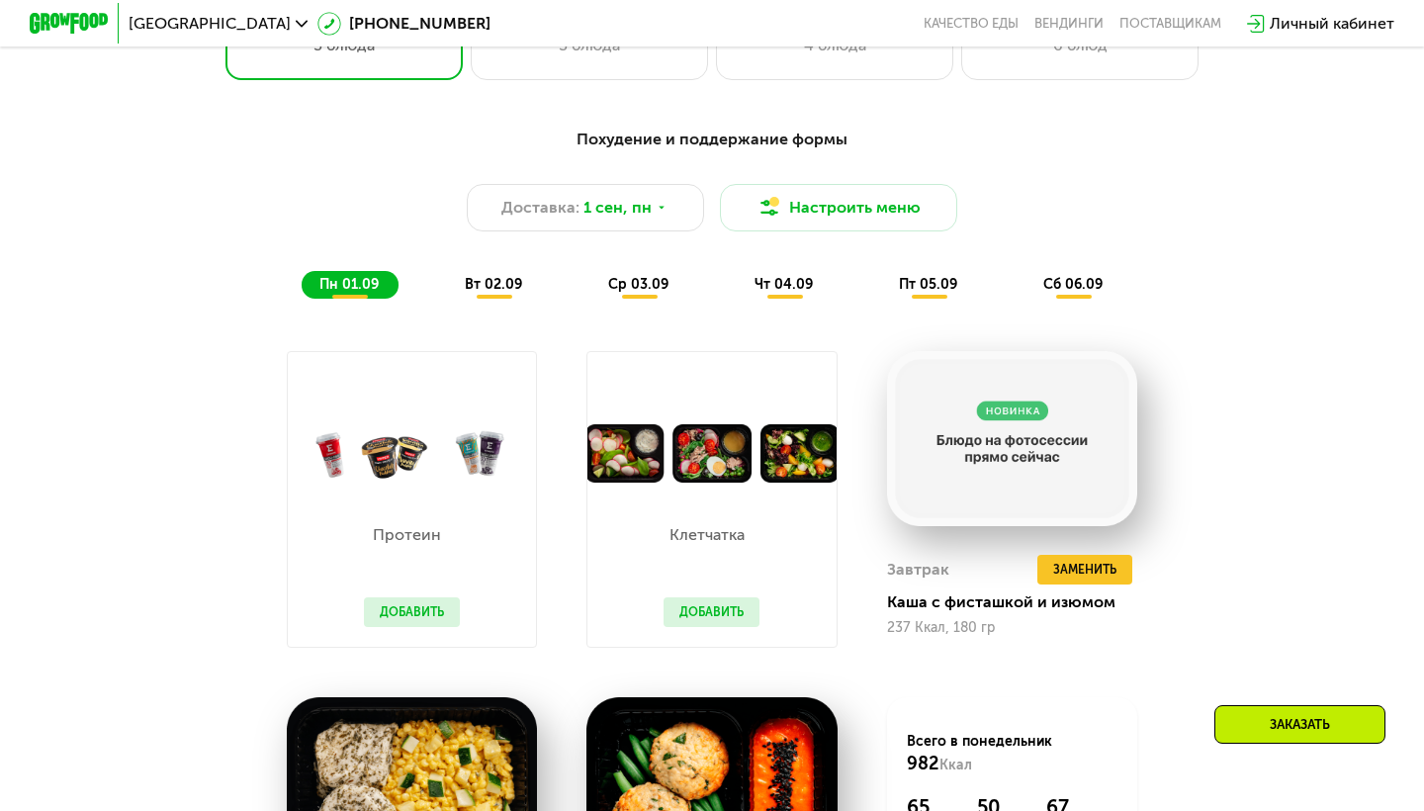
click at [492, 287] on span "вт 02.09" at bounding box center [493, 284] width 57 height 17
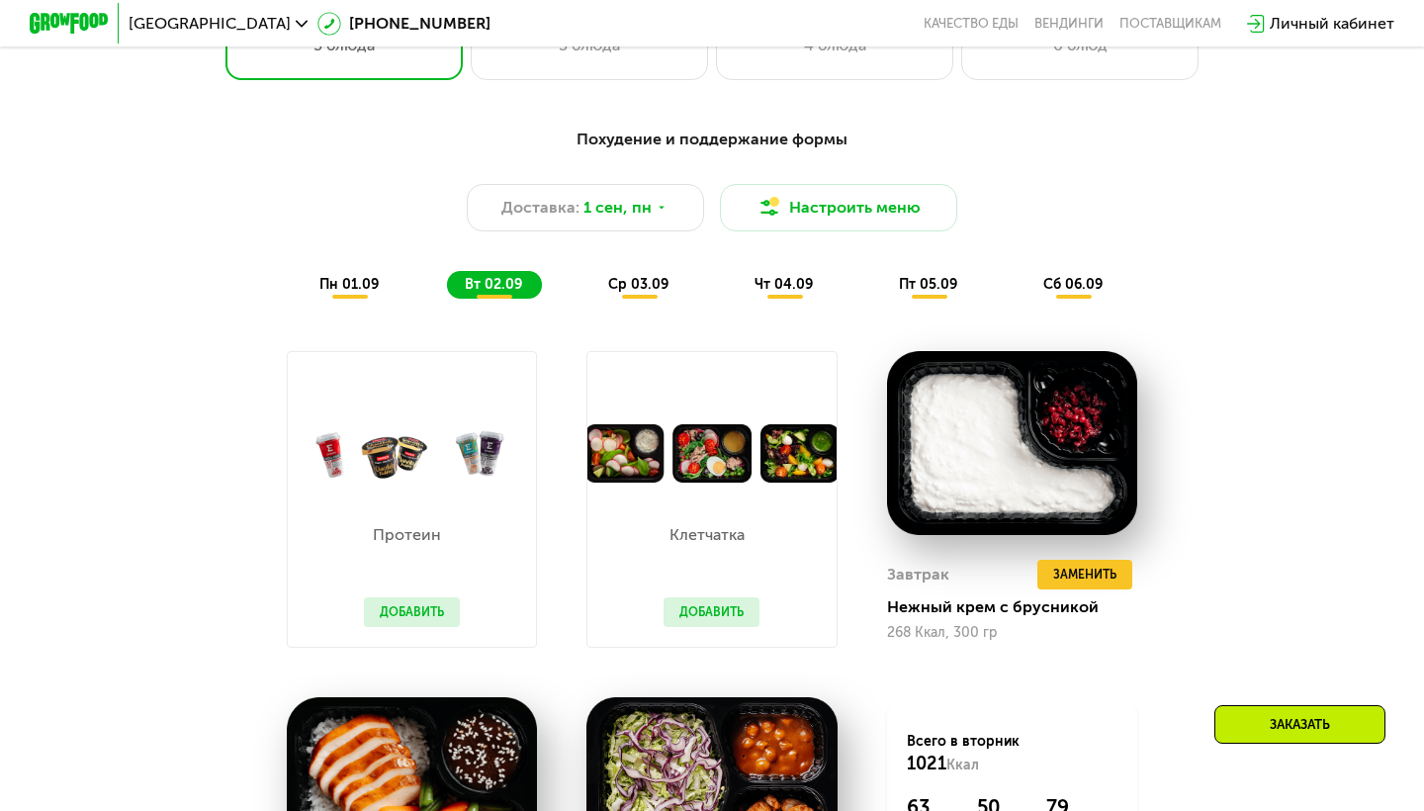
click at [737, 295] on div "ср 03.09" at bounding box center [785, 285] width 96 height 28
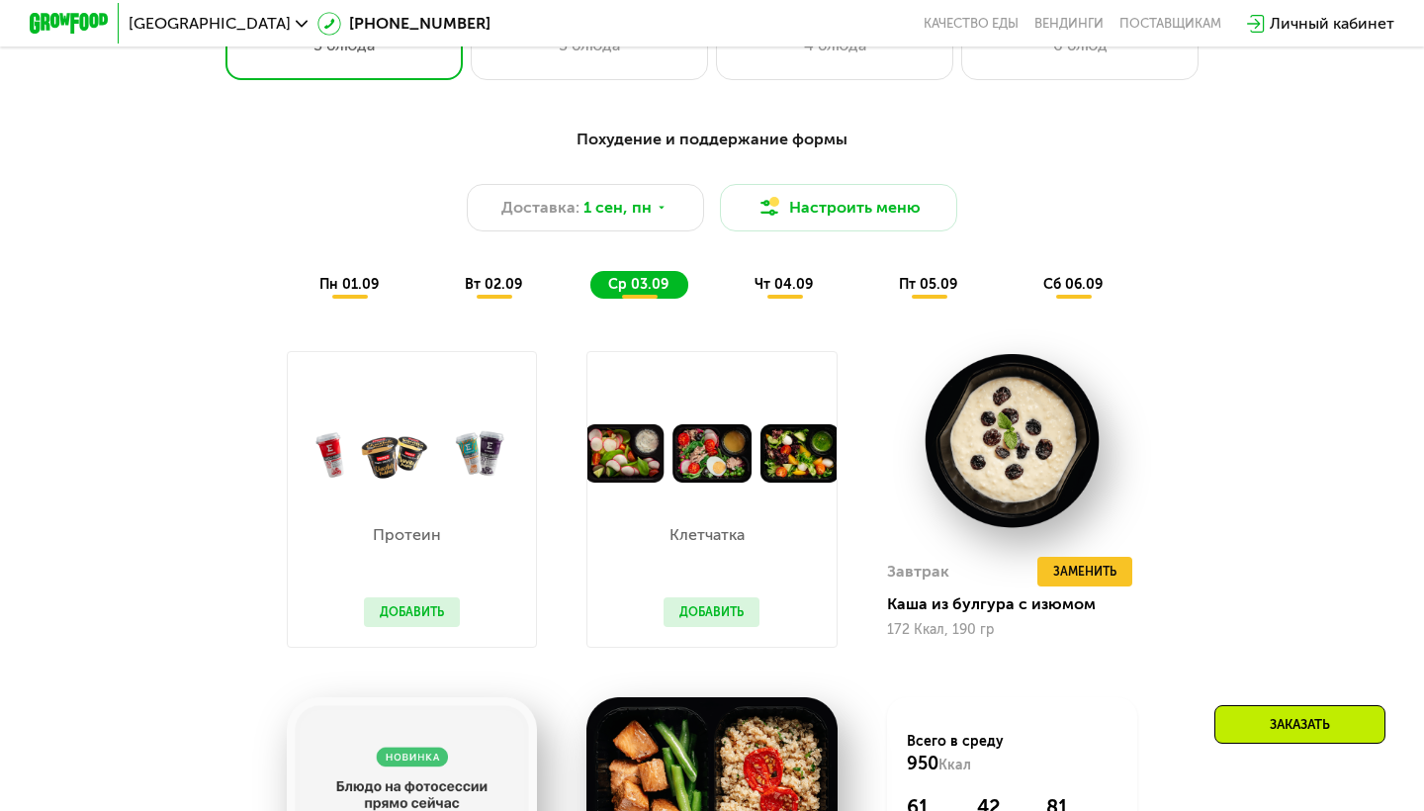
click at [881, 292] on div "чт 04.09" at bounding box center [929, 285] width 96 height 28
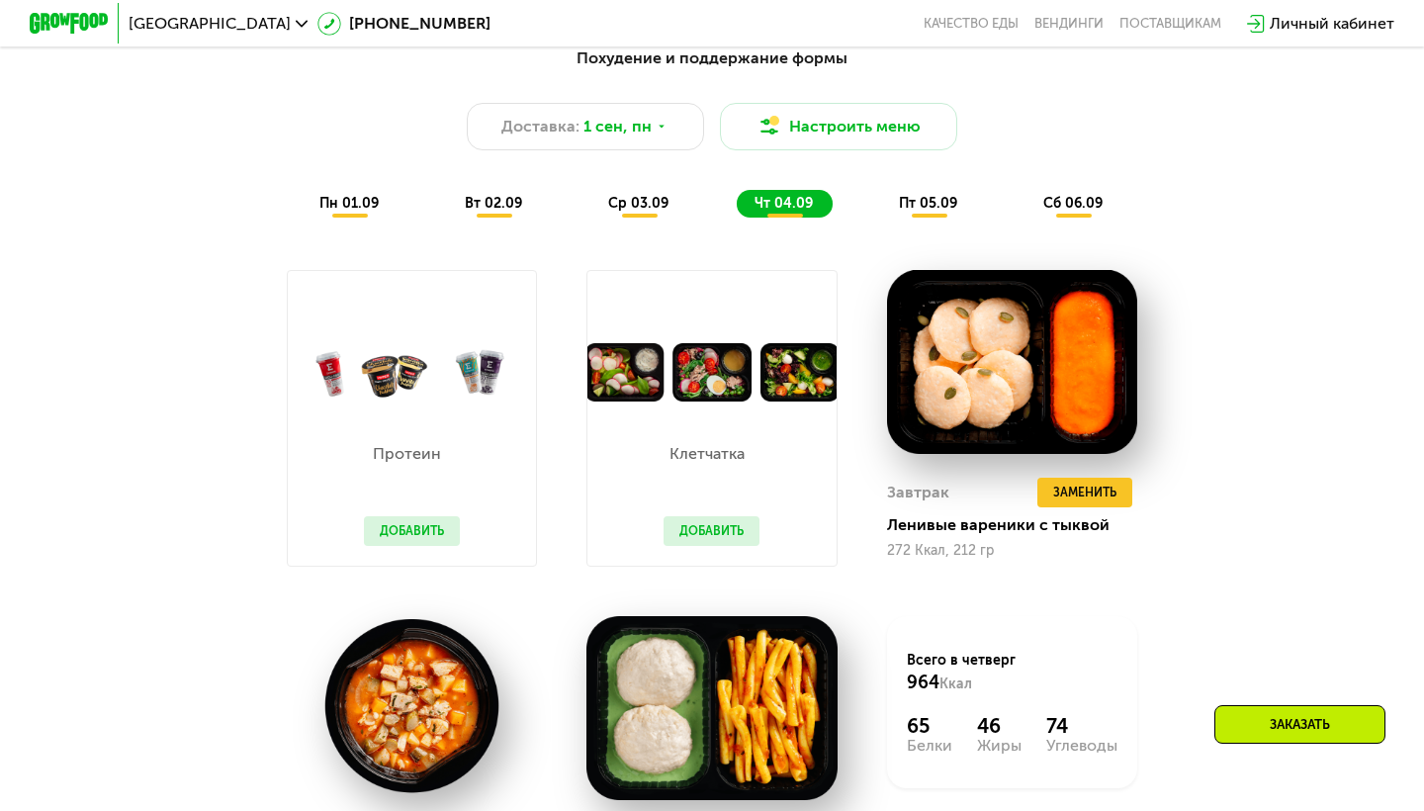
scroll to position [1039, 0]
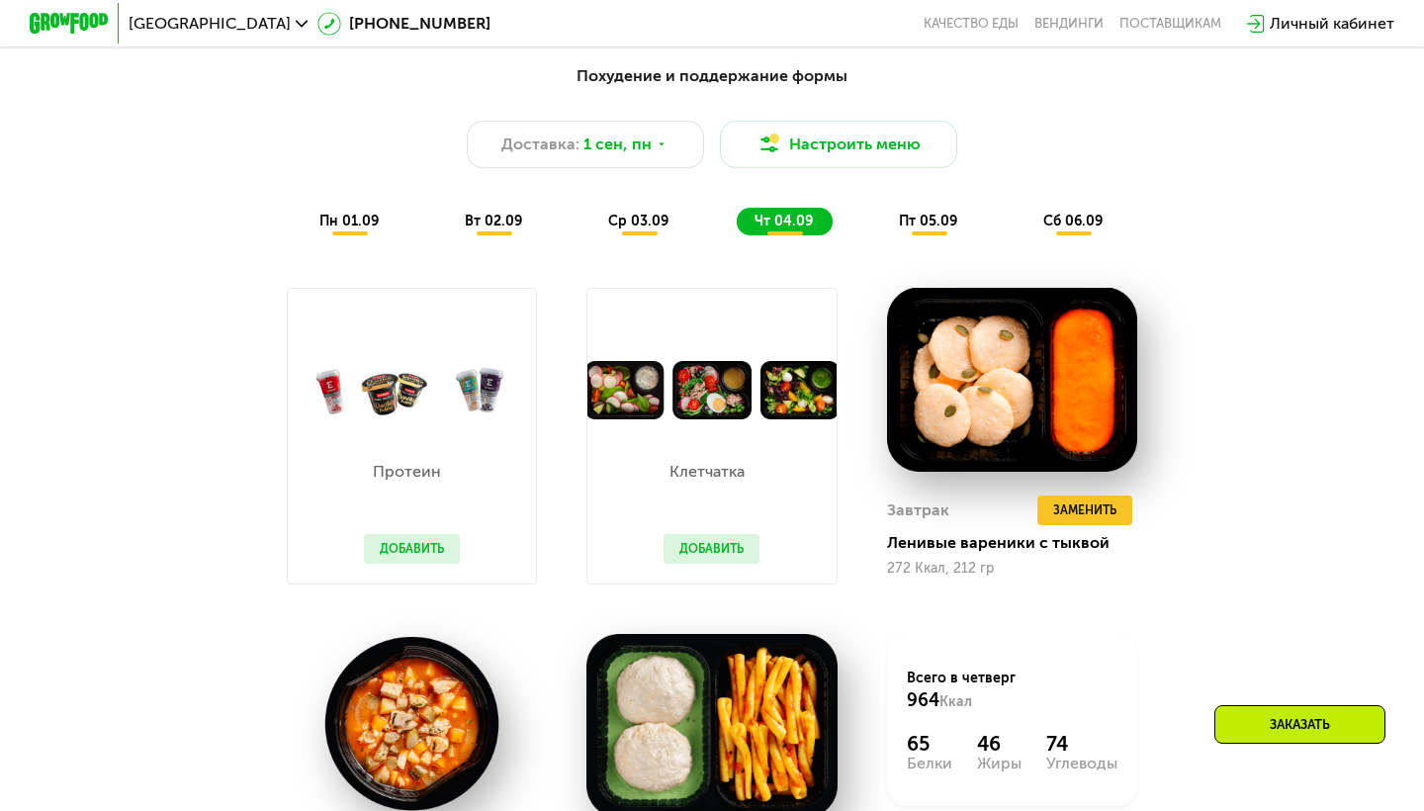
click at [1078, 217] on span "сб 06.09" at bounding box center [1072, 221] width 59 height 17
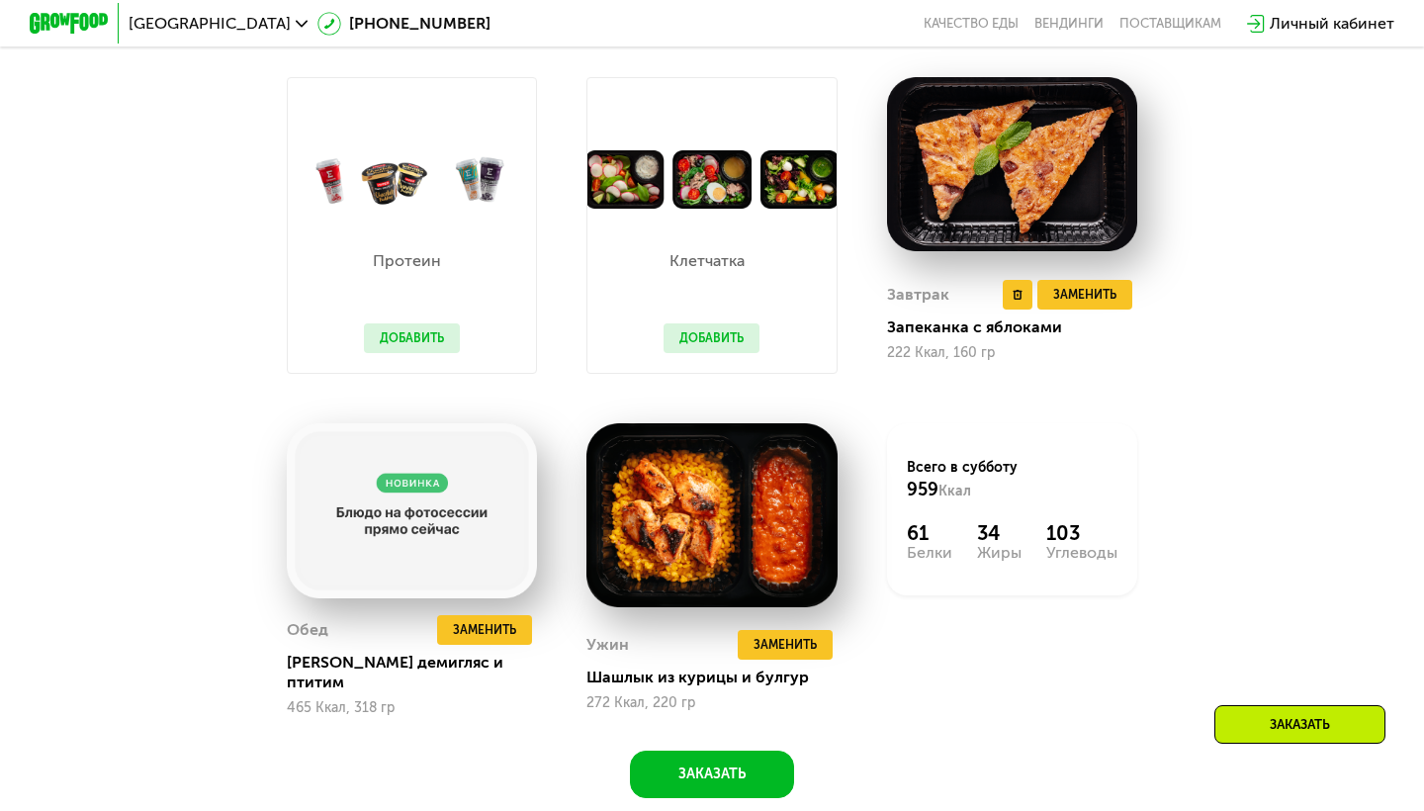
scroll to position [1267, 0]
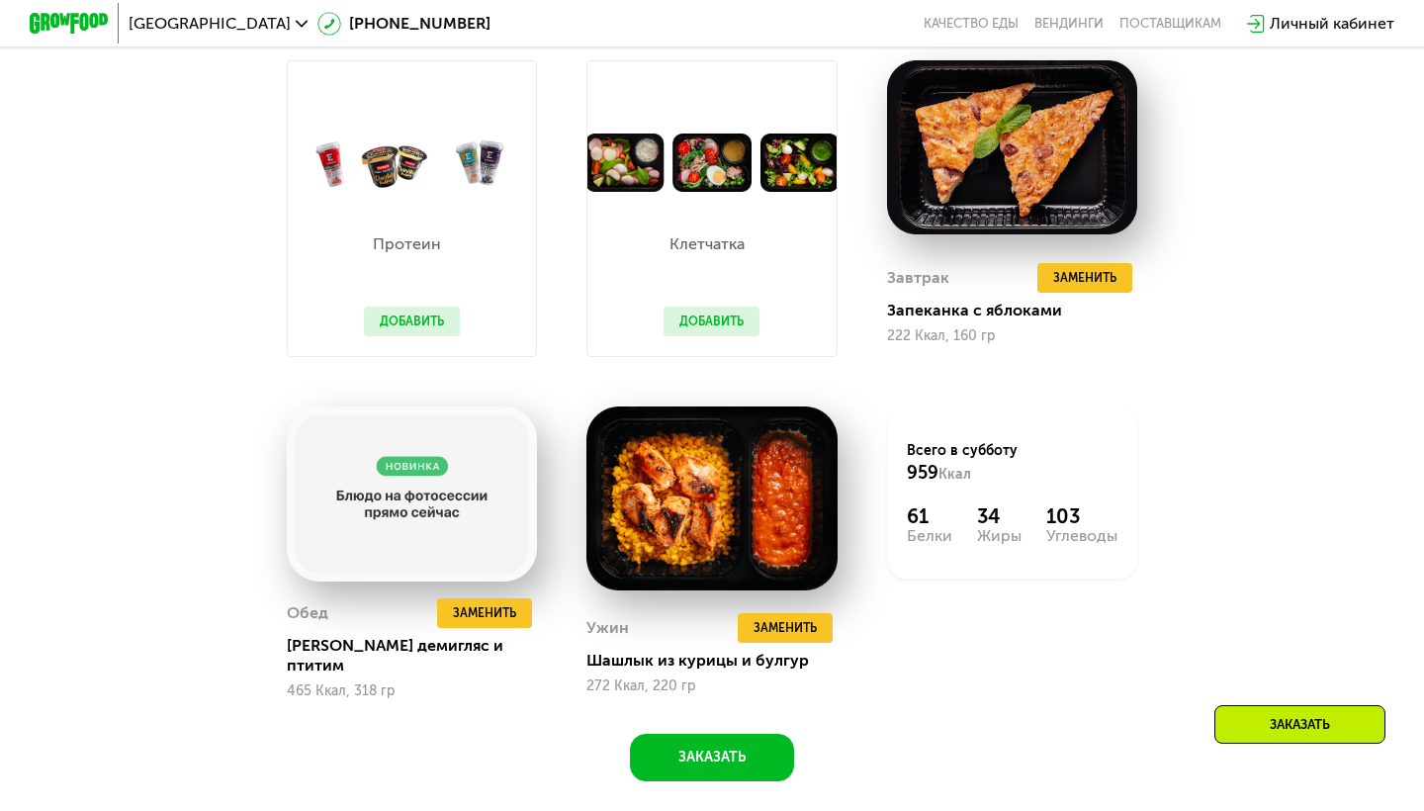
click at [1282, 739] on div "Заказать" at bounding box center [1299, 724] width 171 height 39
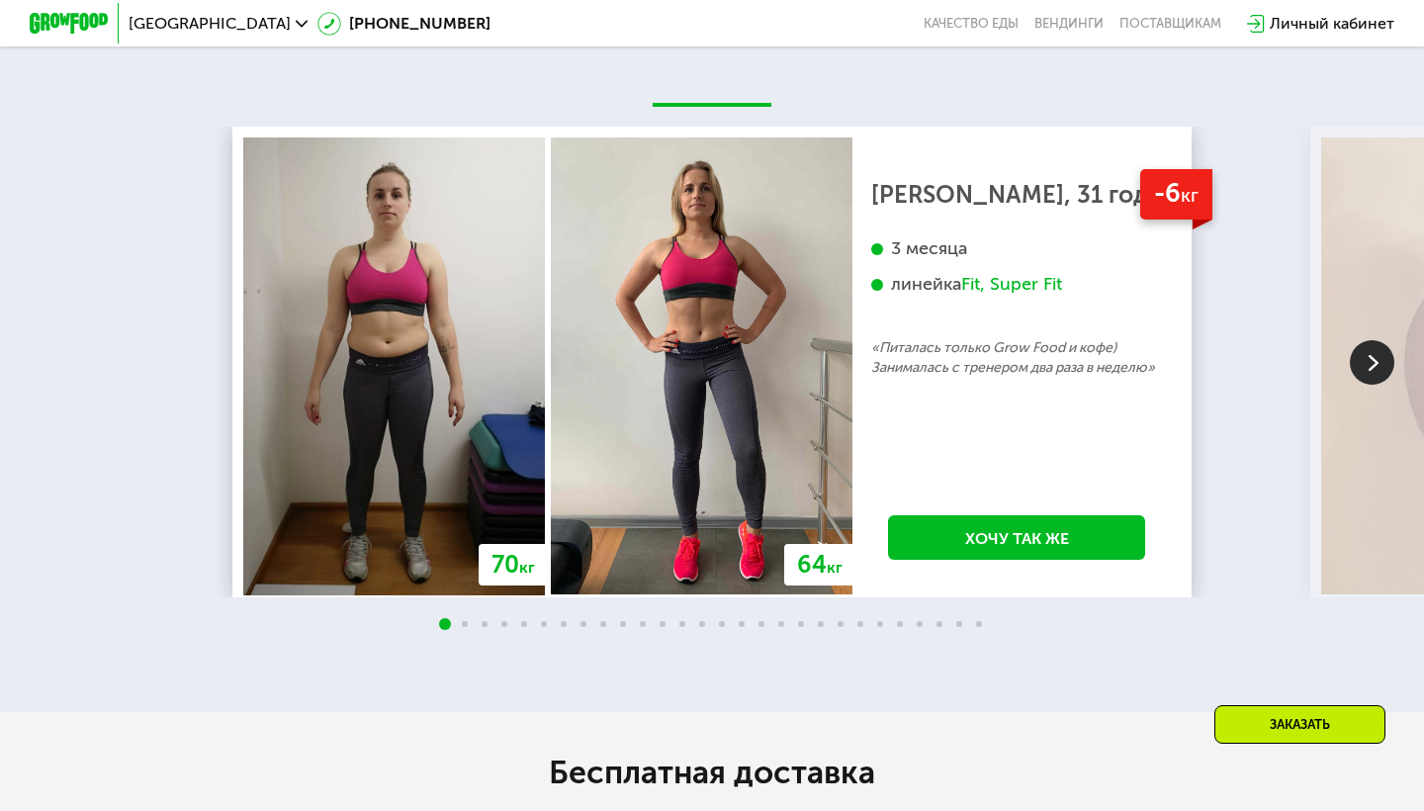
scroll to position [3449, 0]
click at [1364, 348] on img at bounding box center [1372, 363] width 45 height 45
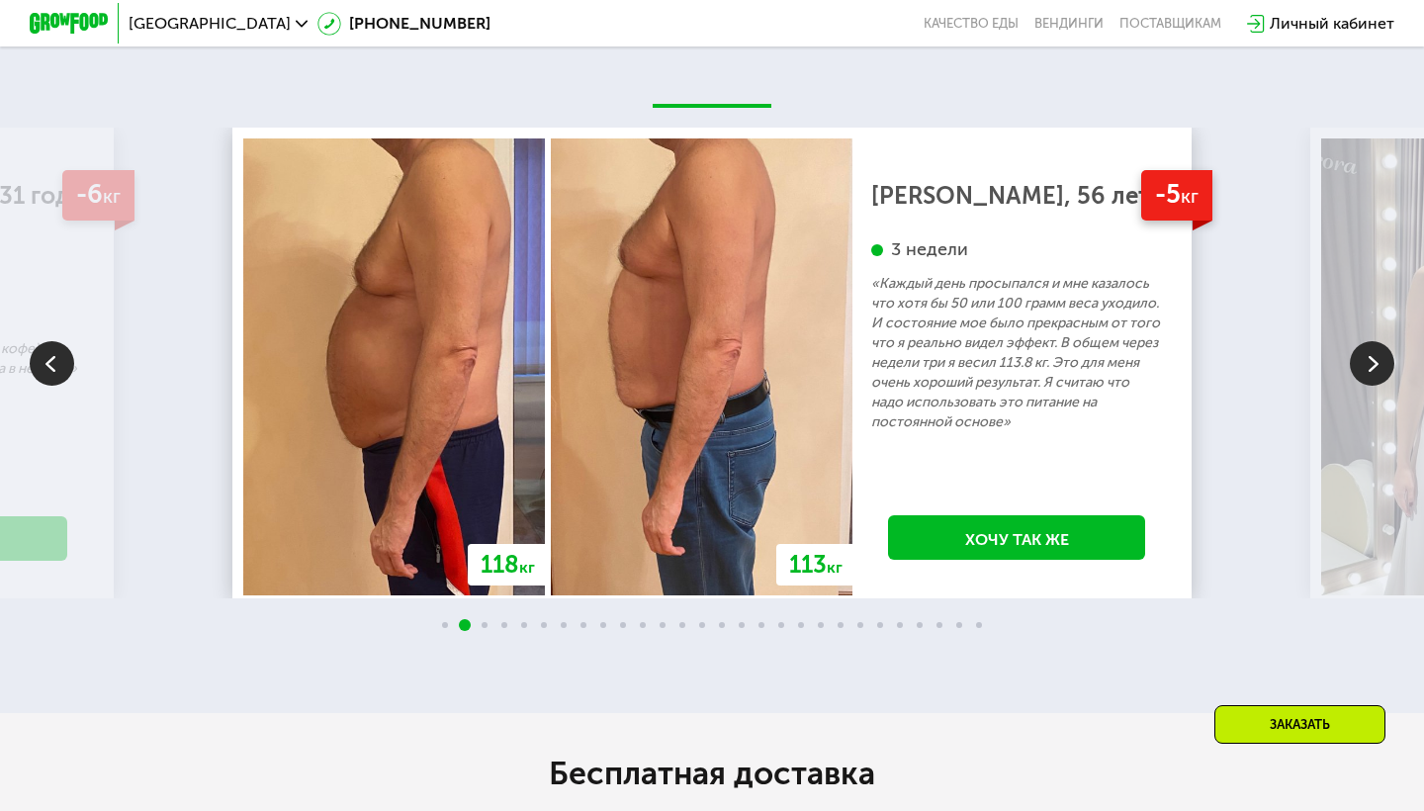
click at [1364, 348] on img at bounding box center [1372, 363] width 45 height 45
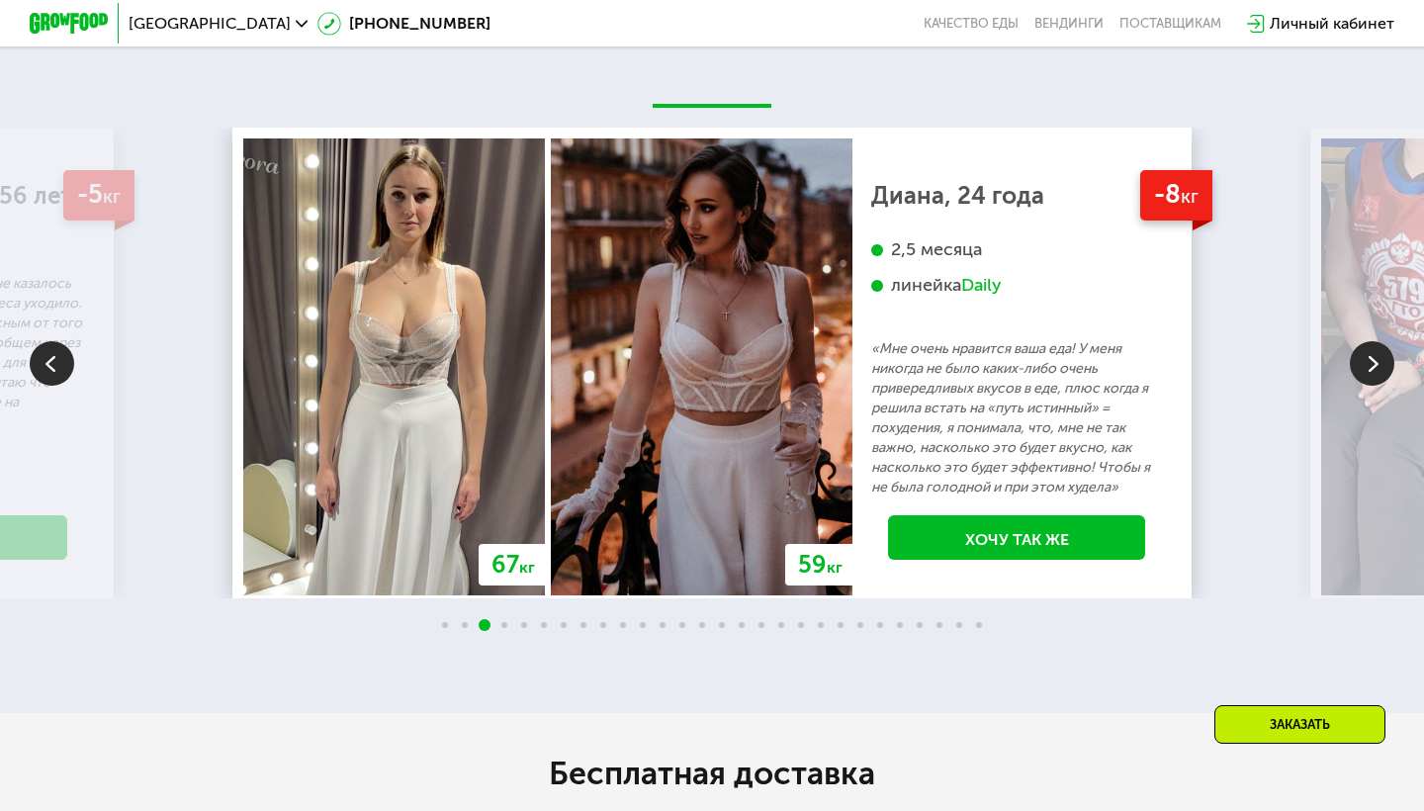
click at [1364, 348] on img at bounding box center [1372, 363] width 45 height 45
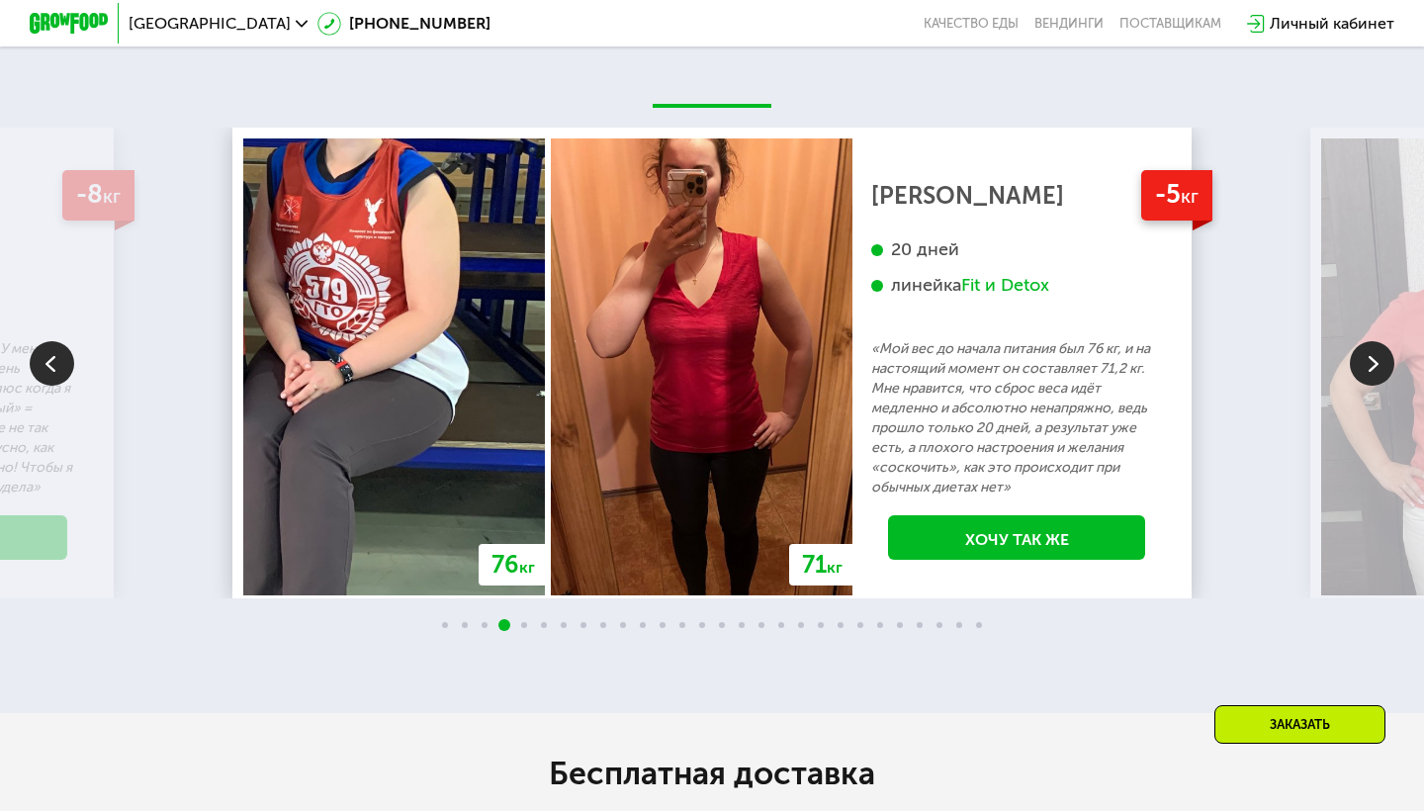
click at [1364, 348] on img at bounding box center [1372, 363] width 45 height 45
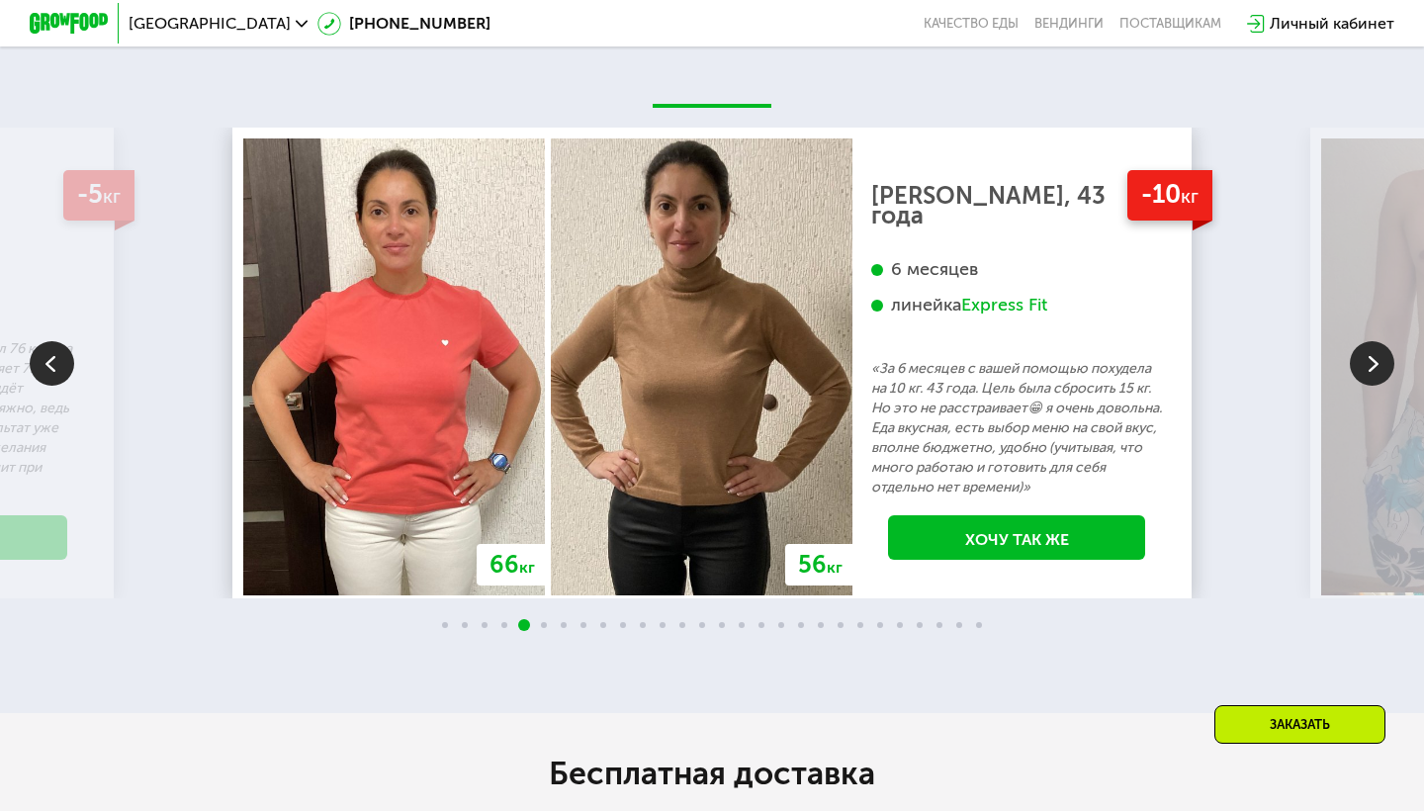
click at [1364, 348] on img at bounding box center [1372, 363] width 45 height 45
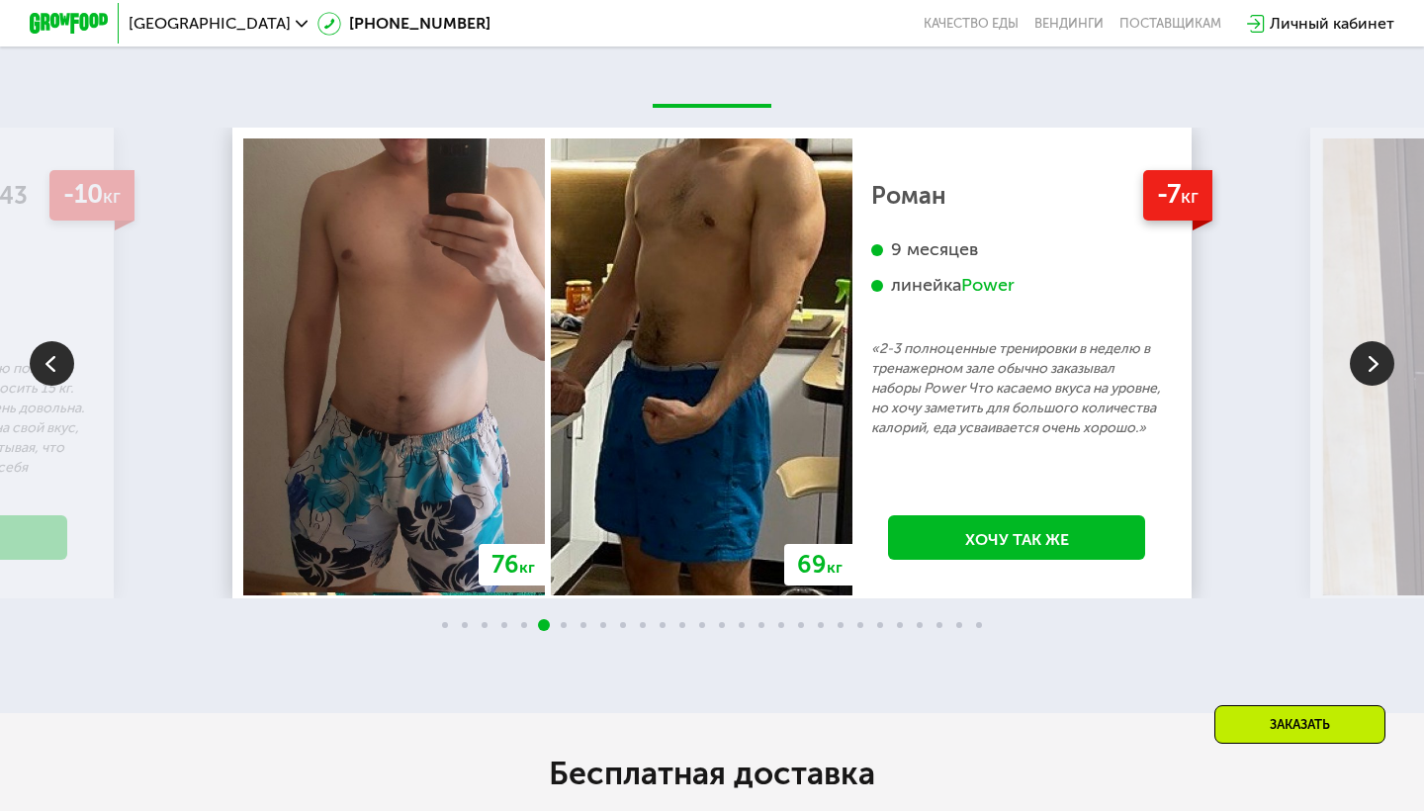
click at [1364, 348] on img at bounding box center [1372, 363] width 45 height 45
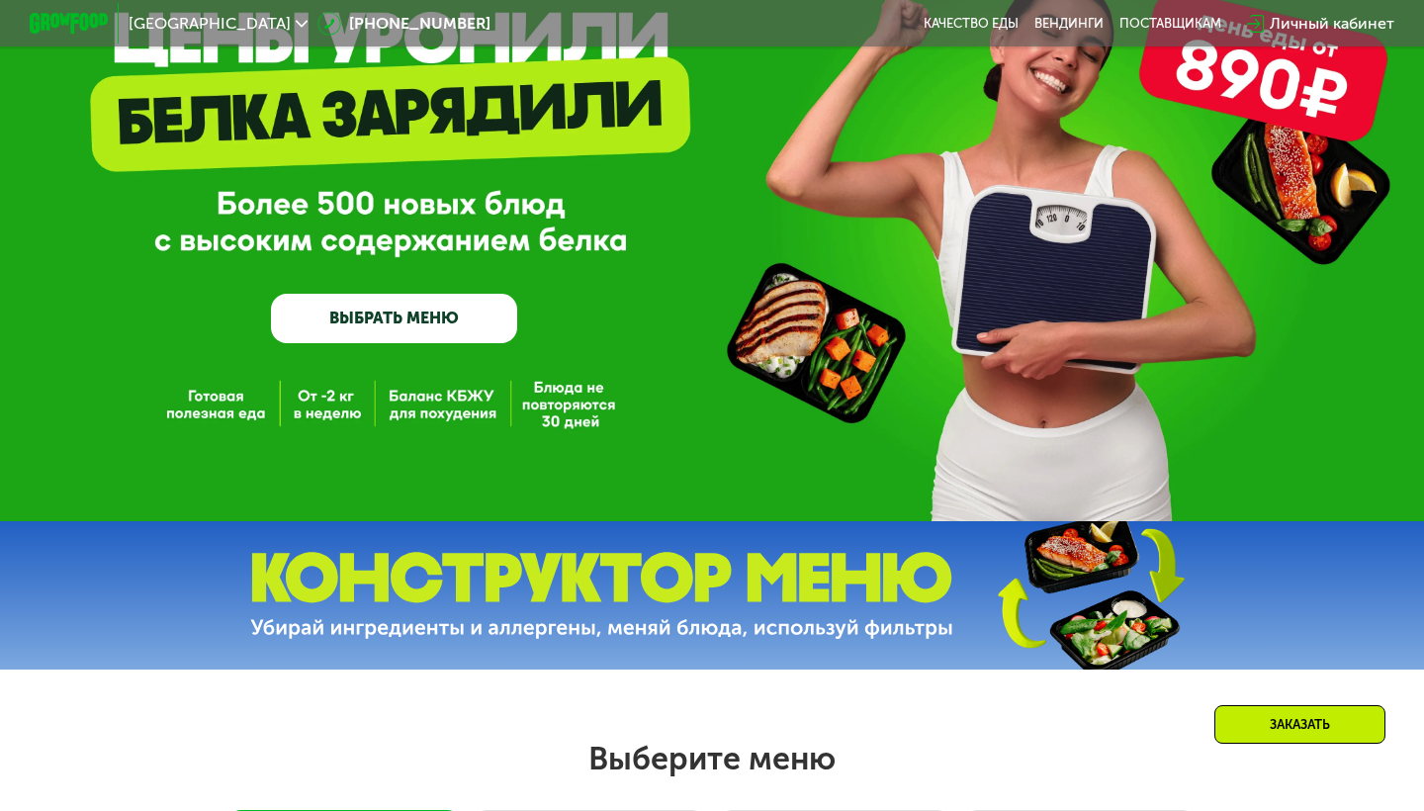
scroll to position [0, 0]
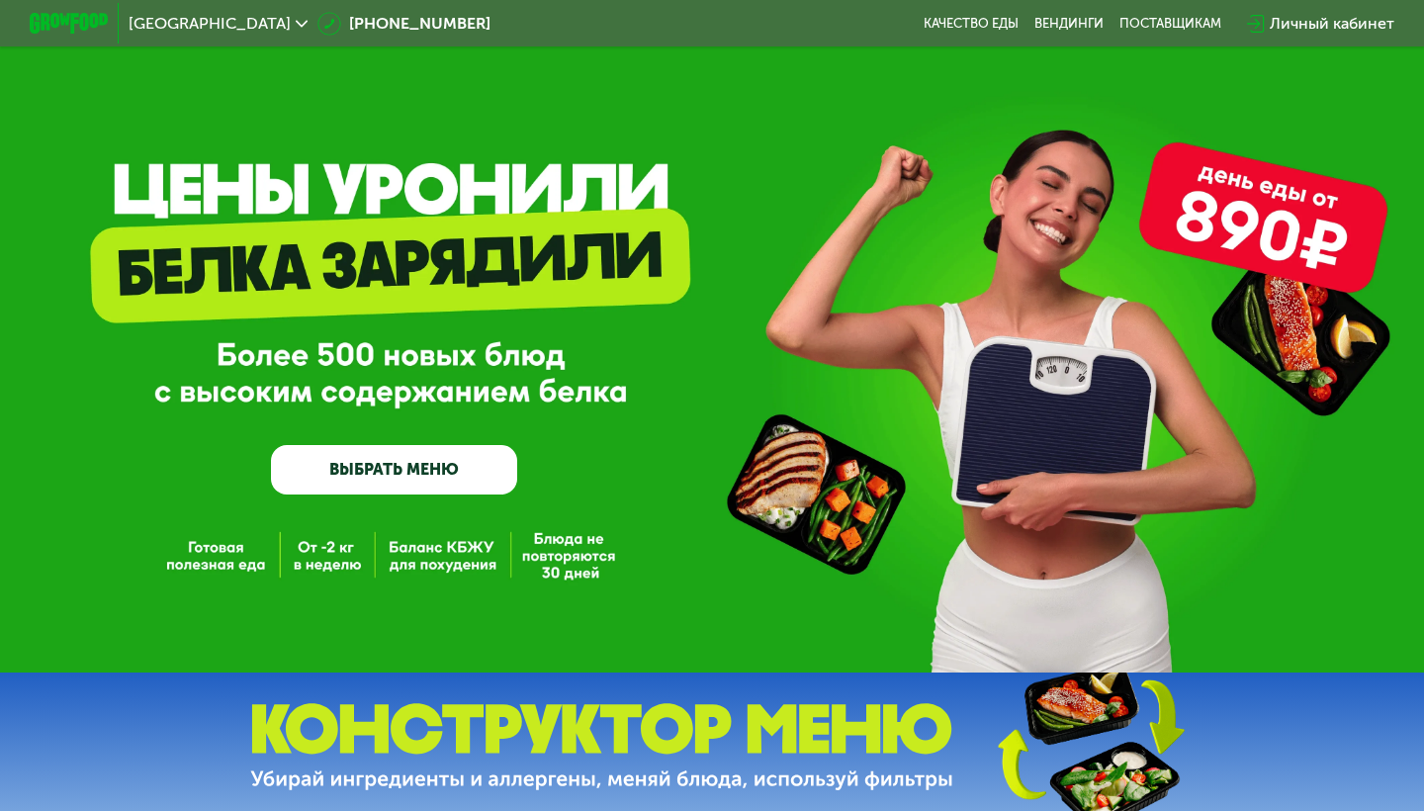
click at [79, 13] on div at bounding box center [69, 23] width 99 height 41
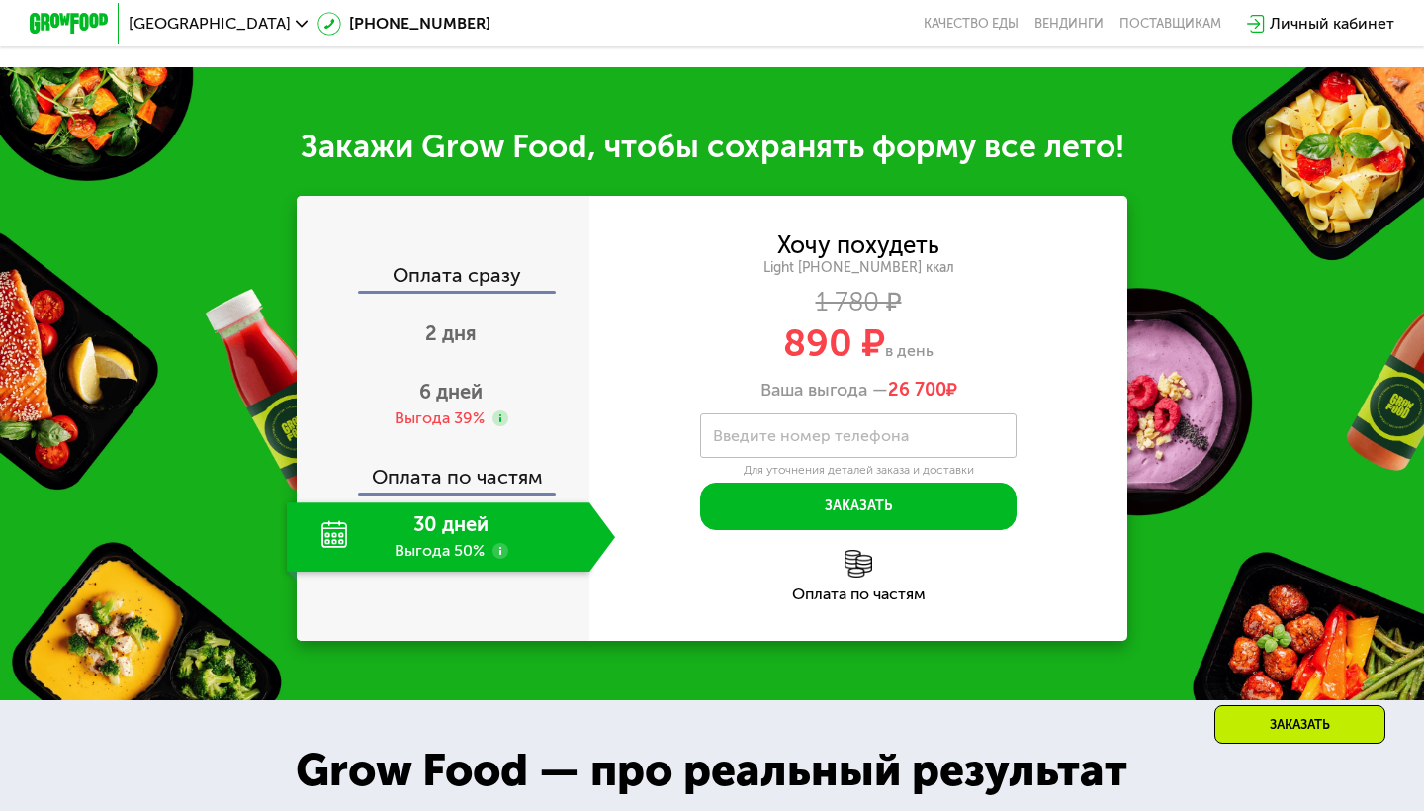
scroll to position [2028, 0]
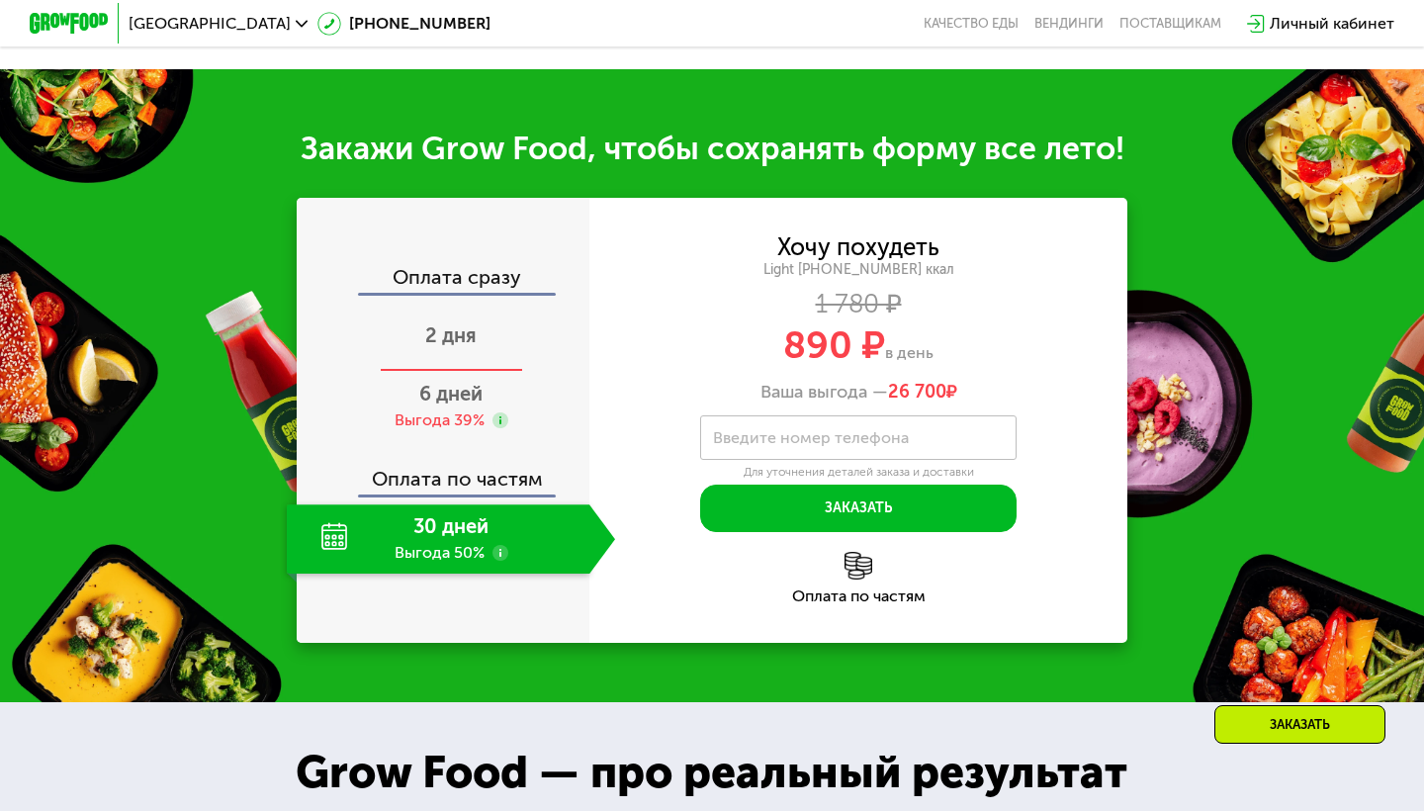
click at [468, 340] on div "2 дня" at bounding box center [451, 337] width 328 height 69
